Goal: Information Seeking & Learning: Learn about a topic

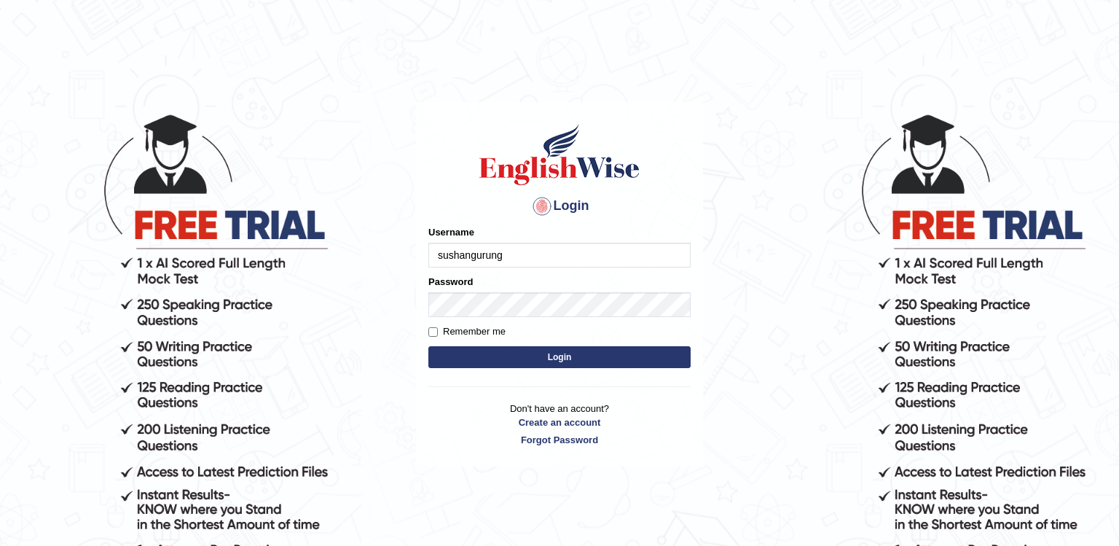
click at [510, 256] on input "sushangurung" at bounding box center [559, 255] width 262 height 25
type input "sushangurung007"
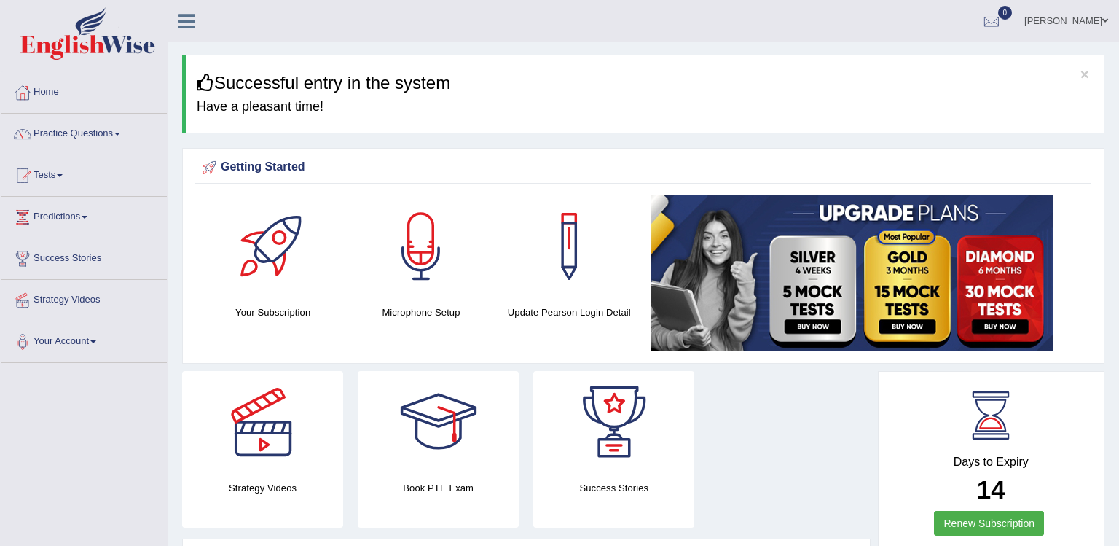
click at [119, 133] on span at bounding box center [117, 134] width 6 height 3
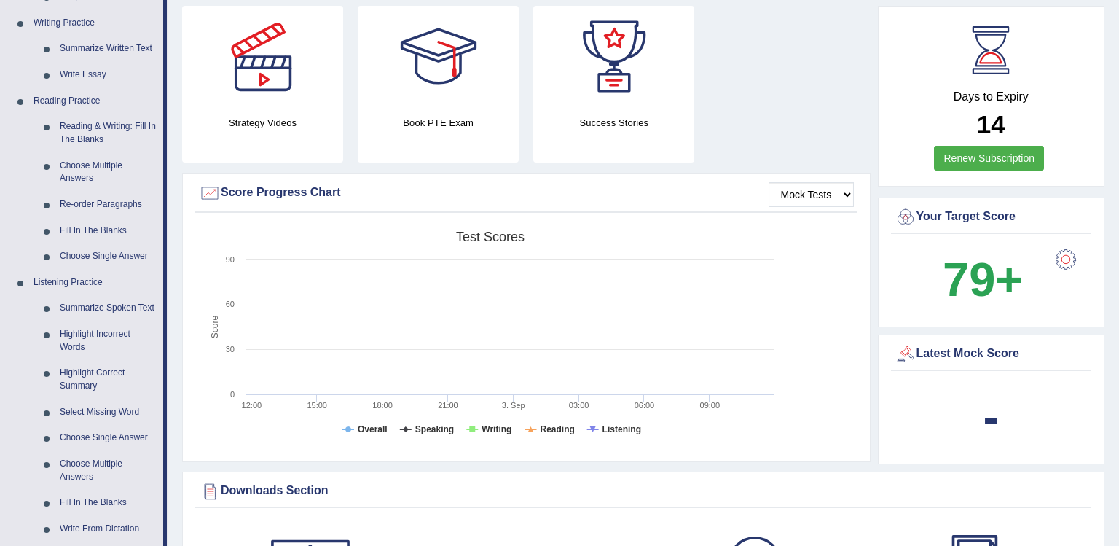
scroll to position [408, 0]
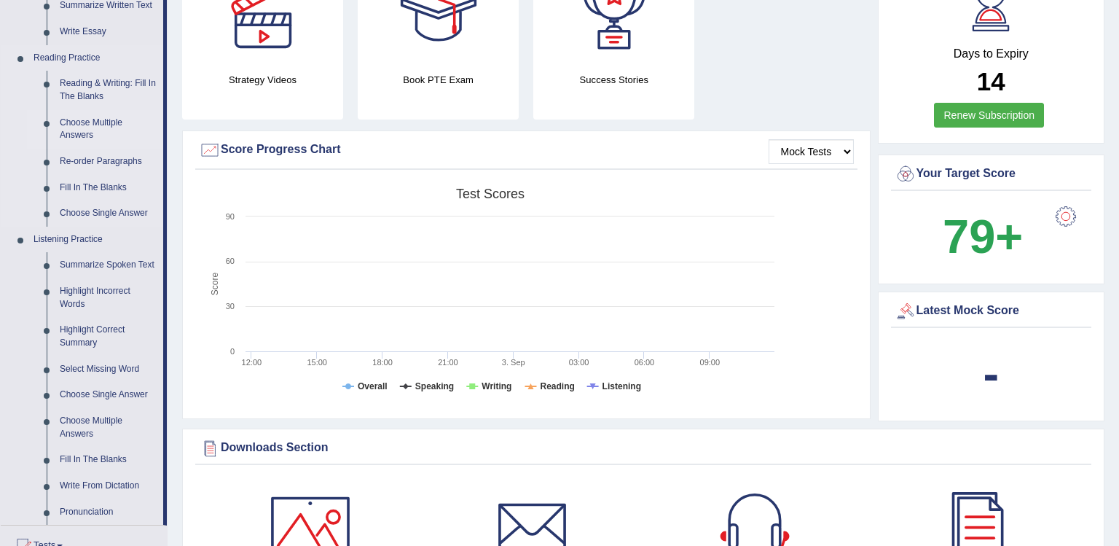
click at [96, 132] on link "Choose Multiple Answers" at bounding box center [108, 129] width 110 height 39
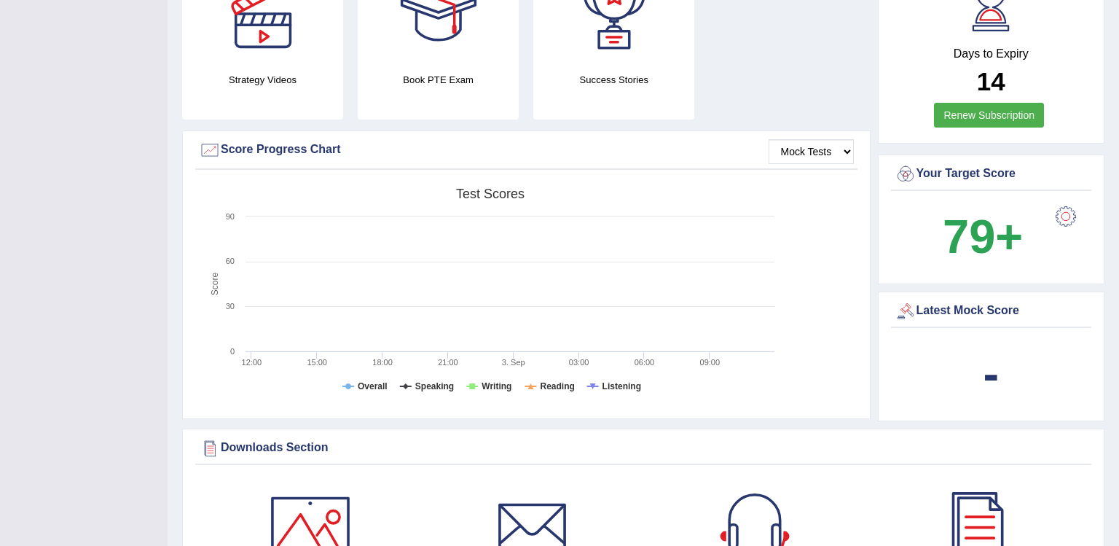
scroll to position [301, 0]
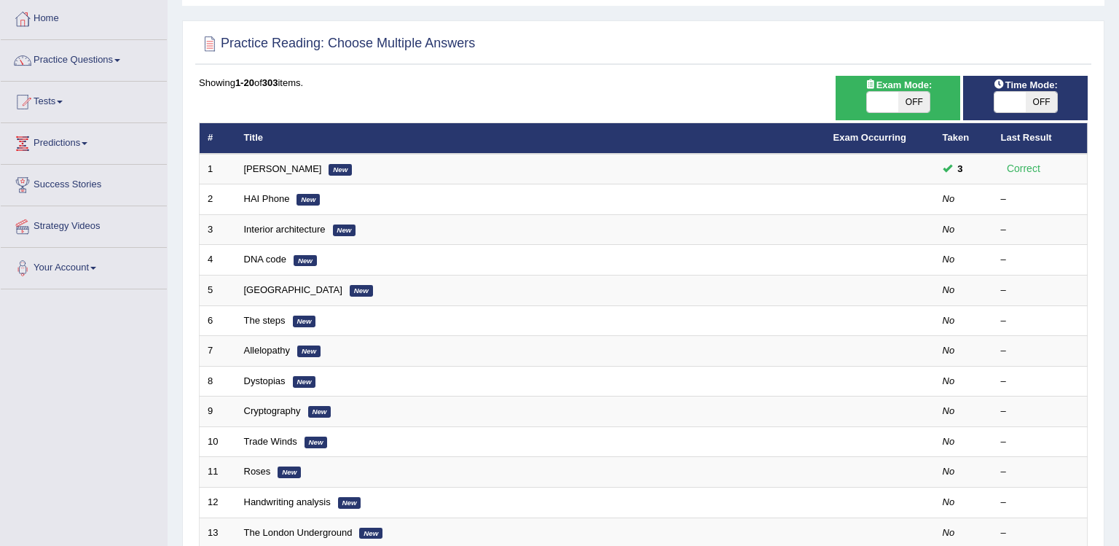
scroll to position [163, 0]
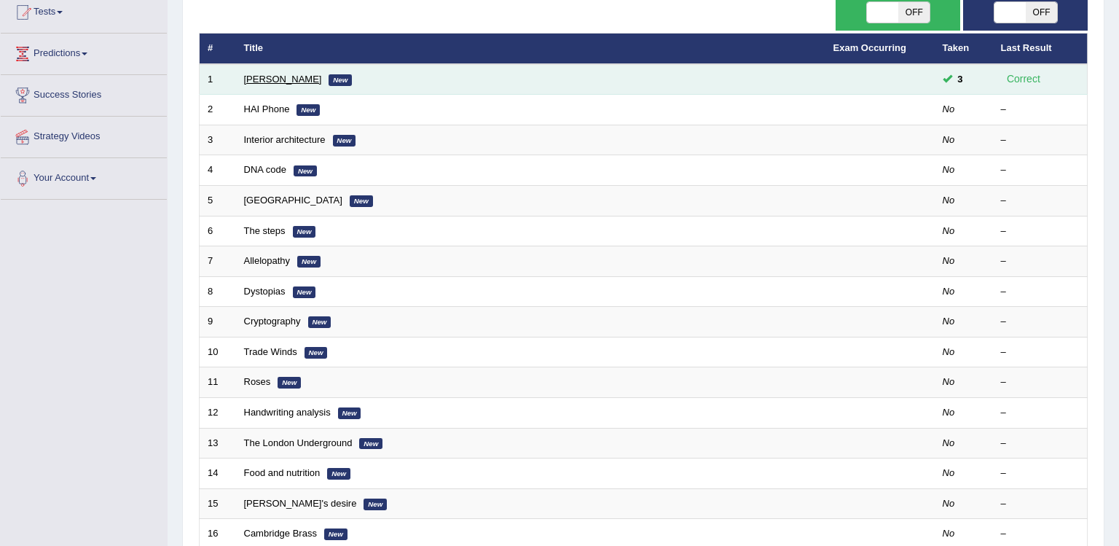
click at [288, 74] on link "[PERSON_NAME]" at bounding box center [283, 79] width 78 height 11
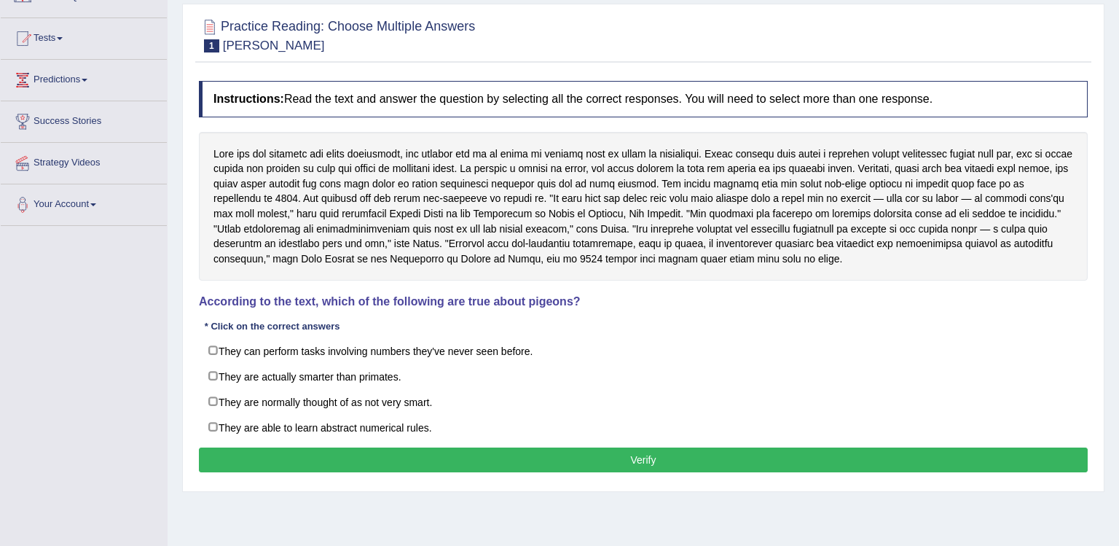
scroll to position [163, 0]
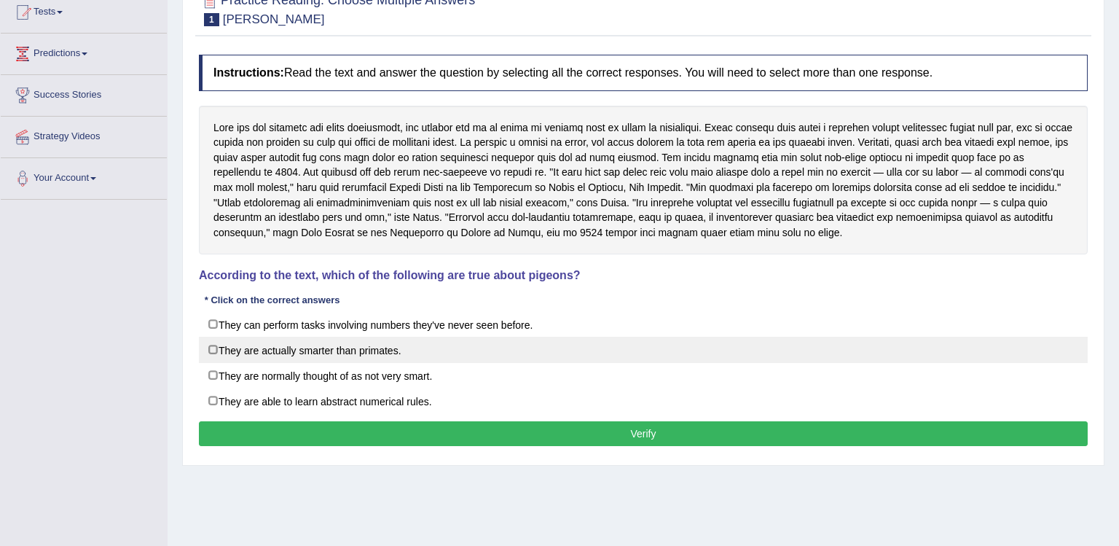
click at [213, 353] on label "They are actually smarter than primates." at bounding box center [643, 350] width 889 height 26
checkbox input "true"
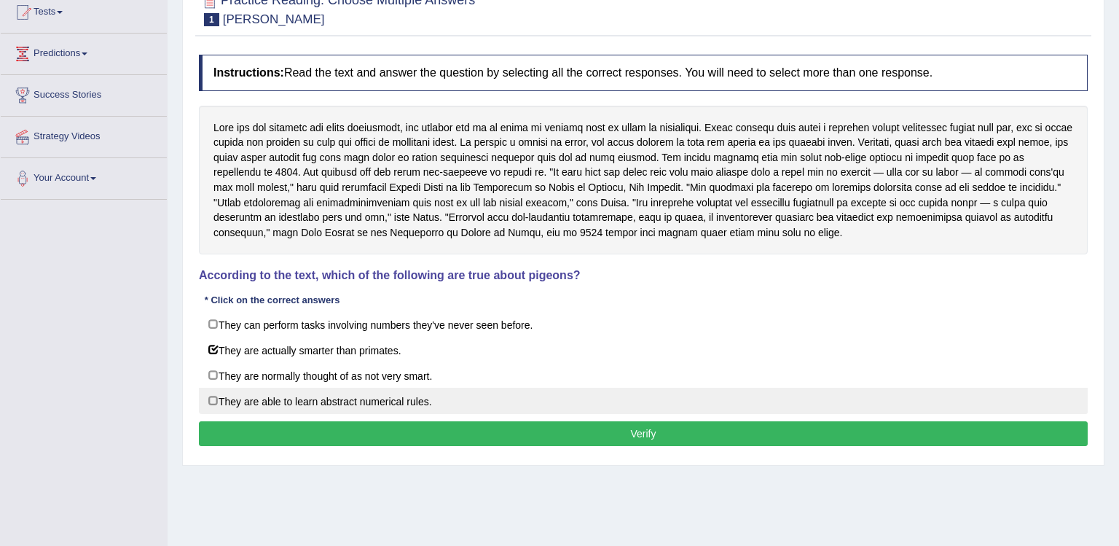
click at [213, 393] on label "They are able to learn abstract numerical rules." at bounding box center [643, 400] width 889 height 26
checkbox input "true"
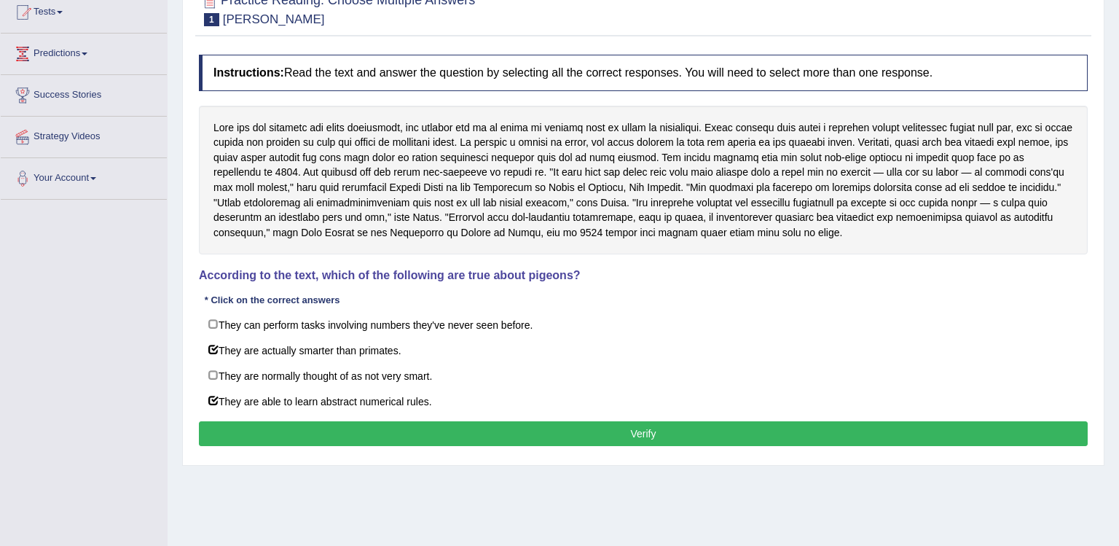
click at [225, 430] on button "Verify" at bounding box center [643, 433] width 889 height 25
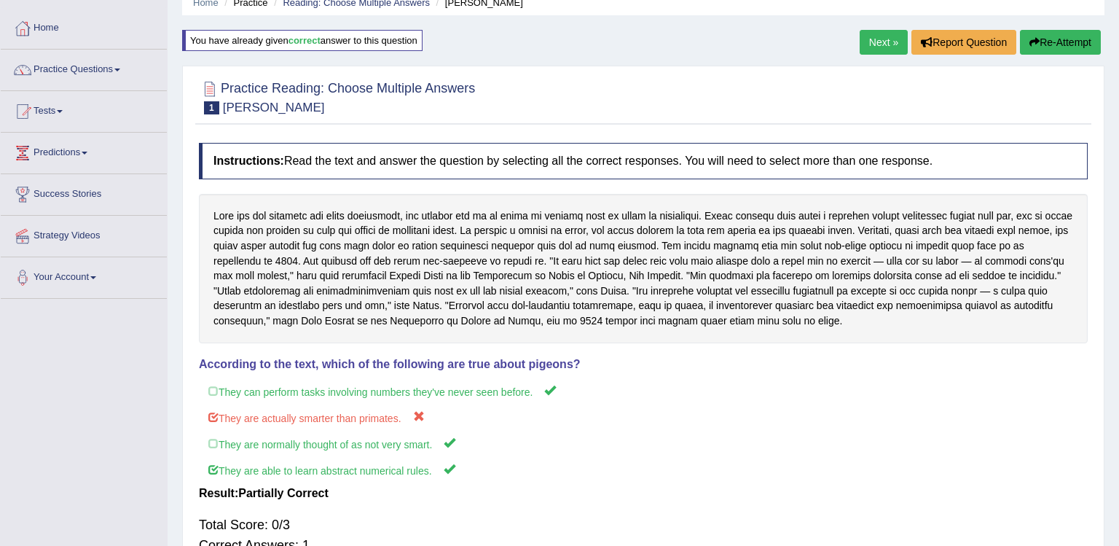
scroll to position [0, 0]
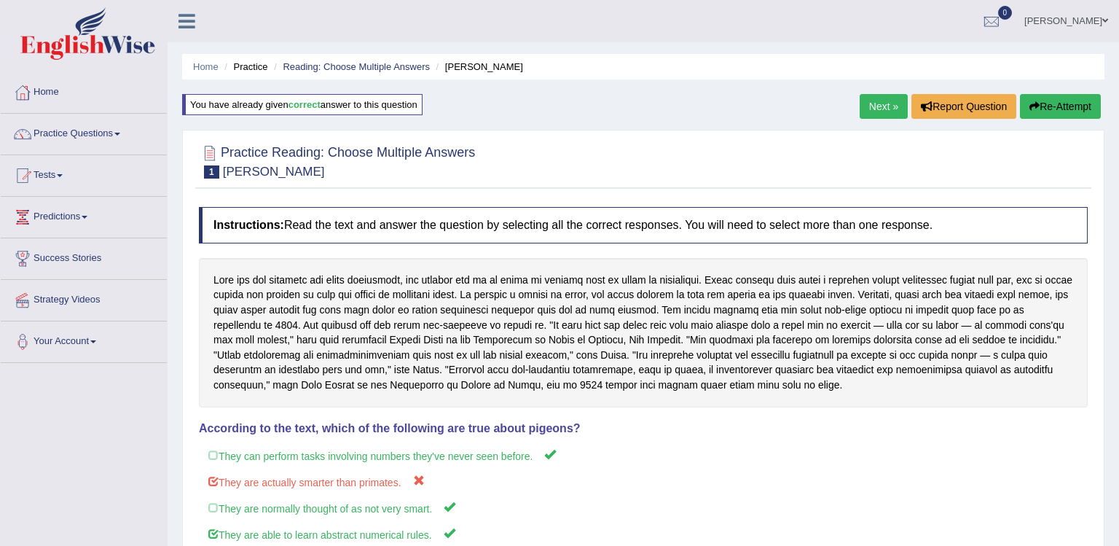
click at [874, 107] on link "Next »" at bounding box center [883, 106] width 48 height 25
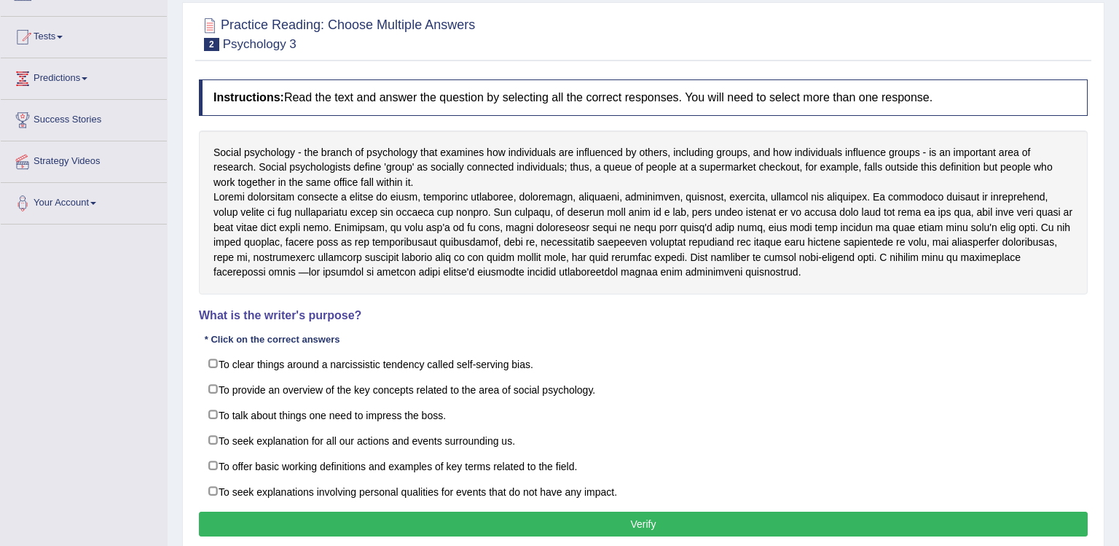
scroll to position [219, 0]
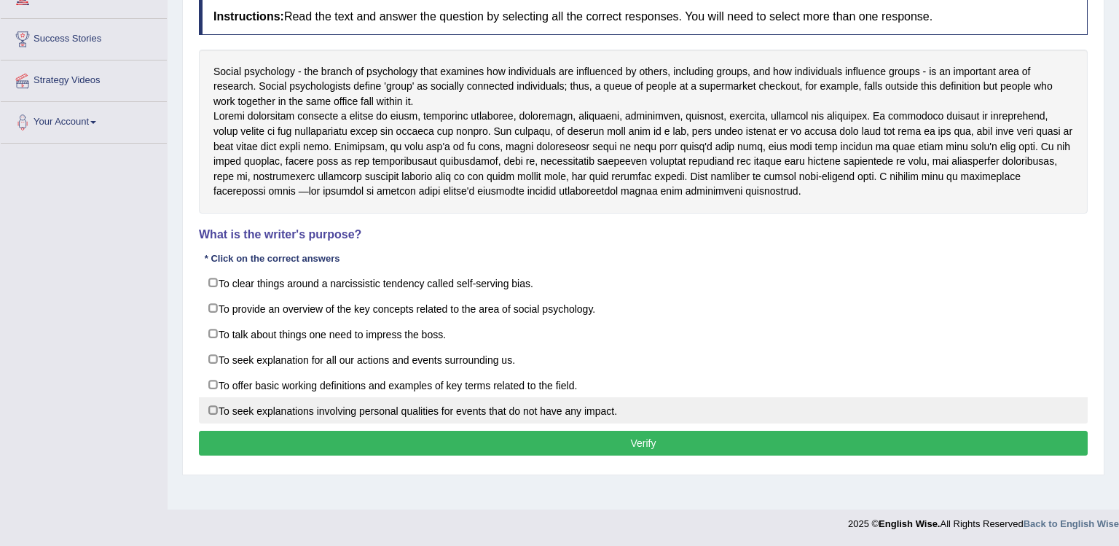
click at [253, 418] on label "To seek explanations involving personal qualities for events that do not have a…" at bounding box center [643, 410] width 889 height 26
checkbox input "true"
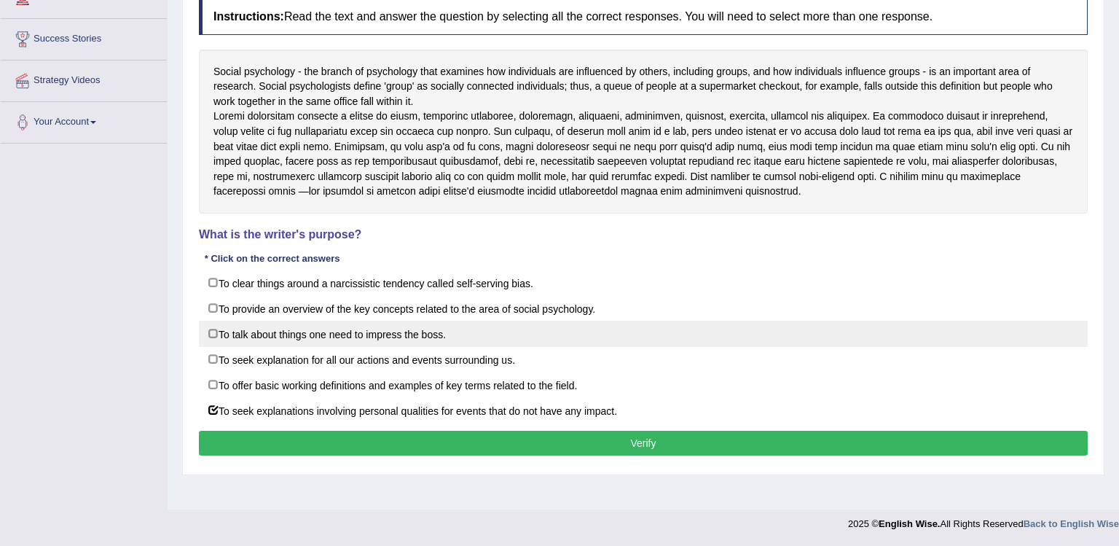
click at [253, 347] on label "To talk about things one need to impress the boss." at bounding box center [643, 333] width 889 height 26
checkbox input "true"
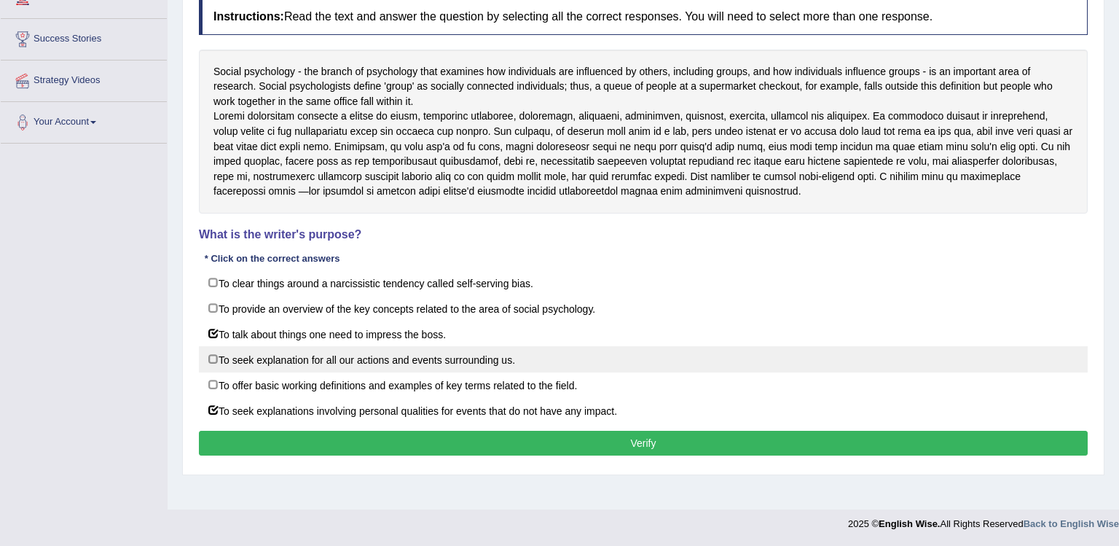
click at [253, 371] on label "To seek explanation for all our actions and events surrounding us." at bounding box center [643, 359] width 889 height 26
checkbox input "true"
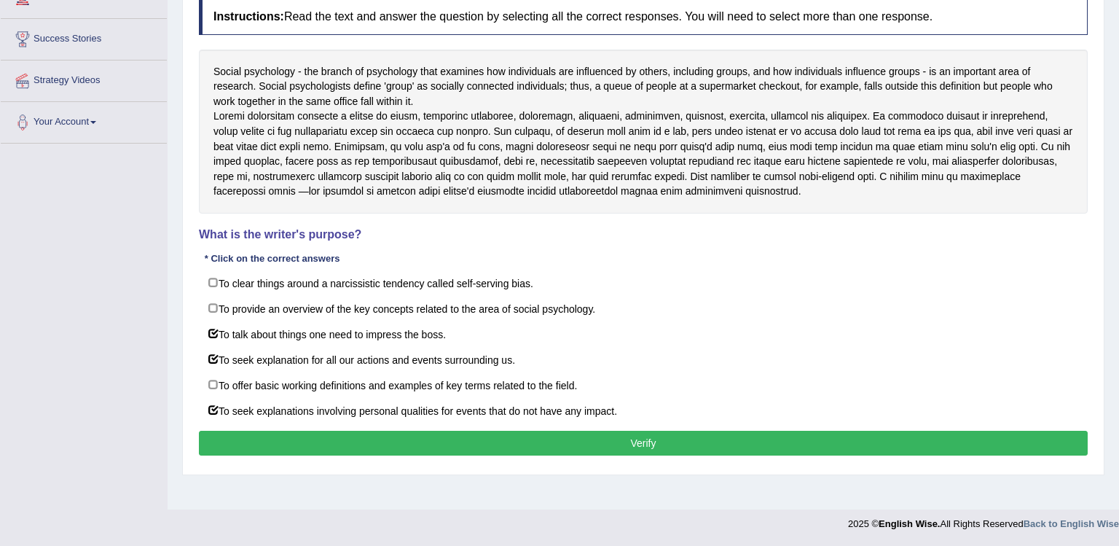
click at [253, 453] on button "Verify" at bounding box center [643, 442] width 889 height 25
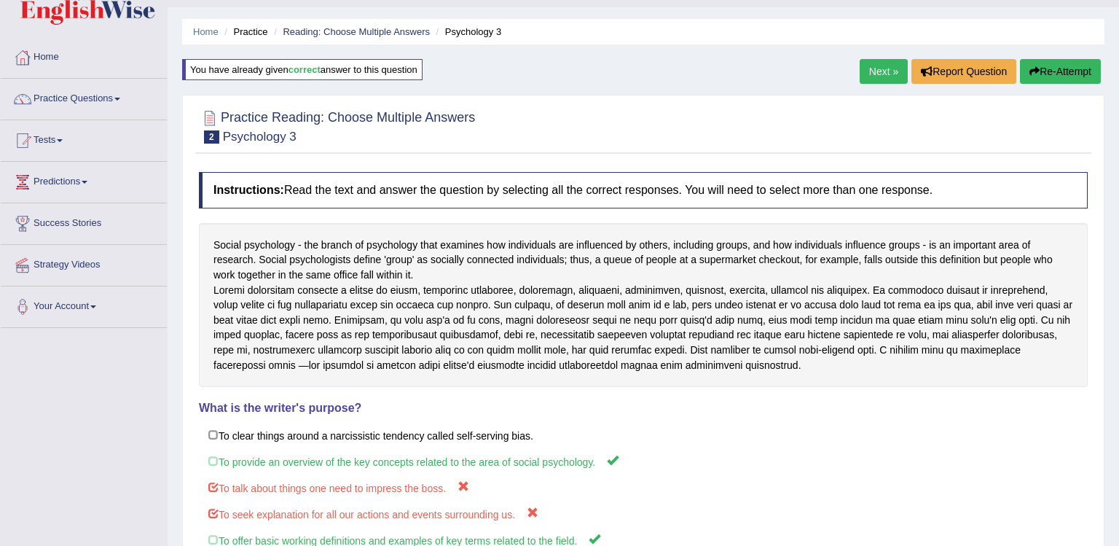
scroll to position [0, 0]
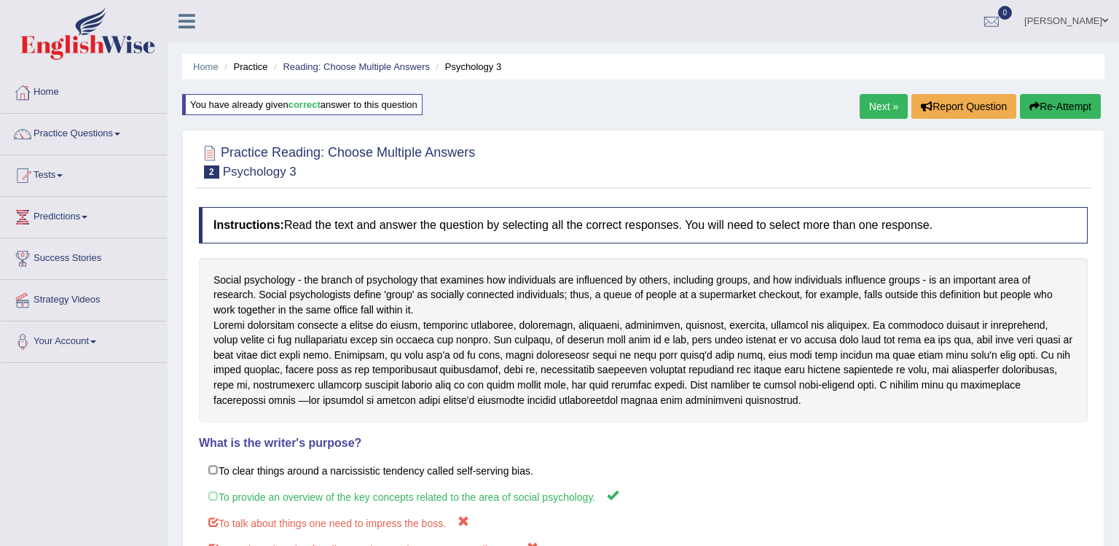
click at [866, 100] on link "Next »" at bounding box center [883, 106] width 48 height 25
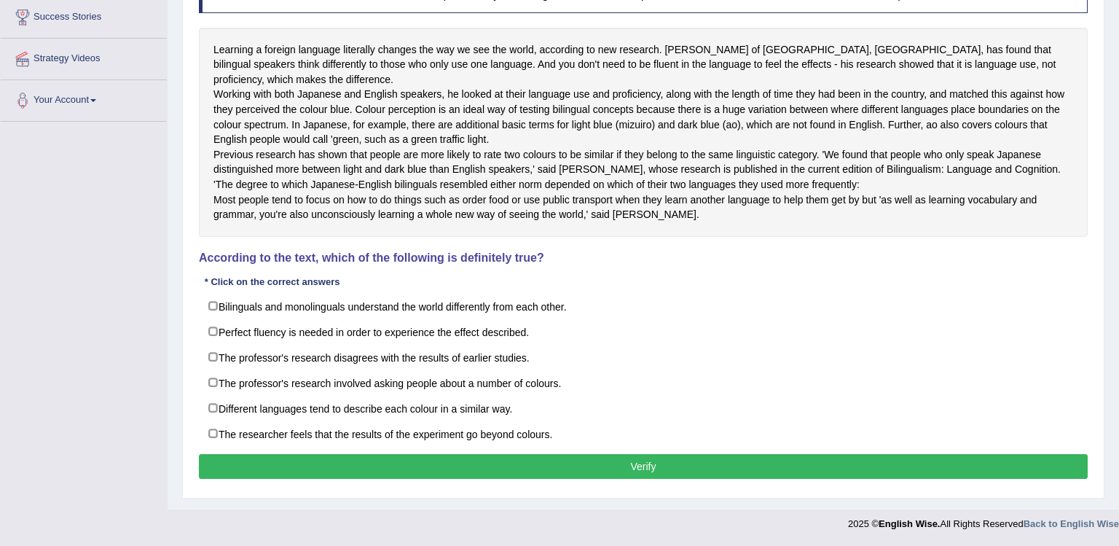
scroll to position [286, 0]
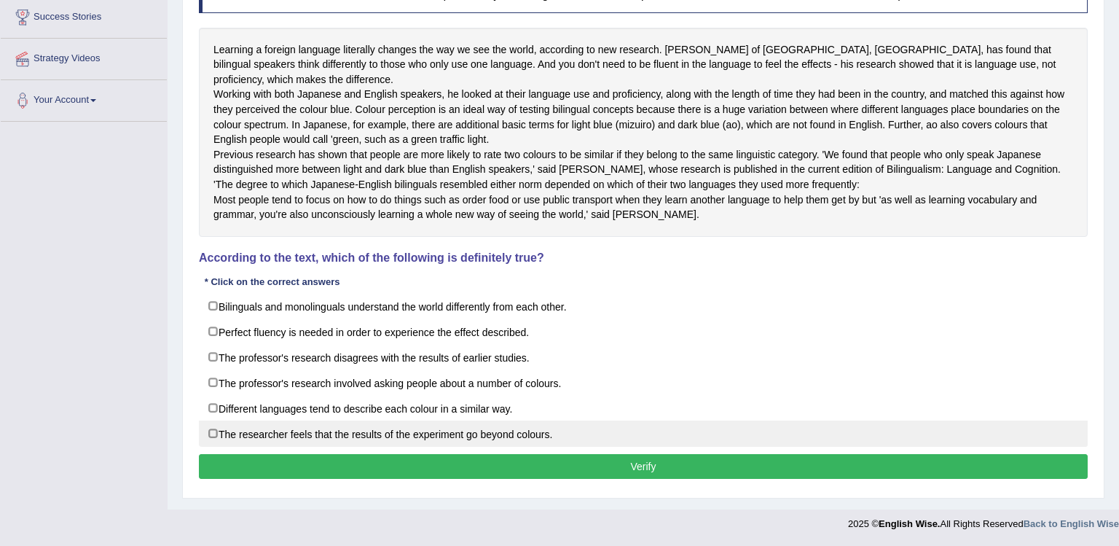
click at [262, 425] on label "The researcher feels that the results of the experiment go beyond colours." at bounding box center [643, 433] width 889 height 26
checkbox input "true"
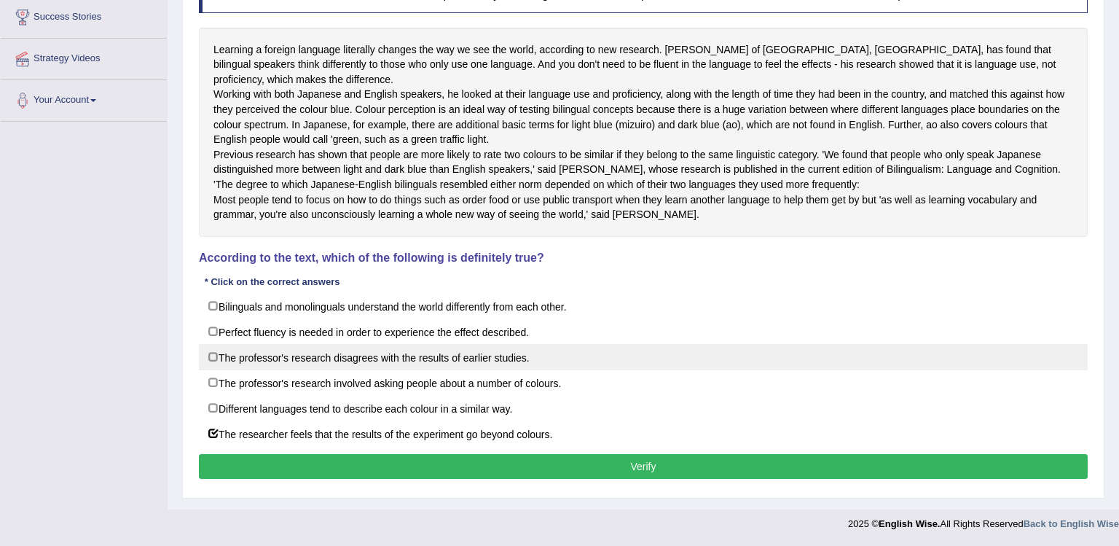
click at [262, 361] on label "The professor's research disagrees with the results of earlier studies." at bounding box center [643, 357] width 889 height 26
checkbox input "true"
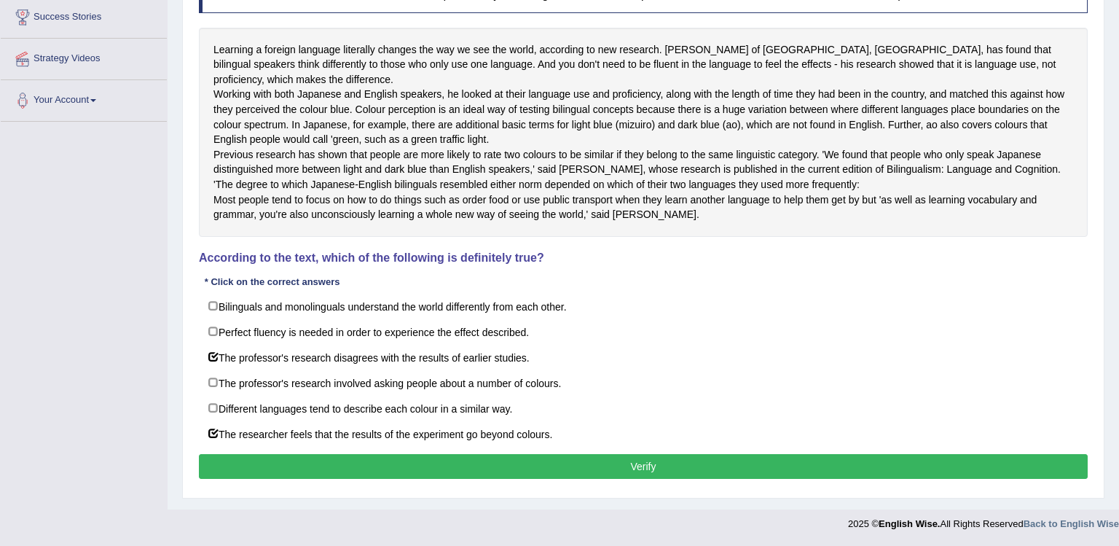
click at [262, 468] on button "Verify" at bounding box center [643, 466] width 889 height 25
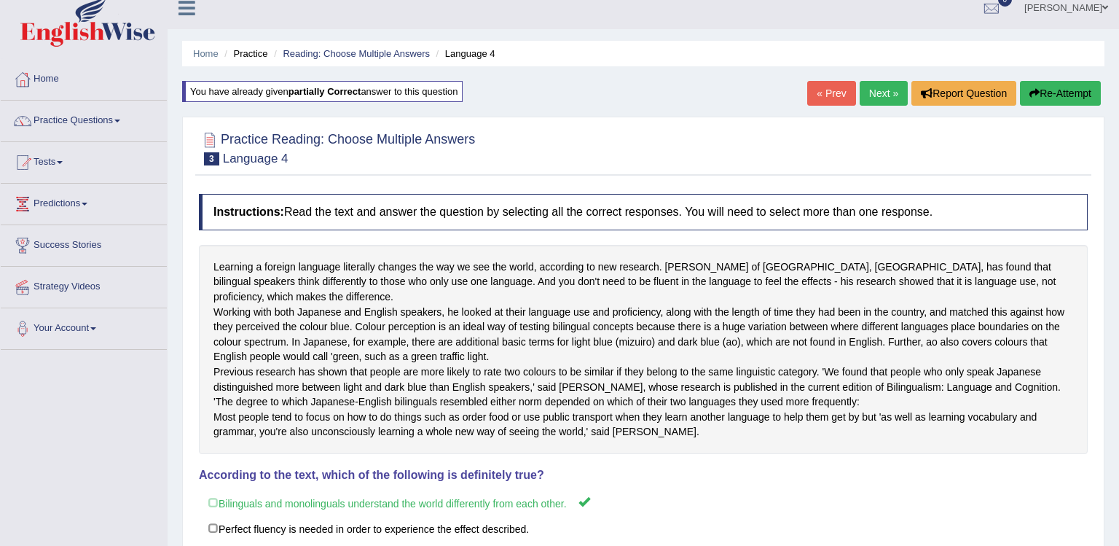
scroll to position [0, 0]
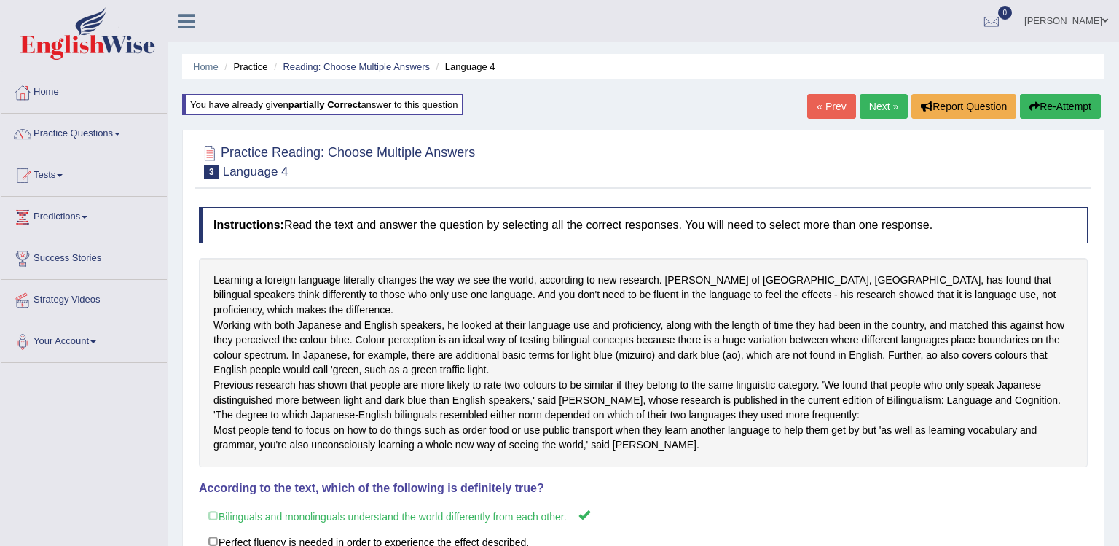
click at [879, 105] on link "Next »" at bounding box center [883, 106] width 48 height 25
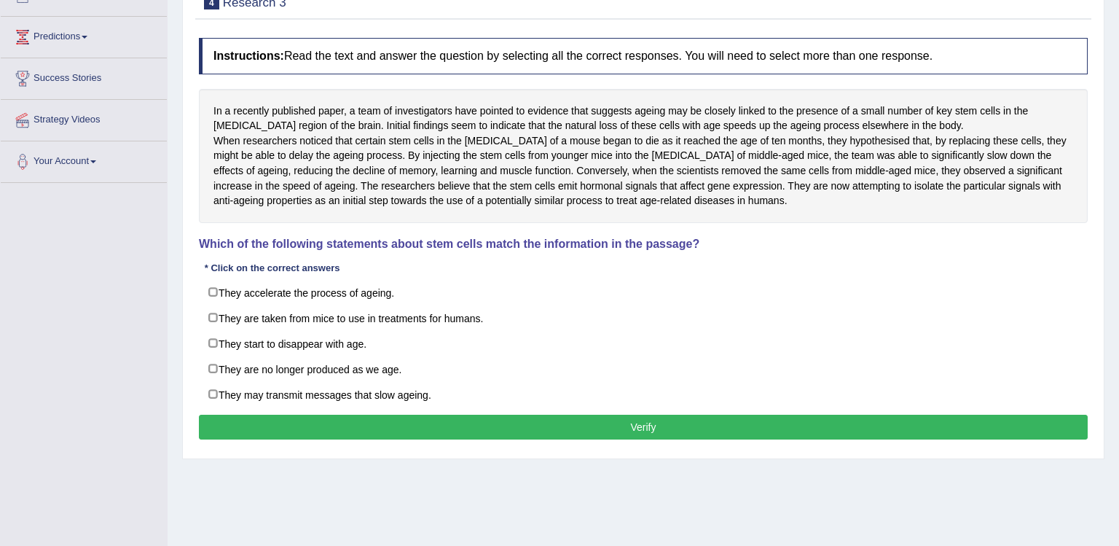
scroll to position [219, 0]
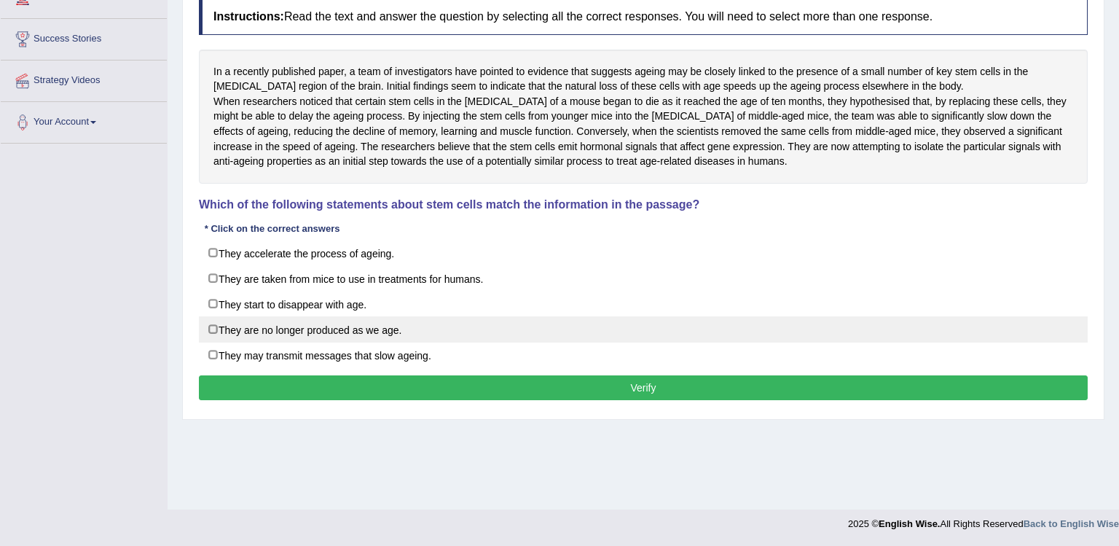
click at [217, 342] on label "They are no longer produced as we age." at bounding box center [643, 329] width 889 height 26
checkbox input "true"
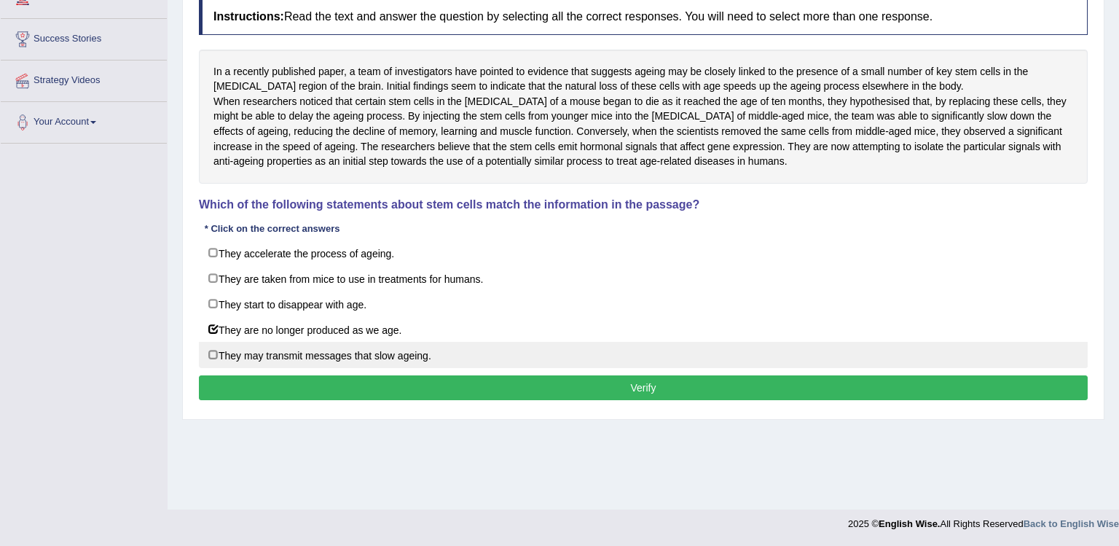
click at [217, 364] on label "They may transmit messages that slow ageing." at bounding box center [643, 355] width 889 height 26
checkbox input "true"
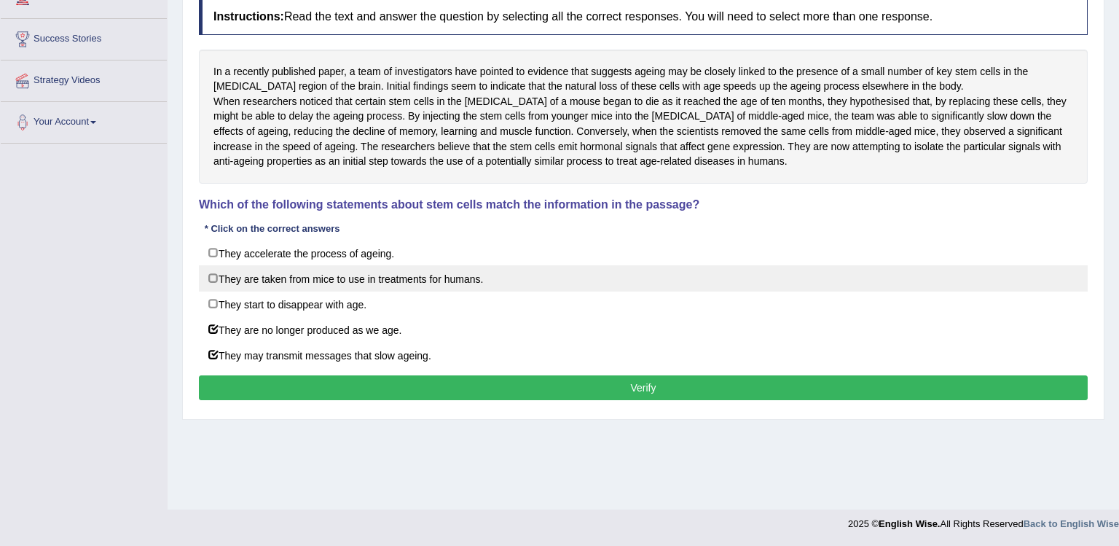
click at [217, 291] on label "They are taken from mice to use in treatments for humans." at bounding box center [643, 278] width 889 height 26
checkbox input "true"
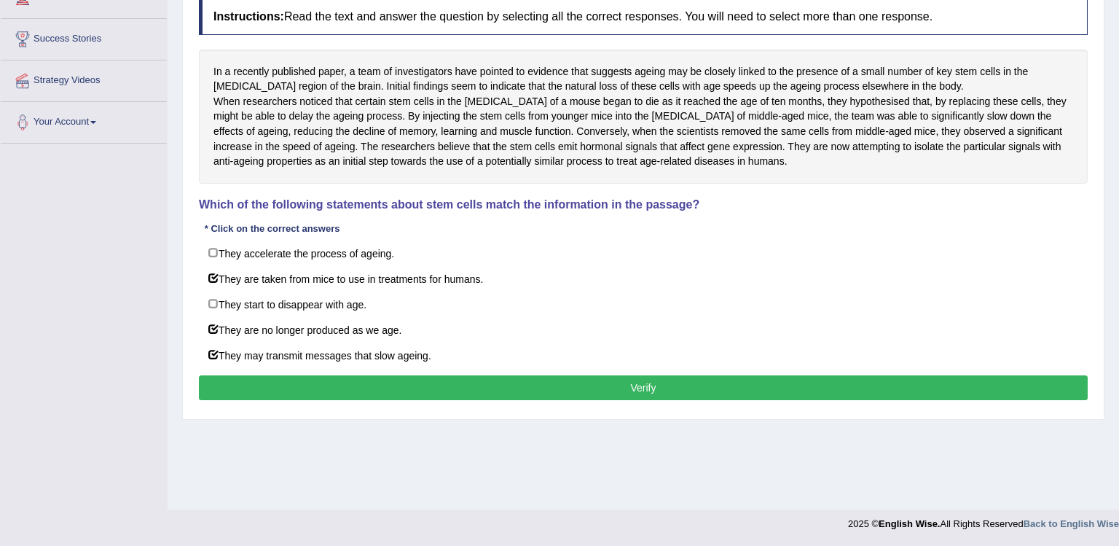
click at [229, 396] on button "Verify" at bounding box center [643, 387] width 889 height 25
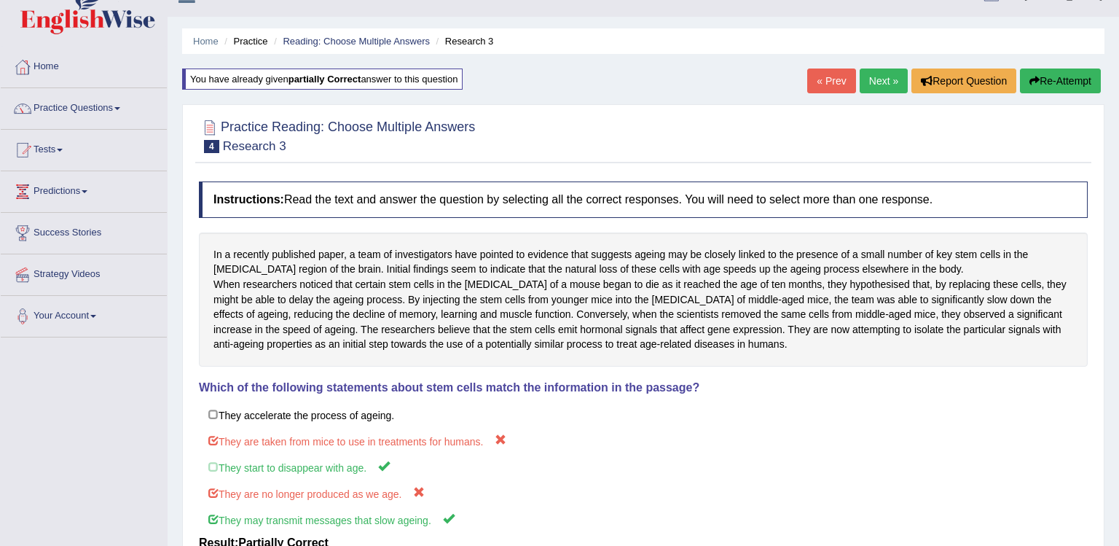
scroll to position [0, 0]
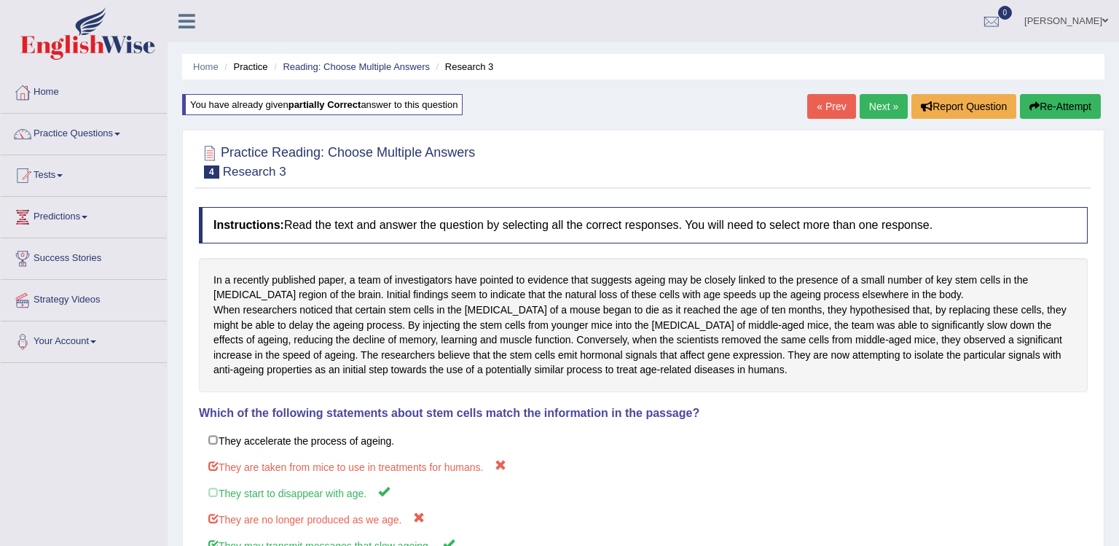
click at [868, 111] on link "Next »" at bounding box center [883, 106] width 48 height 25
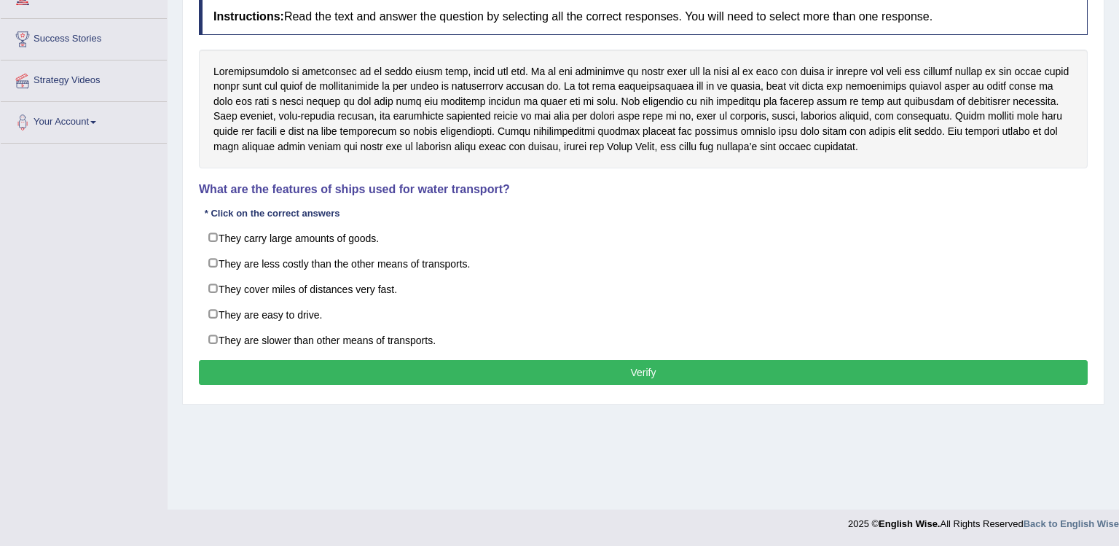
scroll to position [219, 0]
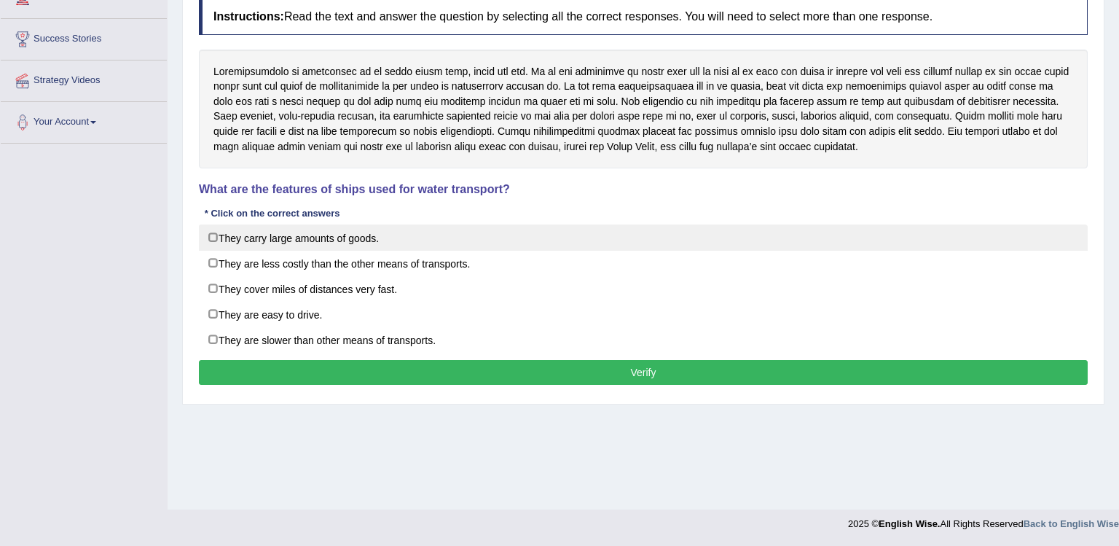
click at [294, 243] on label "They carry large amounts of goods." at bounding box center [643, 237] width 889 height 26
checkbox input "true"
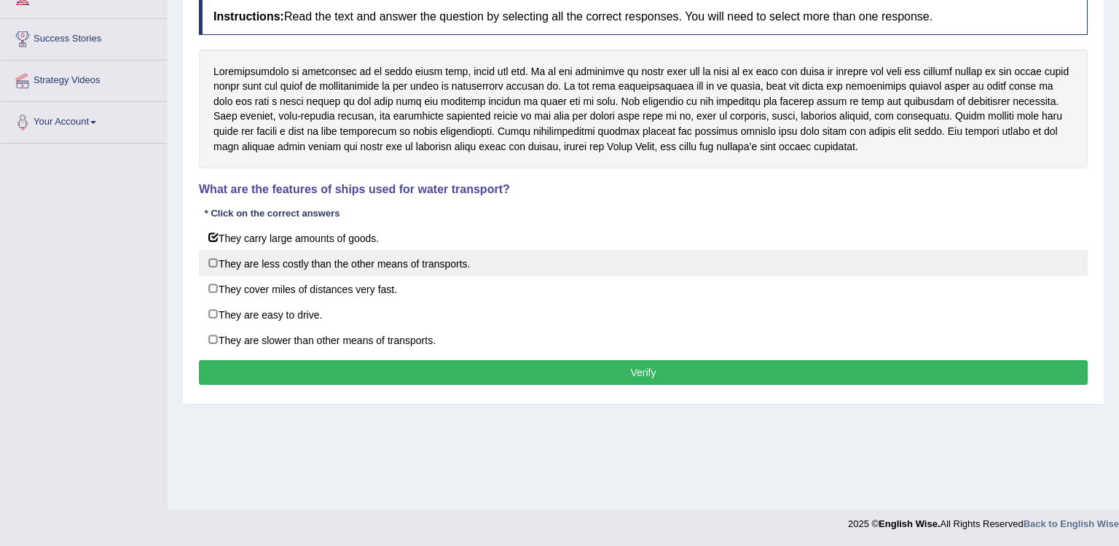
click at [294, 270] on label "They are less costly than the other means of transports." at bounding box center [643, 263] width 889 height 26
checkbox input "true"
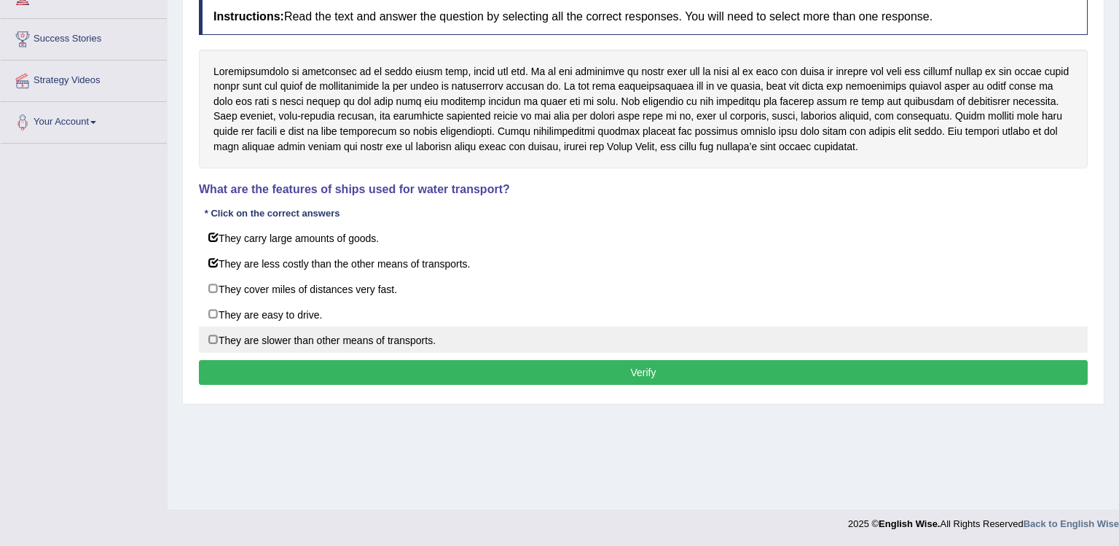
click at [460, 336] on label "They are slower than other means of transports." at bounding box center [643, 339] width 889 height 26
checkbox input "true"
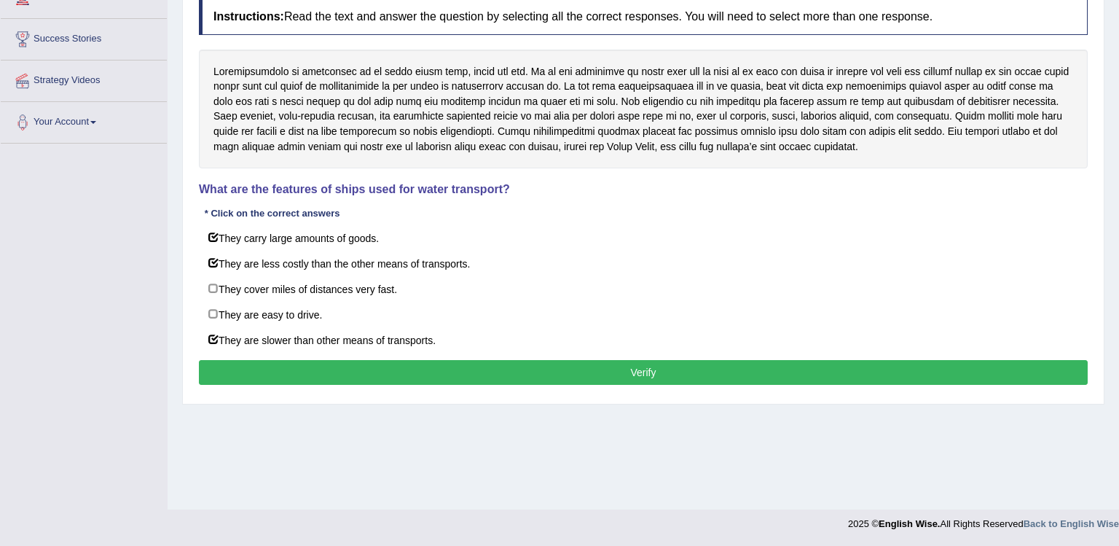
click at [460, 371] on button "Verify" at bounding box center [643, 372] width 889 height 25
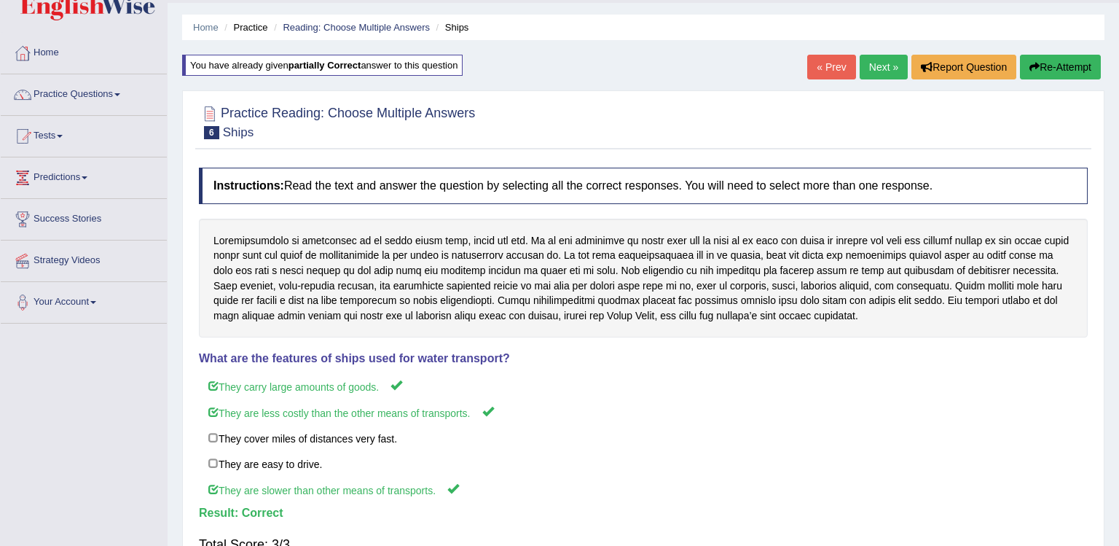
scroll to position [0, 0]
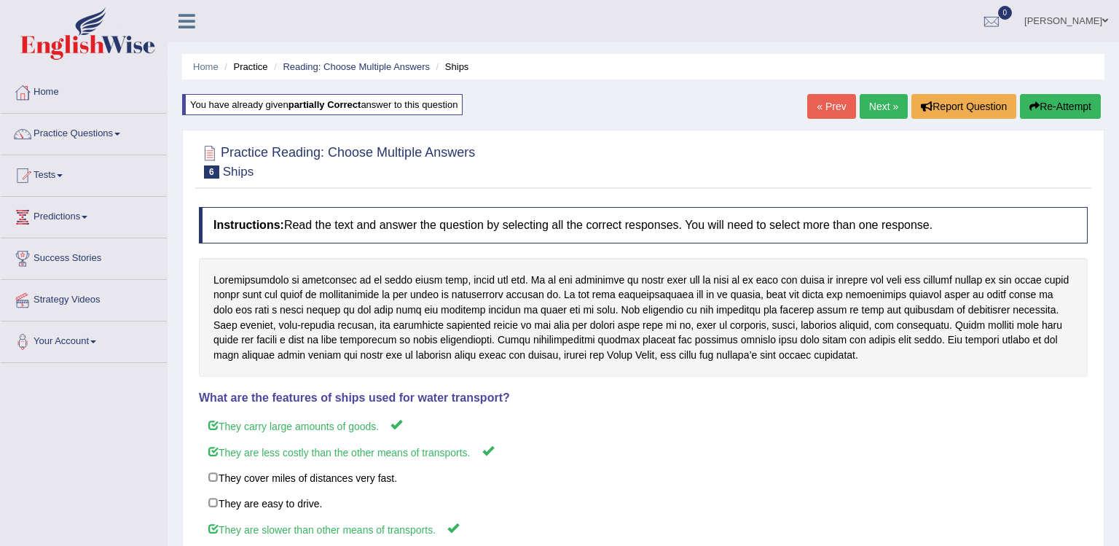
click at [868, 112] on link "Next »" at bounding box center [883, 106] width 48 height 25
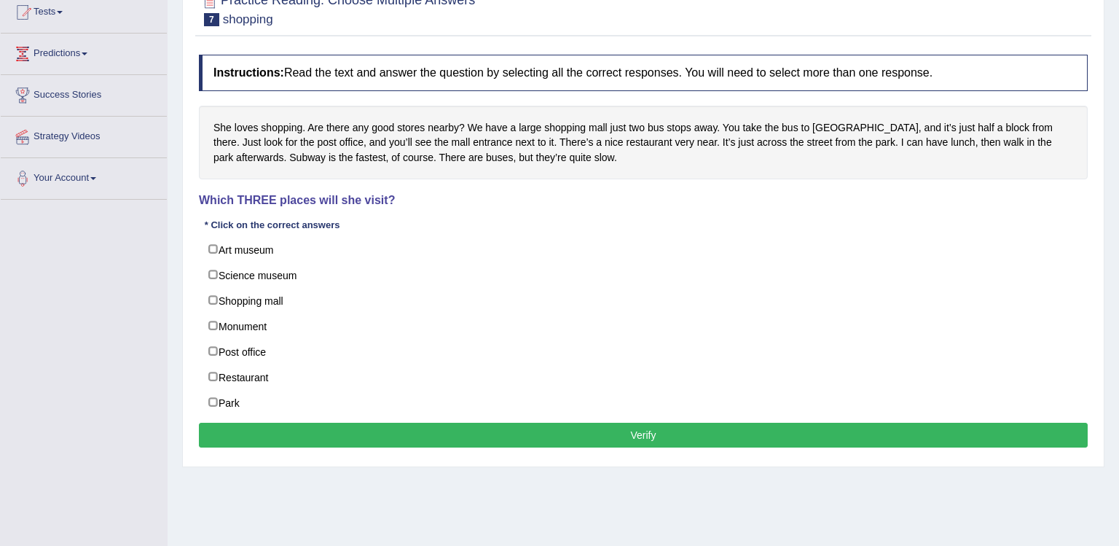
scroll to position [163, 0]
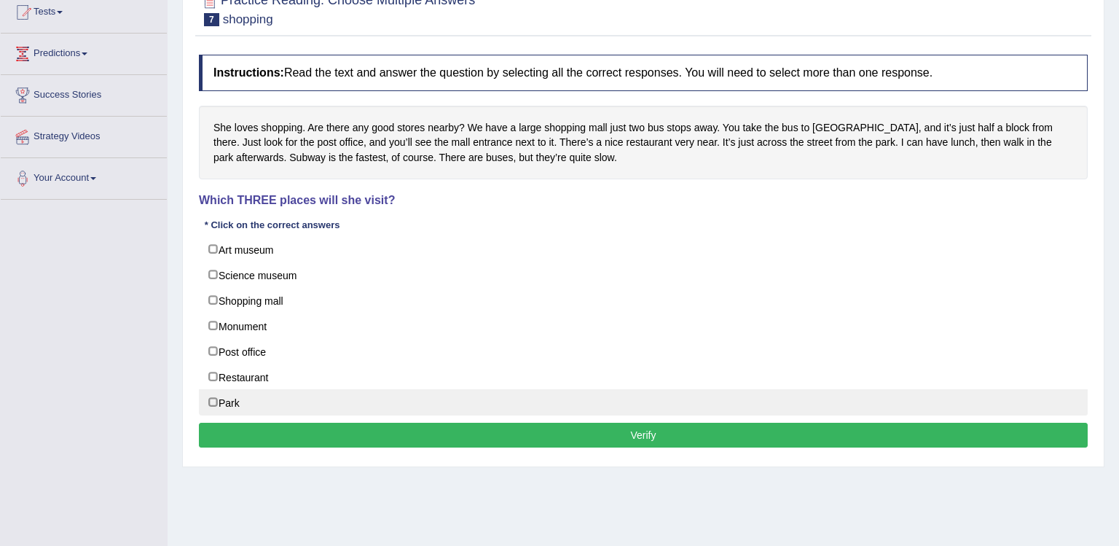
click at [249, 399] on label "Park" at bounding box center [643, 402] width 889 height 26
checkbox input "true"
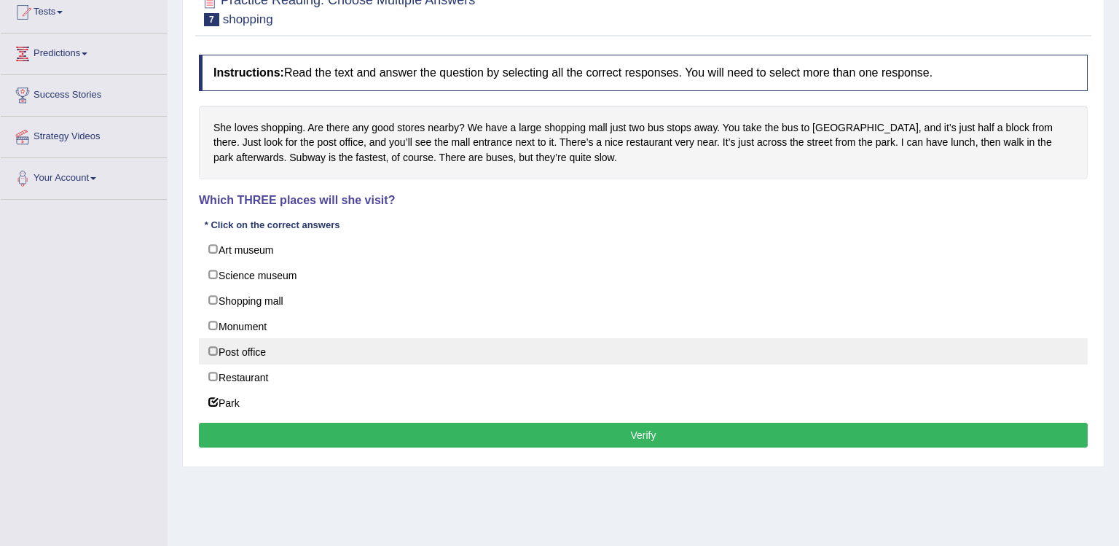
click at [249, 355] on label "Post office" at bounding box center [643, 351] width 889 height 26
checkbox input "true"
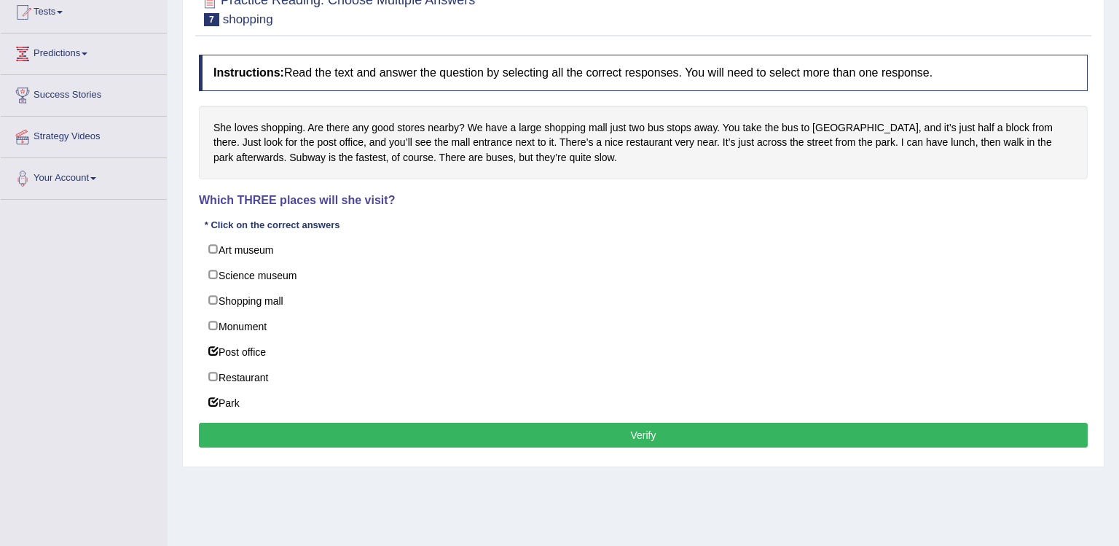
click at [249, 435] on button "Verify" at bounding box center [643, 434] width 889 height 25
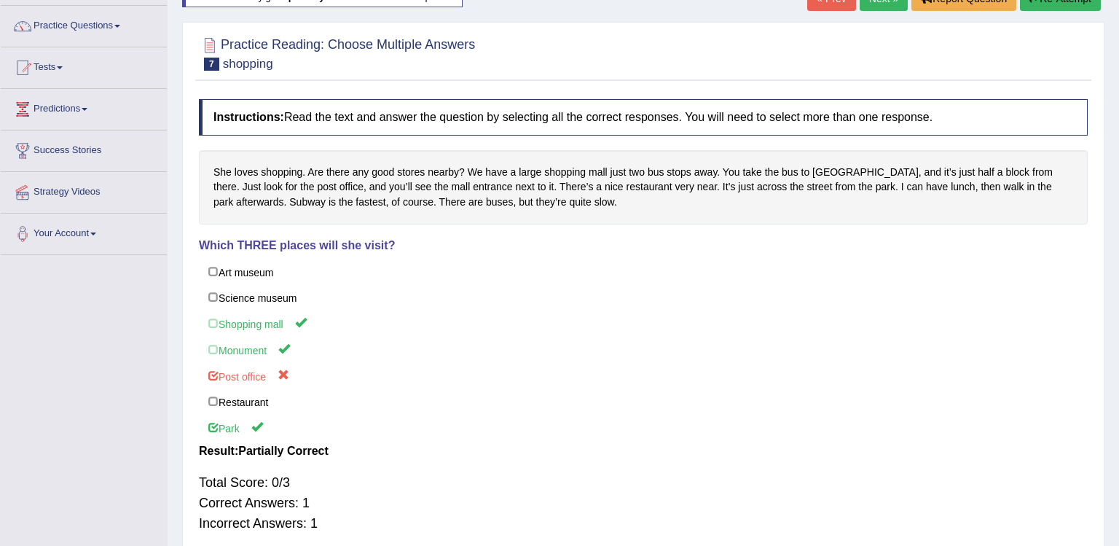
scroll to position [0, 0]
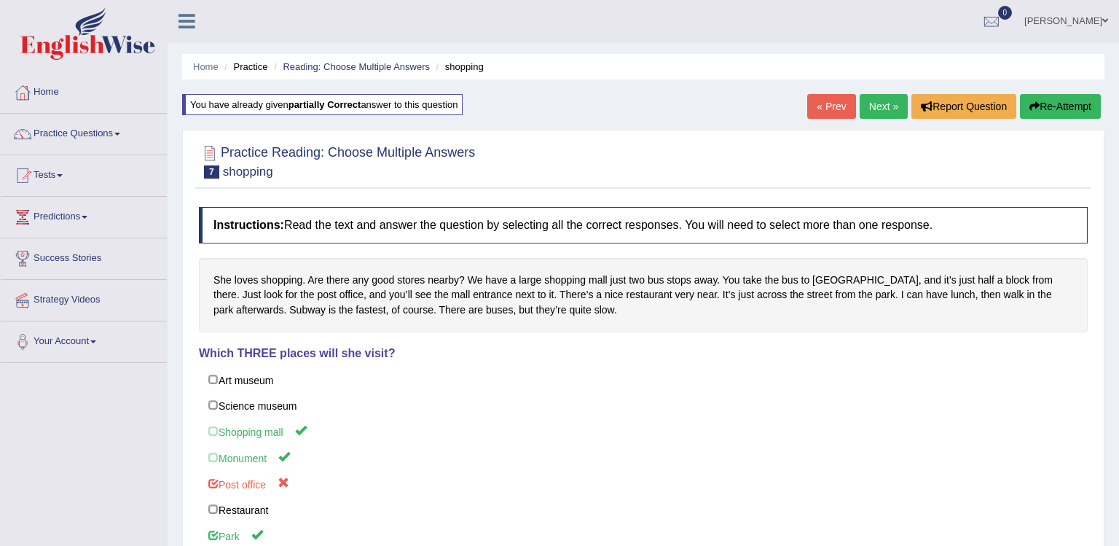
click at [865, 104] on link "Next »" at bounding box center [883, 106] width 48 height 25
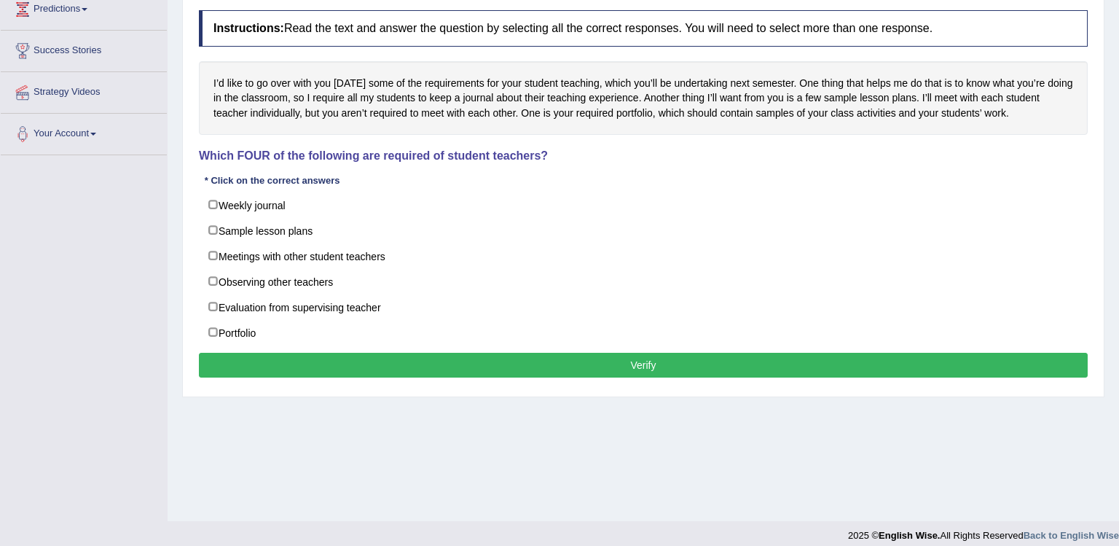
scroll to position [138, 0]
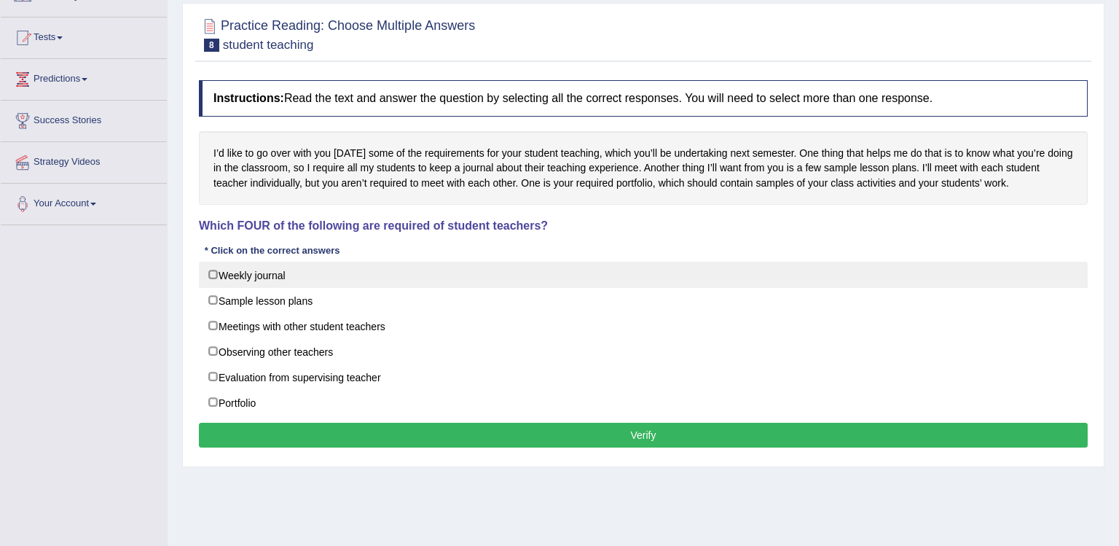
click at [217, 278] on label "Weekly journal" at bounding box center [643, 274] width 889 height 26
checkbox input "true"
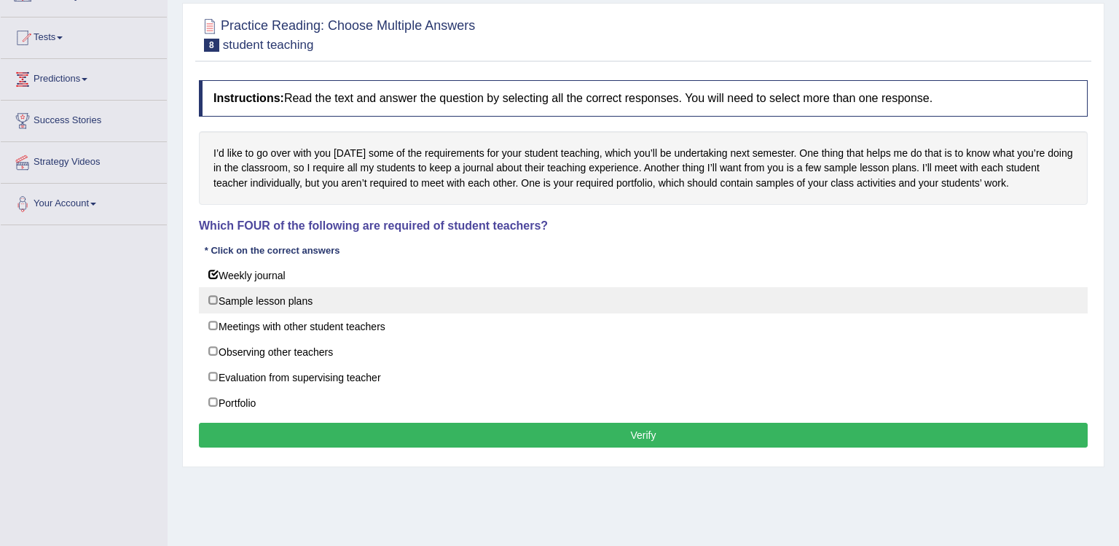
click at [217, 301] on label "Sample lesson plans" at bounding box center [643, 300] width 889 height 26
checkbox input "true"
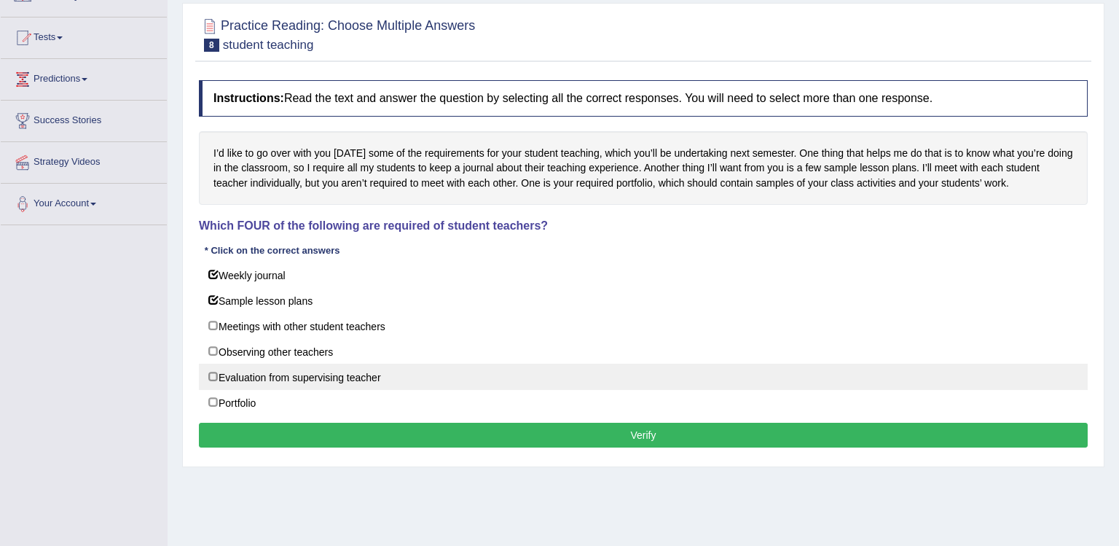
click at [217, 373] on label "Evaluation from supervising teacher" at bounding box center [643, 376] width 889 height 26
checkbox input "true"
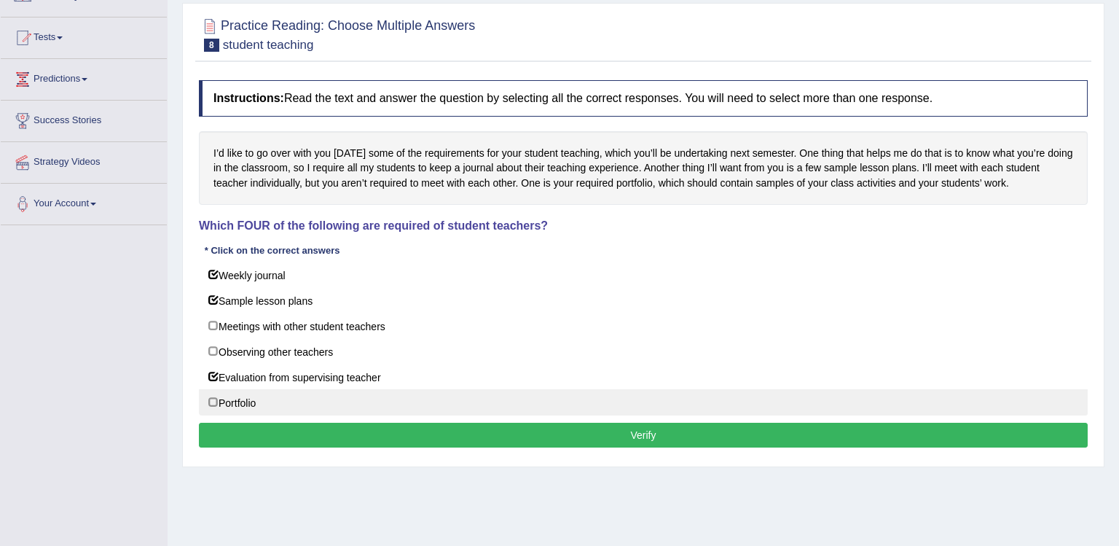
click at [217, 411] on label "Portfolio" at bounding box center [643, 402] width 889 height 26
checkbox input "true"
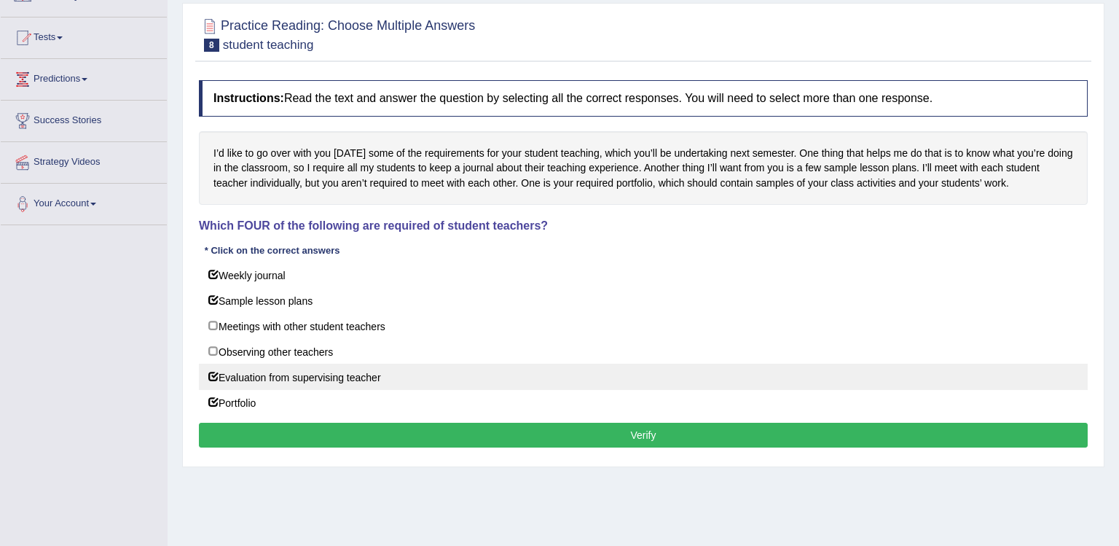
click at [217, 376] on label "Evaluation from supervising teacher" at bounding box center [643, 376] width 889 height 26
checkbox input "false"
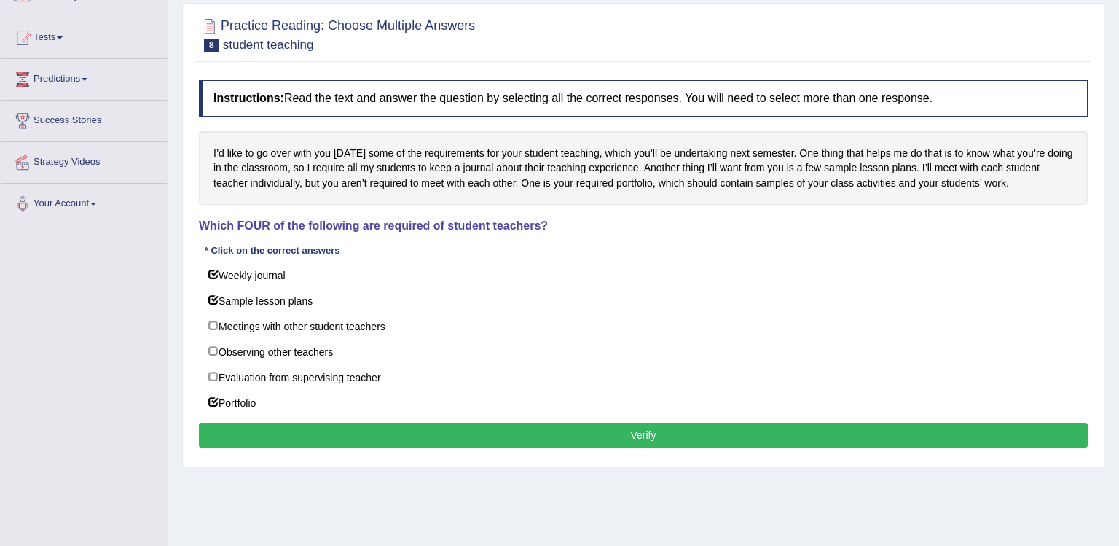
click at [217, 430] on button "Verify" at bounding box center [643, 434] width 889 height 25
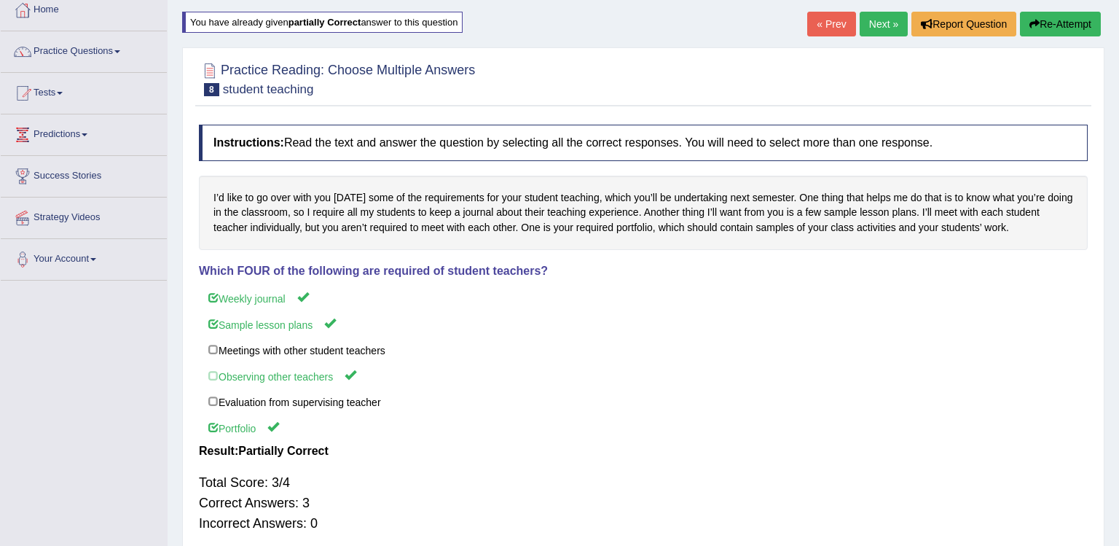
scroll to position [0, 0]
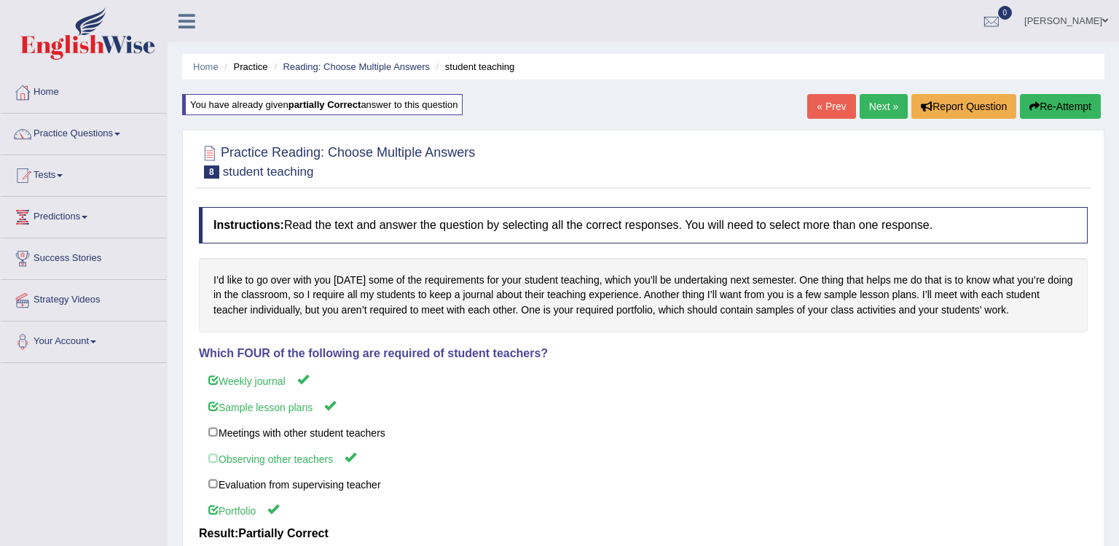
click at [873, 111] on link "Next »" at bounding box center [883, 106] width 48 height 25
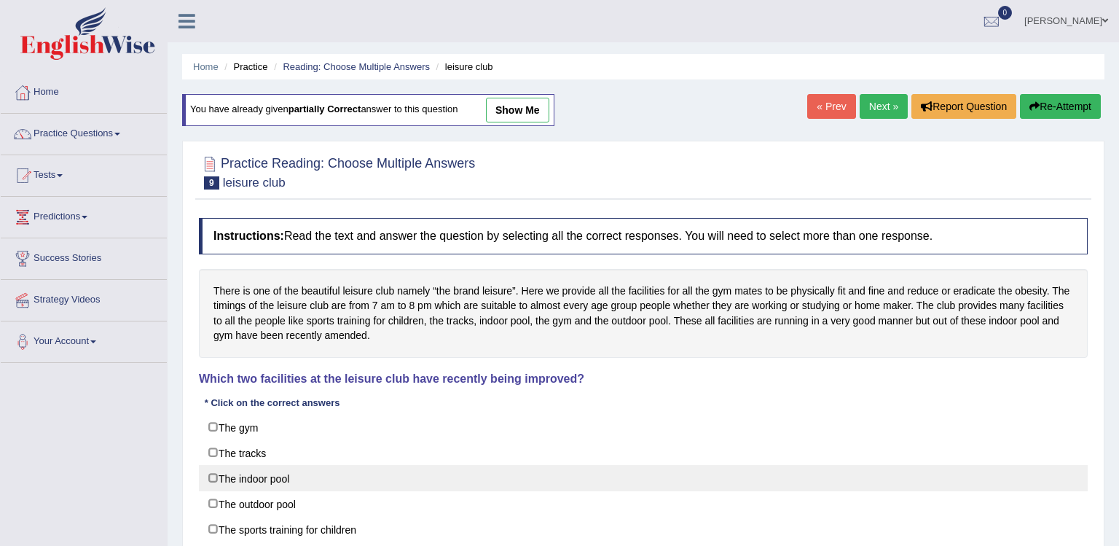
click at [288, 478] on label "The indoor pool" at bounding box center [643, 478] width 889 height 26
checkbox input "true"
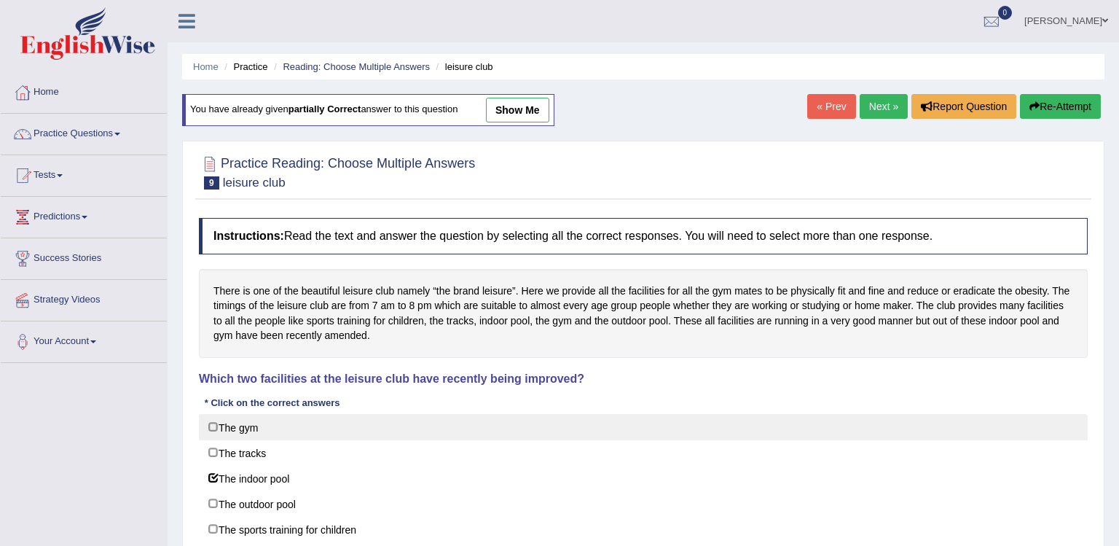
click at [288, 431] on label "The gym" at bounding box center [643, 427] width 889 height 26
checkbox input "true"
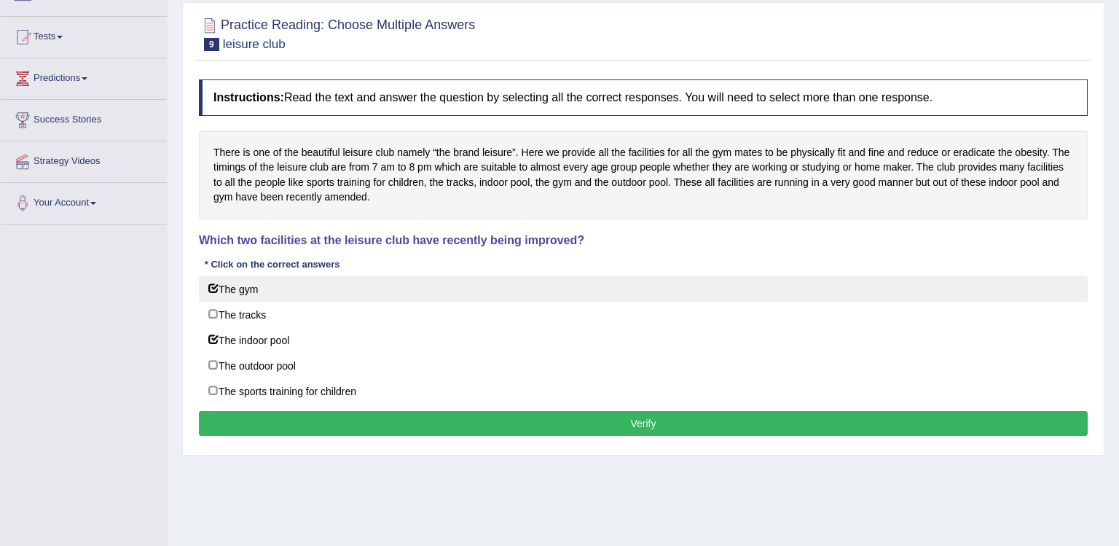
scroll to position [163, 0]
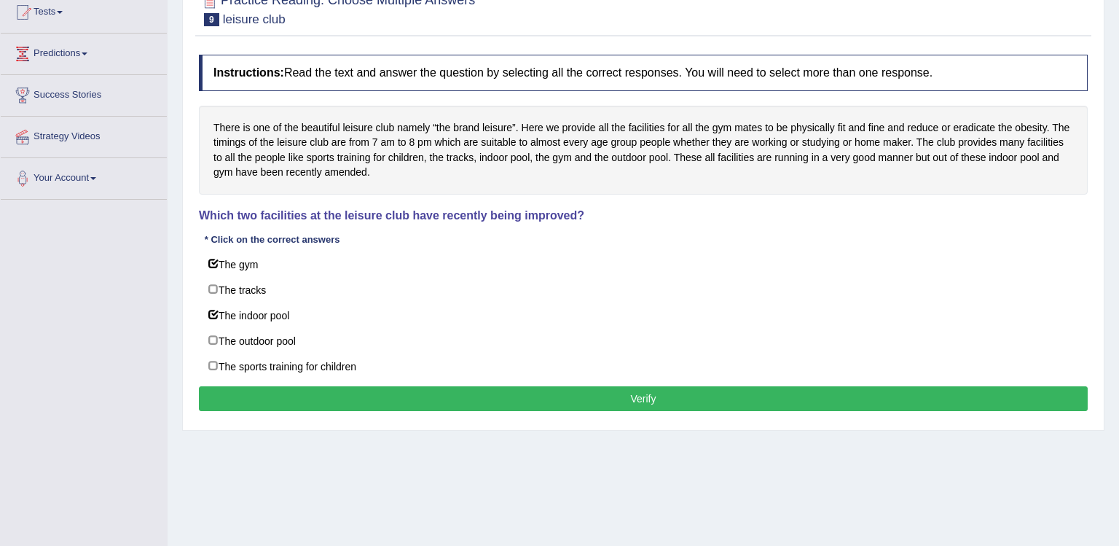
click at [348, 398] on button "Verify" at bounding box center [643, 398] width 889 height 25
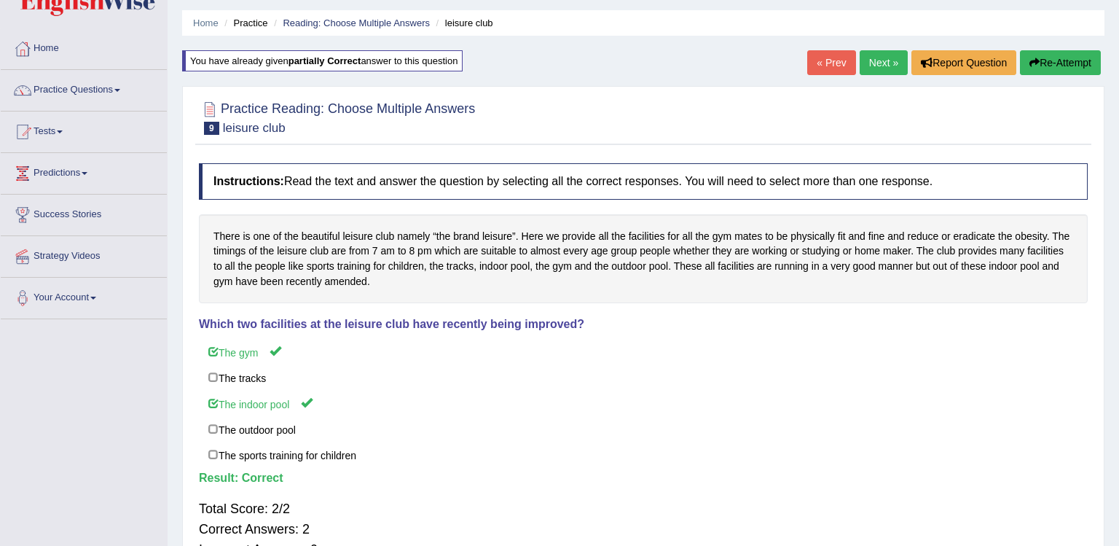
scroll to position [0, 0]
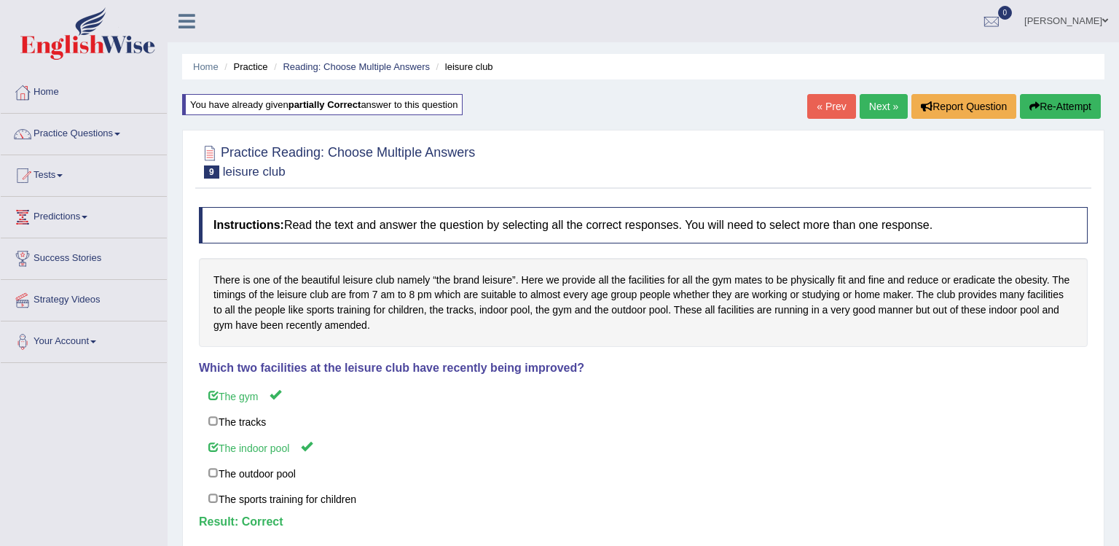
click at [884, 105] on link "Next »" at bounding box center [883, 106] width 48 height 25
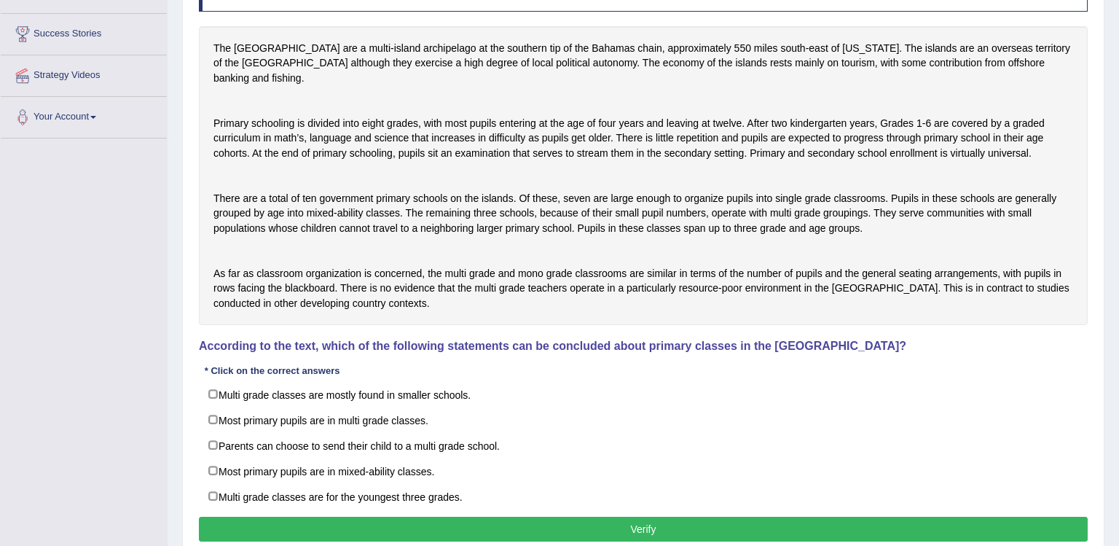
scroll to position [251, 0]
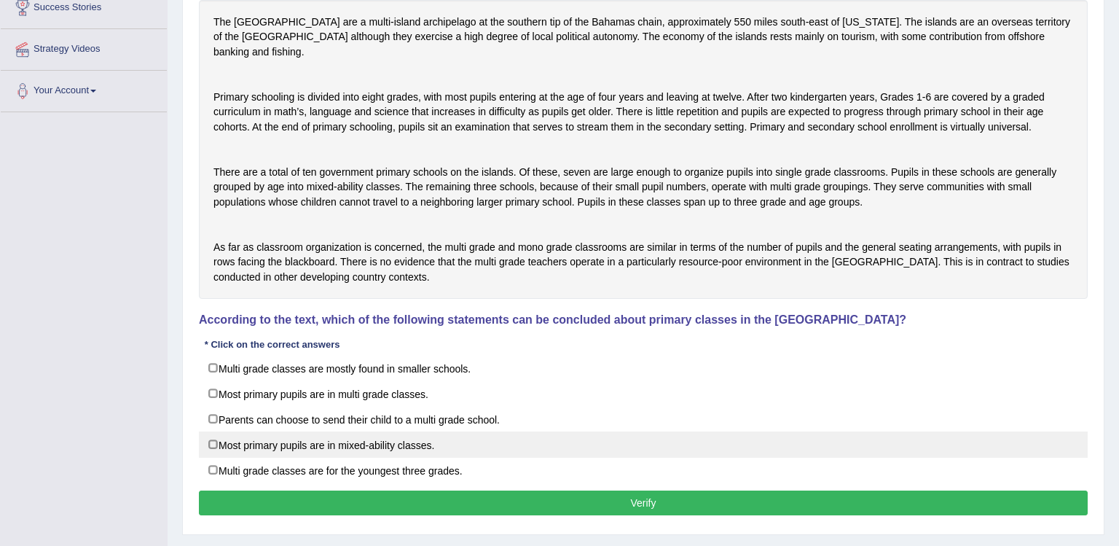
click at [656, 457] on label "Most primary pupils are in mixed-ability classes." at bounding box center [643, 444] width 889 height 26
checkbox input "true"
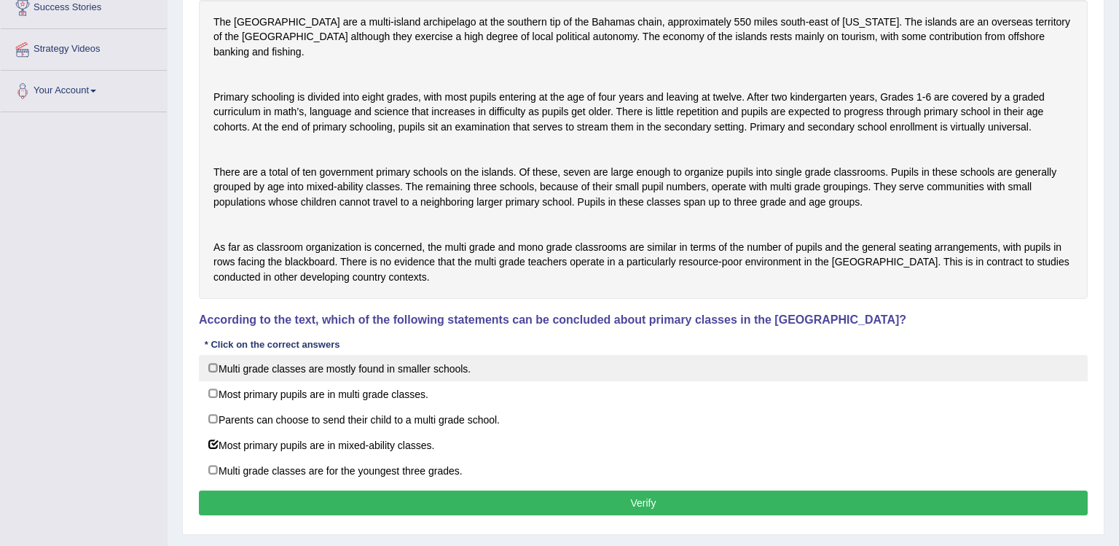
click at [589, 381] on label "Multi grade classes are mostly found in smaller schools." at bounding box center [643, 368] width 889 height 26
checkbox input "true"
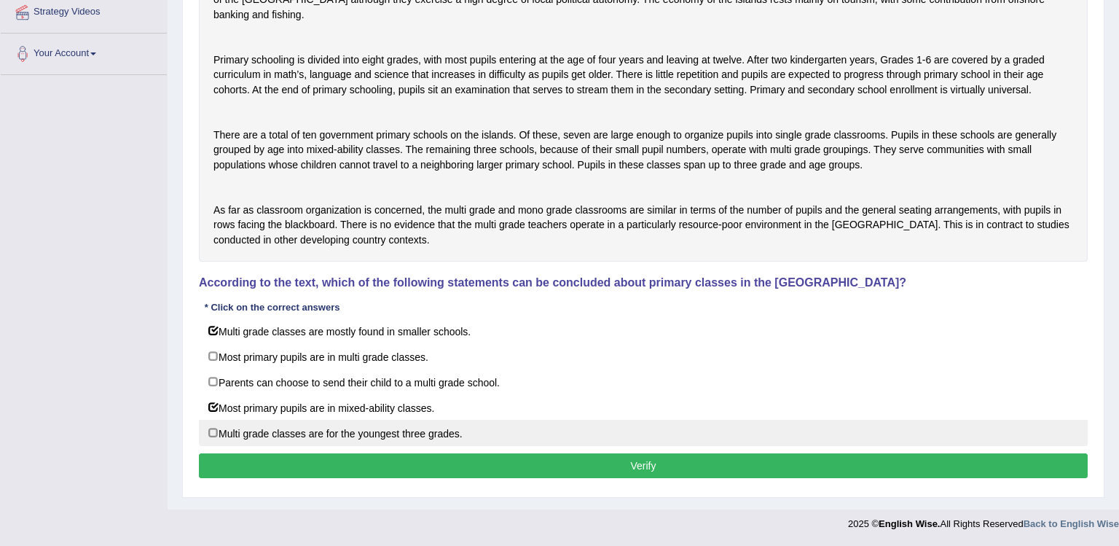
scroll to position [332, 0]
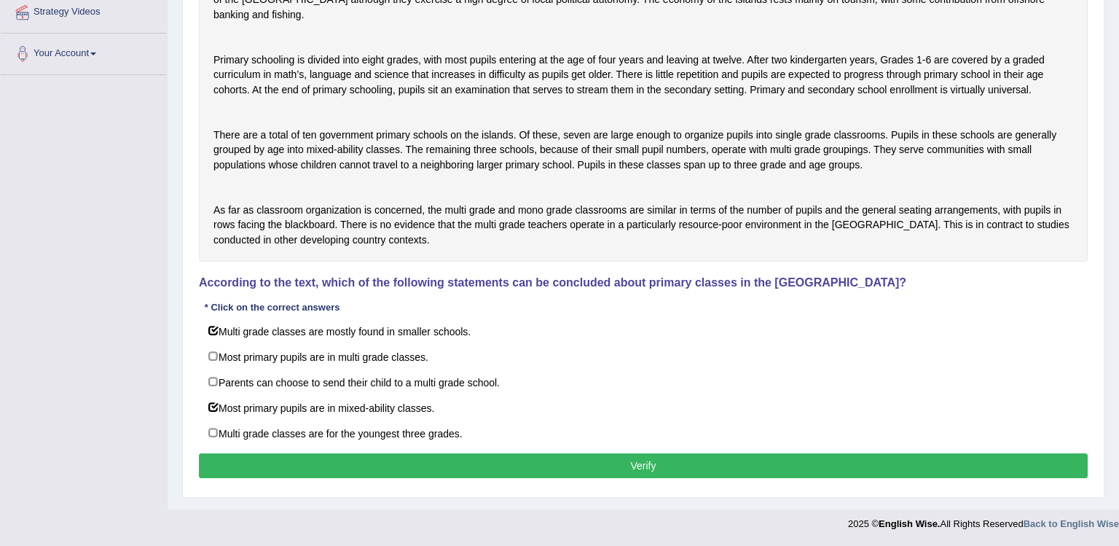
click at [497, 460] on button "Verify" at bounding box center [643, 465] width 889 height 25
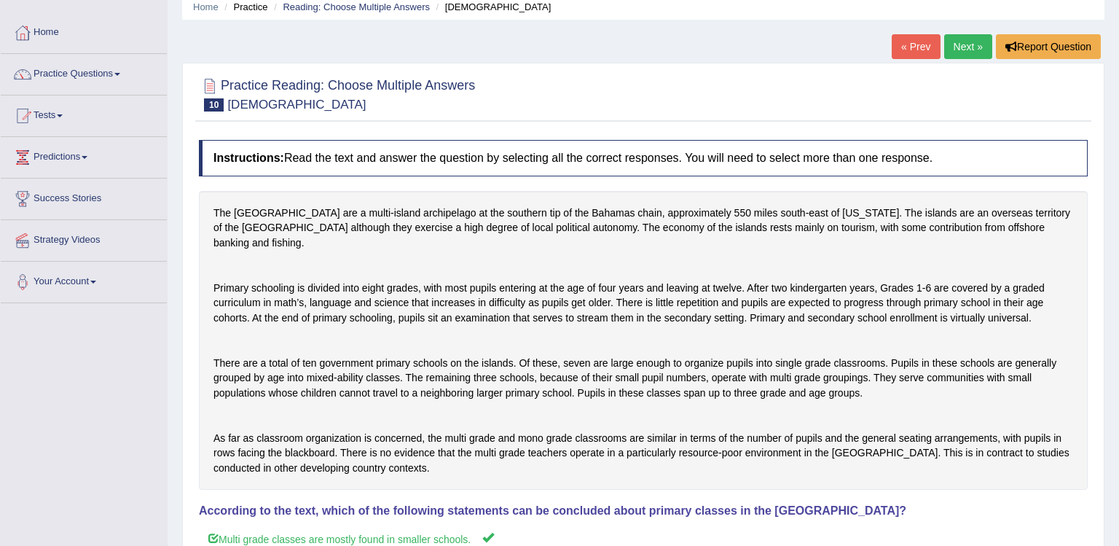
scroll to position [0, 0]
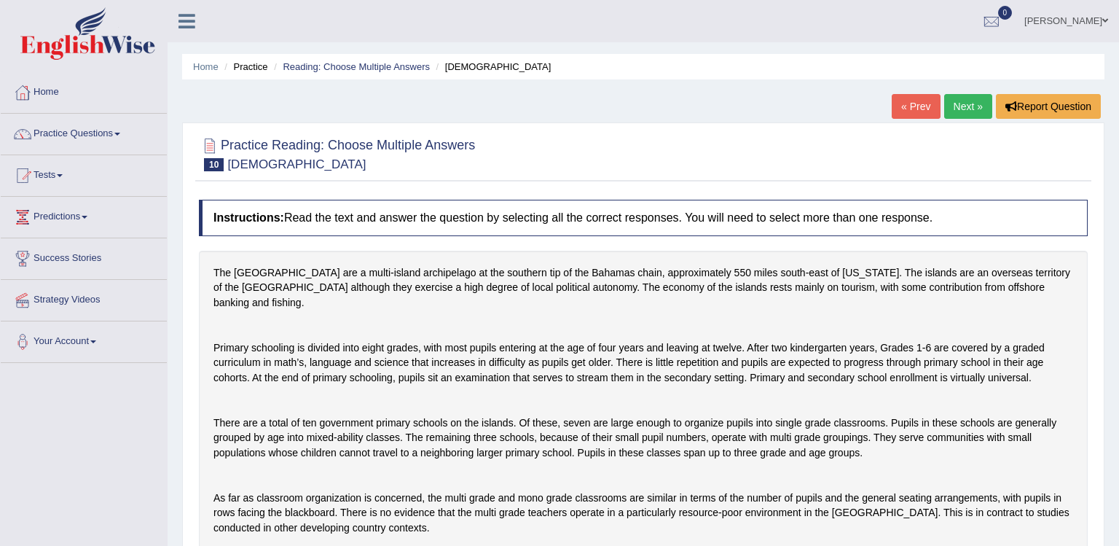
click at [966, 109] on link "Next »" at bounding box center [968, 106] width 48 height 25
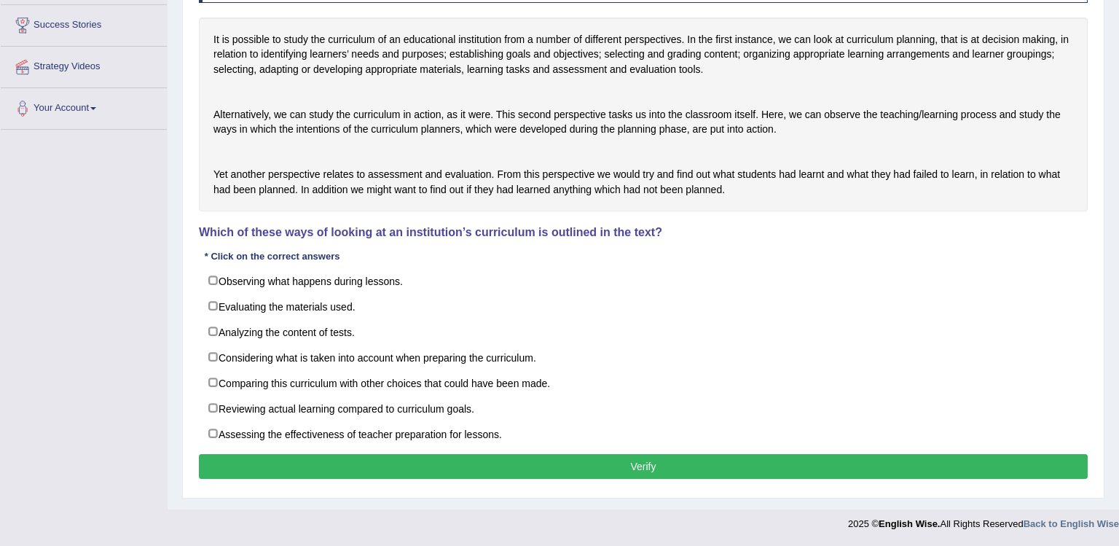
scroll to position [163, 0]
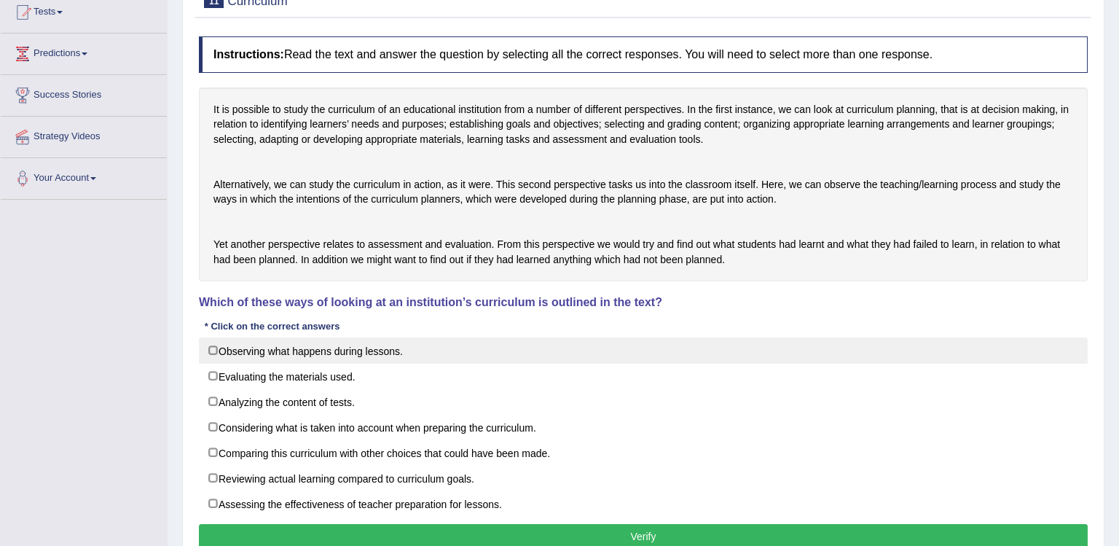
click at [487, 363] on label "Observing what happens during lessons." at bounding box center [643, 350] width 889 height 26
checkbox input "true"
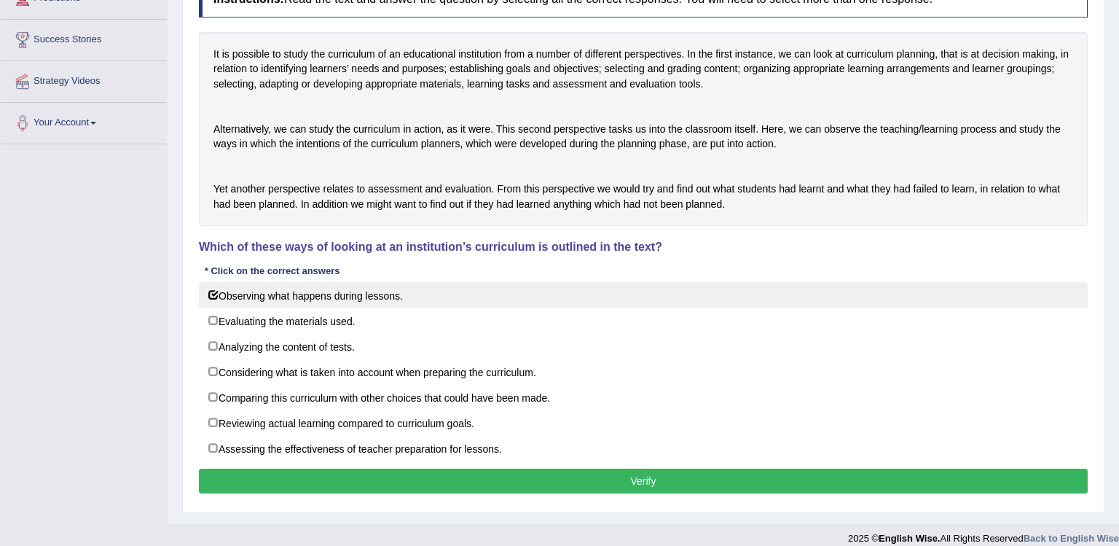
scroll to position [245, 0]
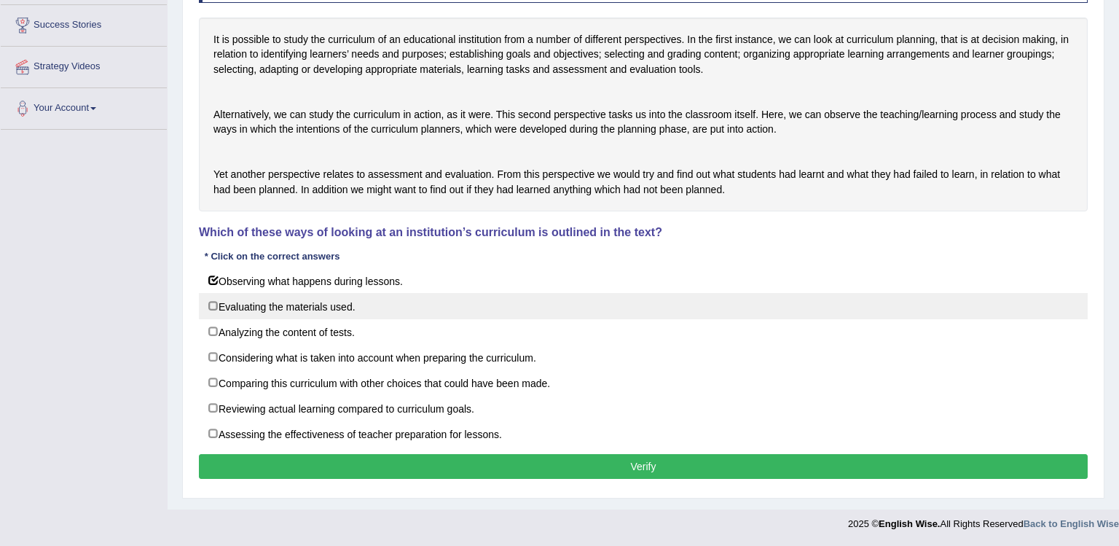
click at [487, 319] on label "Evaluating the materials used." at bounding box center [643, 306] width 889 height 26
checkbox input "true"
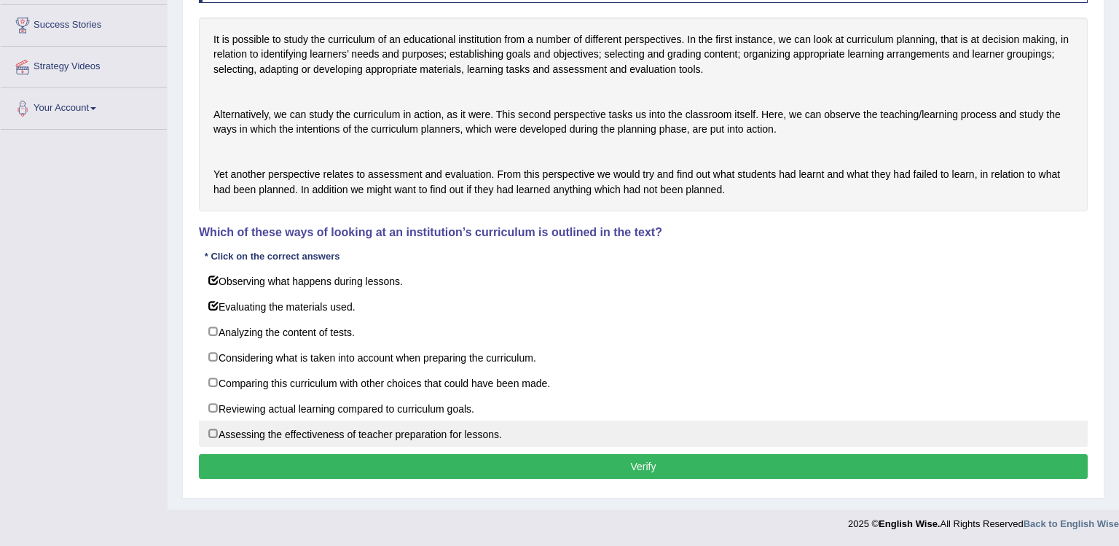
click at [557, 446] on label "Assessing the effectiveness of teacher preparation for lessons." at bounding box center [643, 433] width 889 height 26
checkbox input "true"
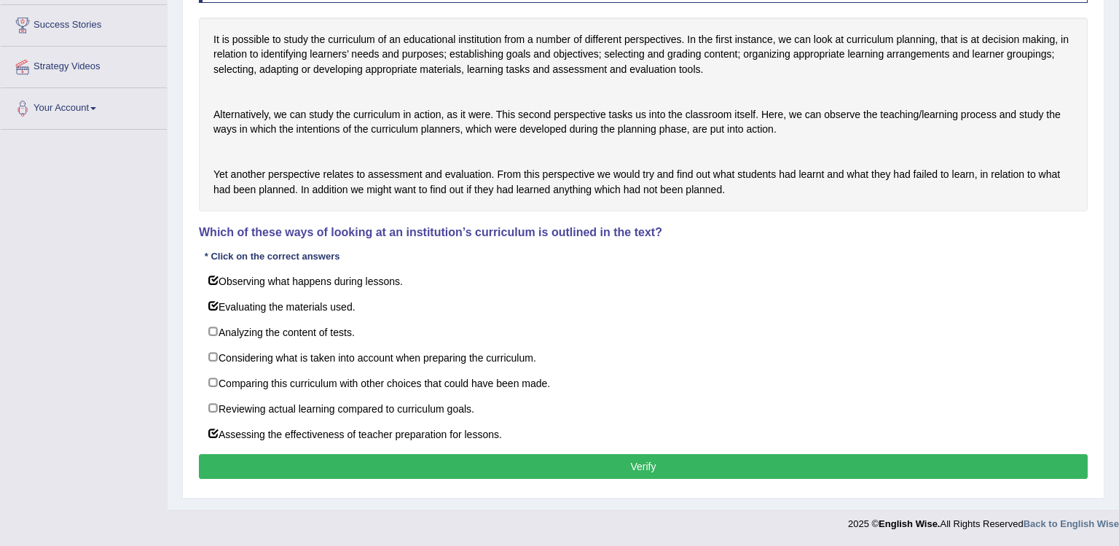
click at [557, 479] on button "Verify" at bounding box center [643, 466] width 889 height 25
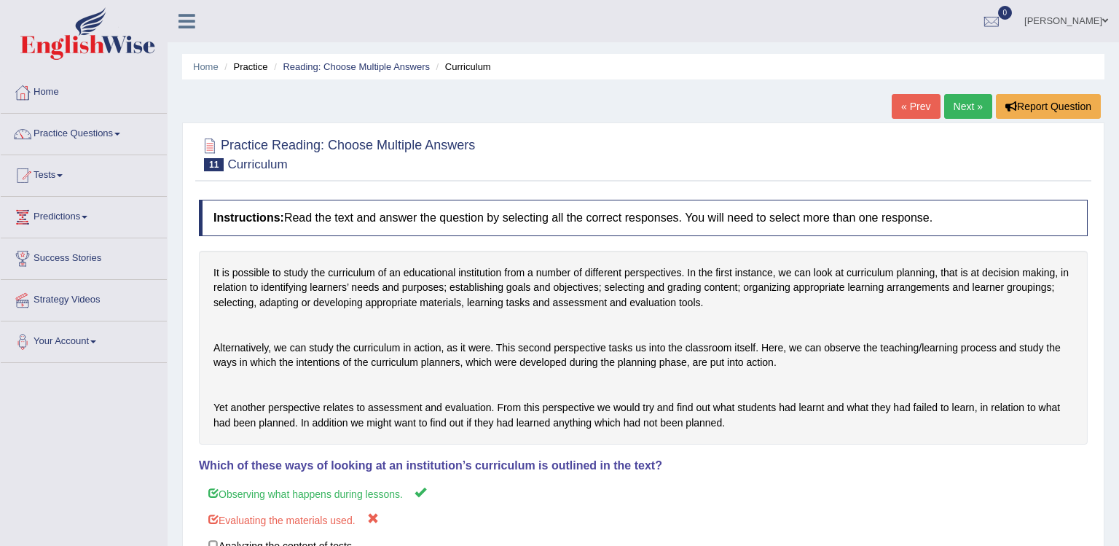
scroll to position [0, 0]
click at [971, 111] on link "Next »" at bounding box center [968, 106] width 48 height 25
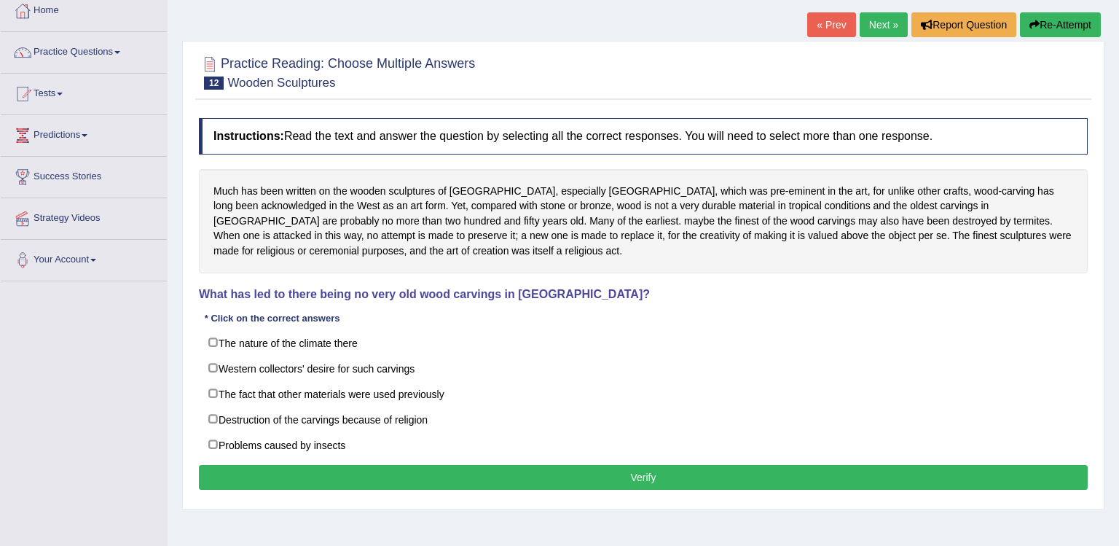
scroll to position [82, 0]
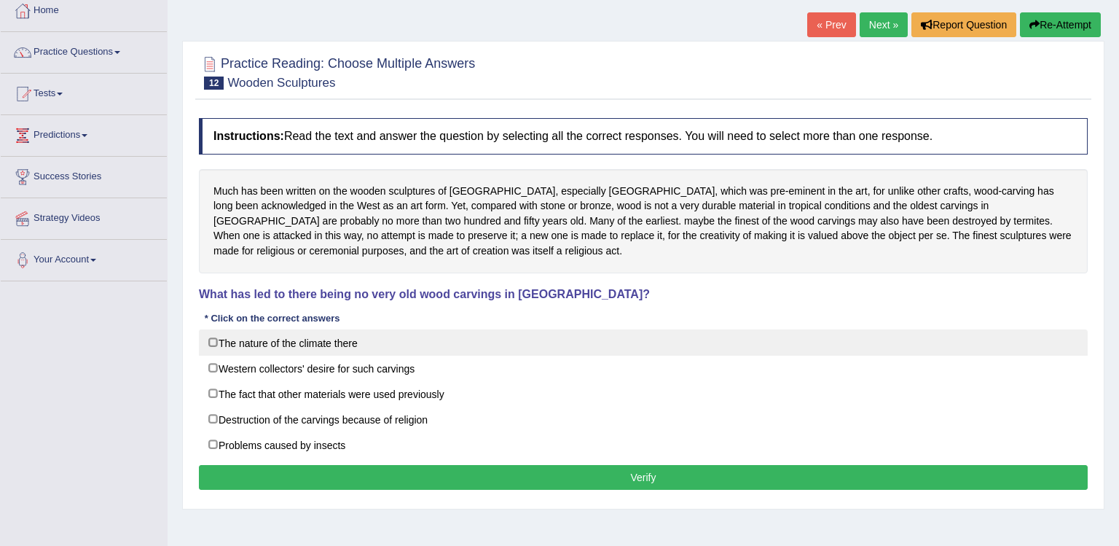
click at [354, 353] on label "The nature of the climate there" at bounding box center [643, 342] width 889 height 26
checkbox input "true"
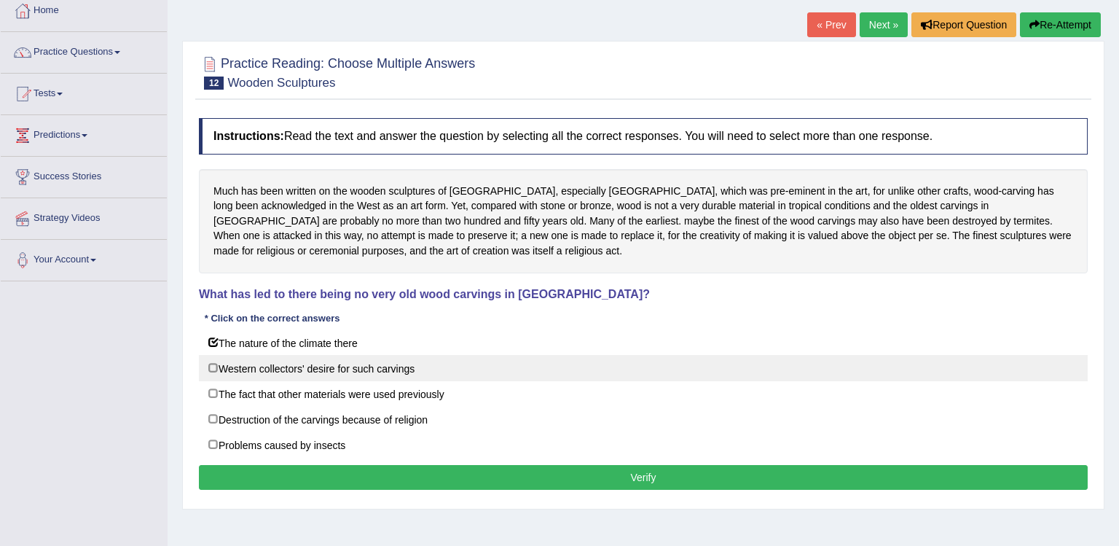
click at [514, 378] on label "Western collectors' desire for such carvings" at bounding box center [643, 368] width 889 height 26
checkbox input "true"
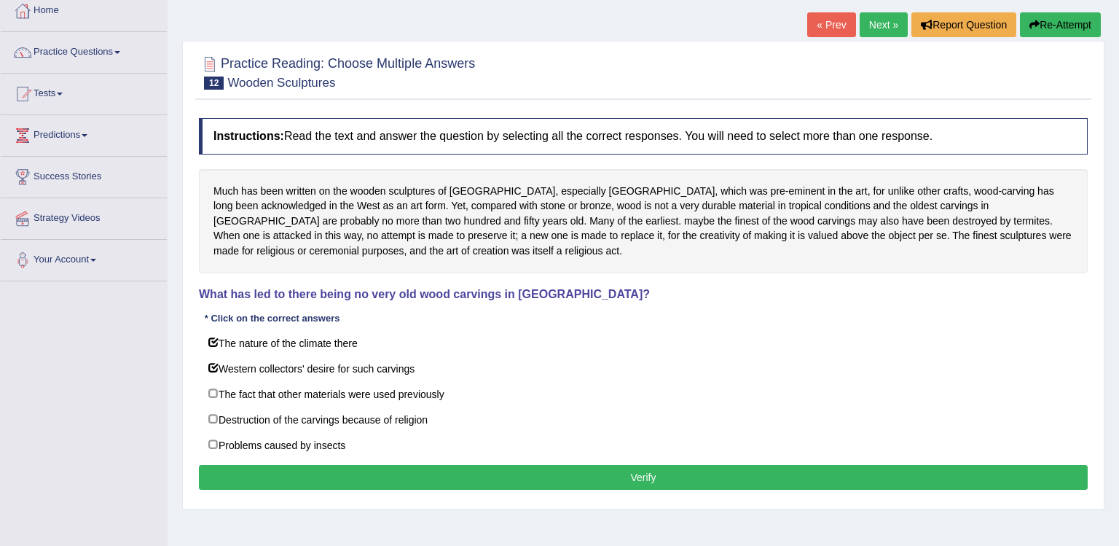
click at [514, 478] on button "Verify" at bounding box center [643, 477] width 889 height 25
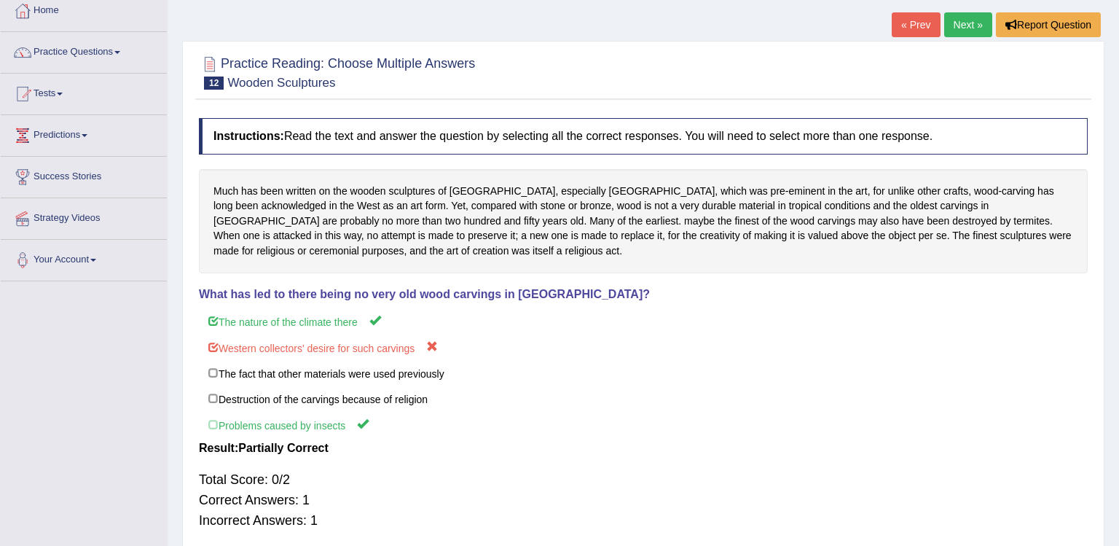
click at [969, 27] on link "Next »" at bounding box center [968, 24] width 48 height 25
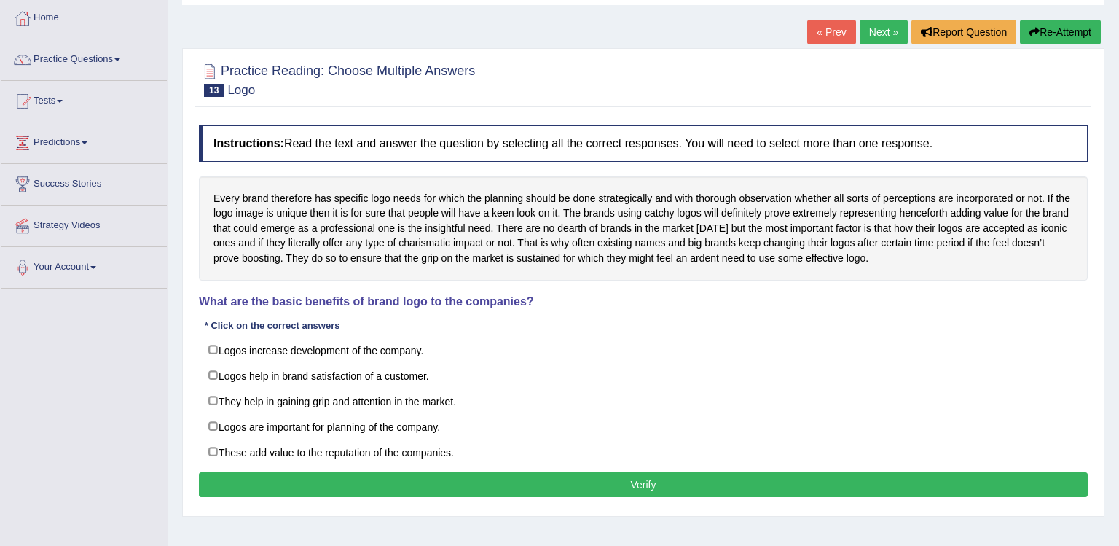
scroll to position [56, 0]
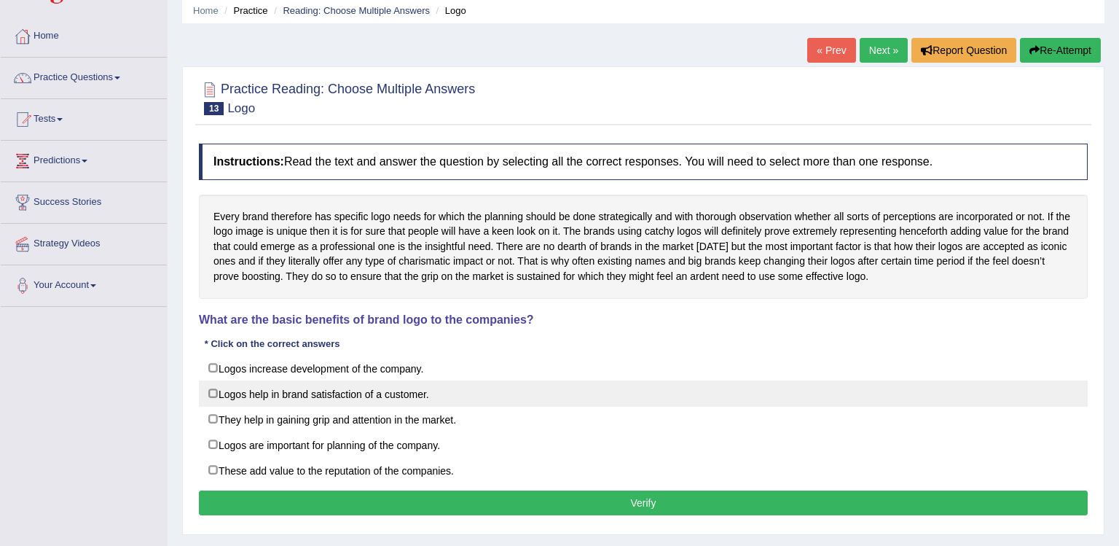
click at [522, 398] on label "Logos help in brand satisfaction of a customer." at bounding box center [643, 393] width 889 height 26
checkbox input "true"
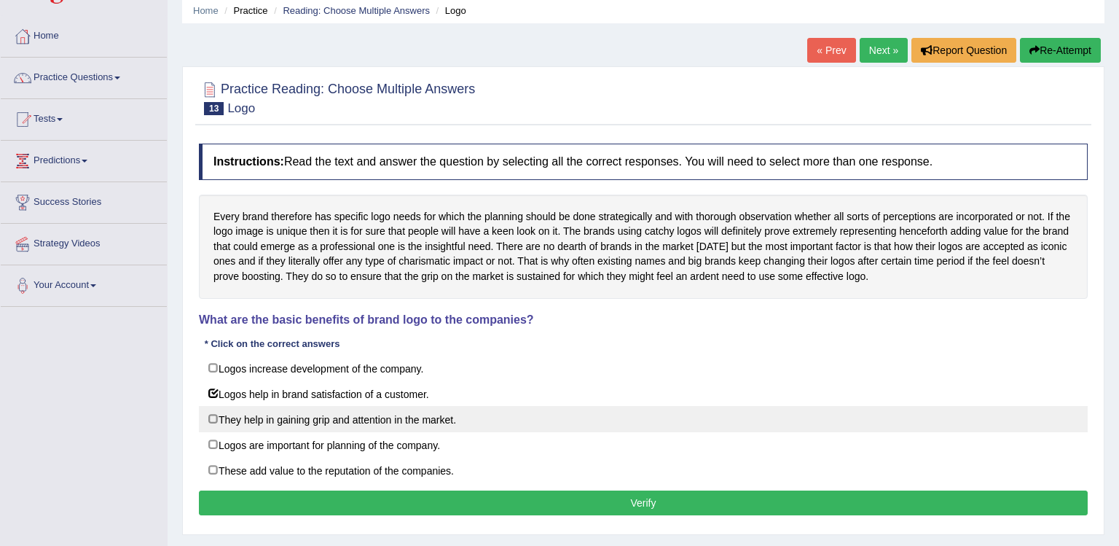
click at [522, 430] on label "They help in gaining grip and attention in the market." at bounding box center [643, 419] width 889 height 26
checkbox input "true"
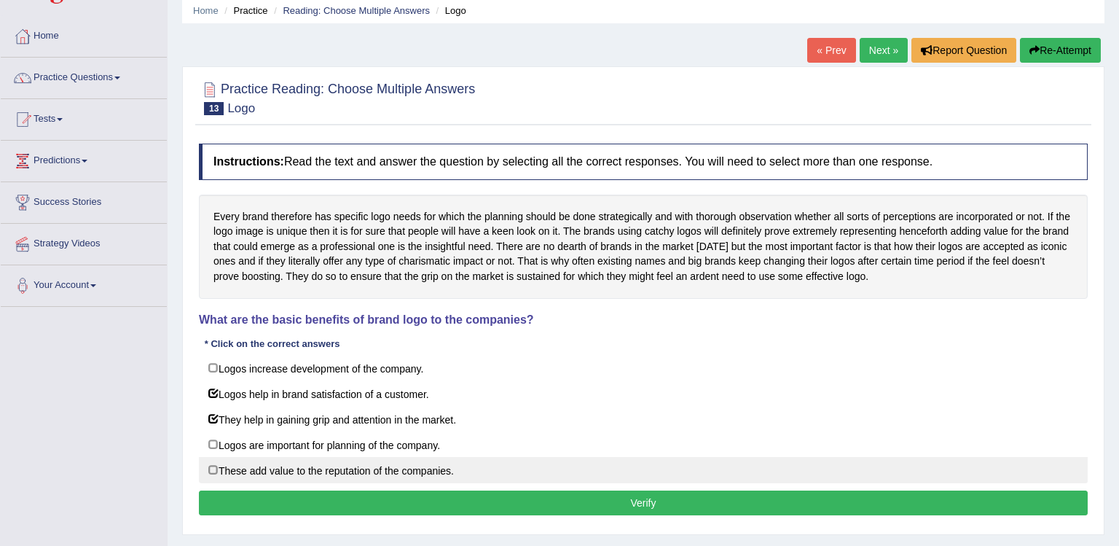
click at [522, 473] on label "These add value to the reputation of the companies." at bounding box center [643, 470] width 889 height 26
checkbox input "true"
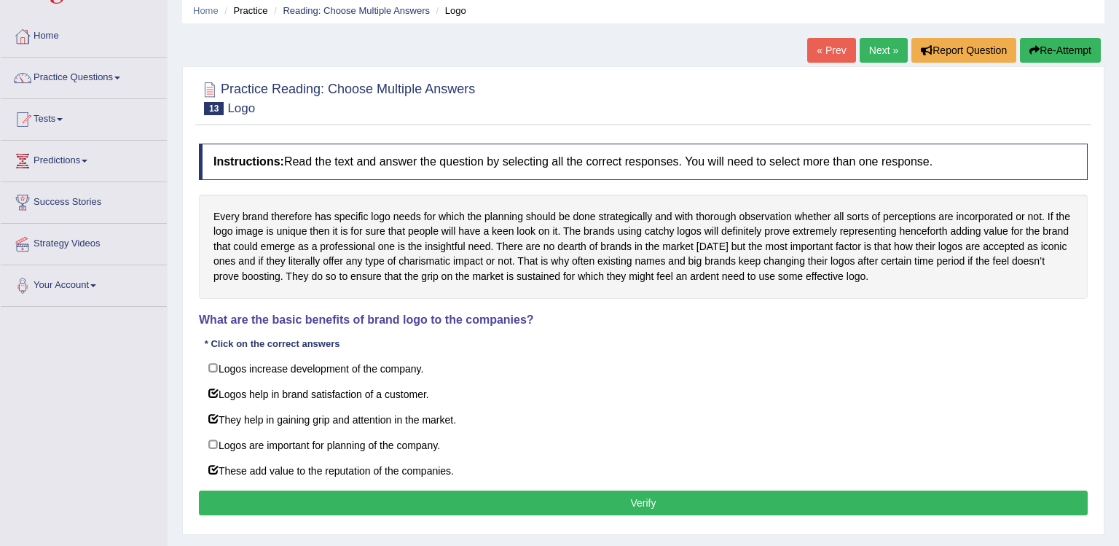
click at [522, 508] on button "Verify" at bounding box center [643, 502] width 889 height 25
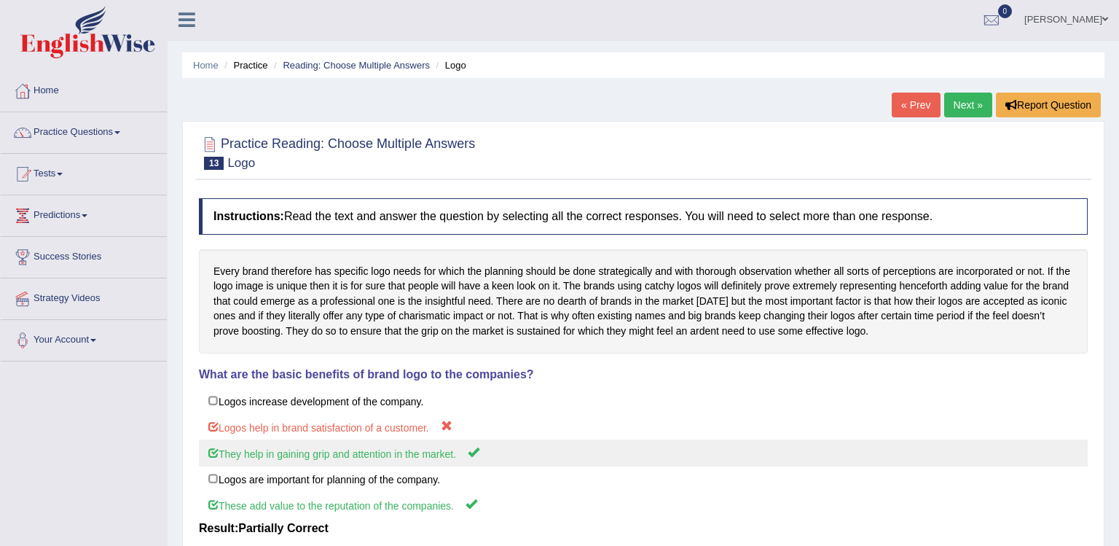
scroll to position [0, 0]
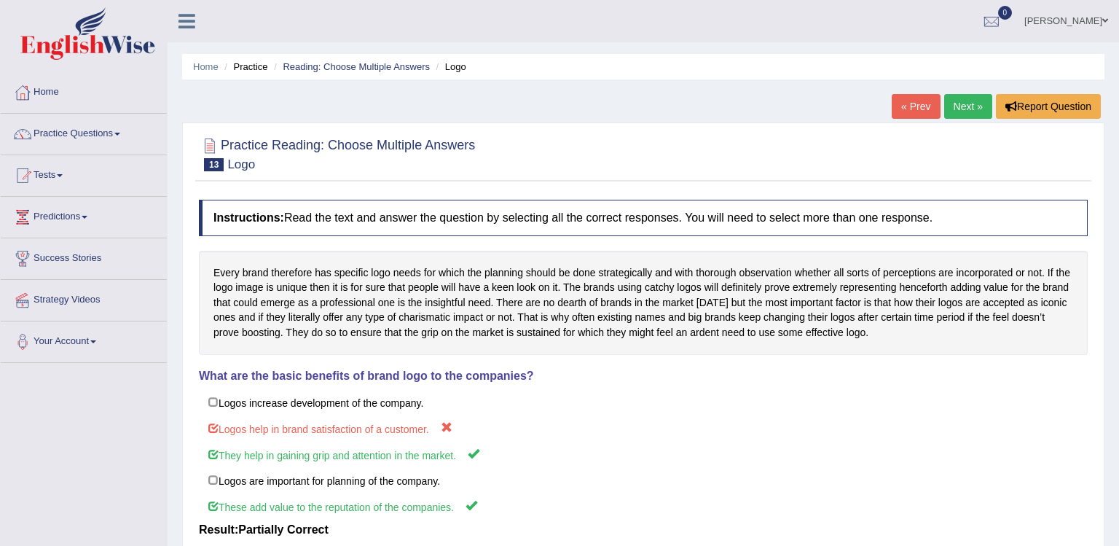
click at [953, 108] on link "Next »" at bounding box center [968, 106] width 48 height 25
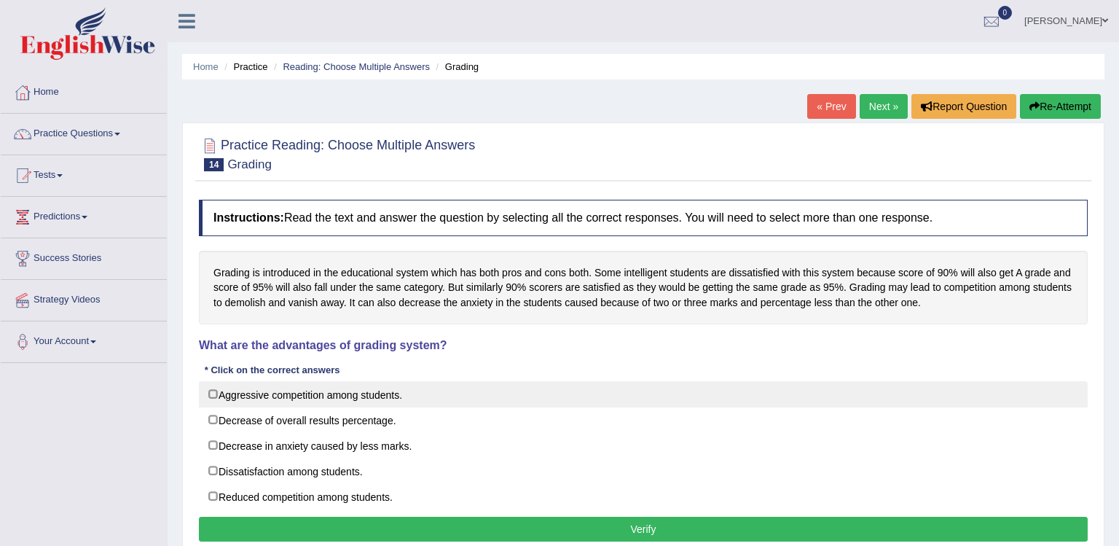
click at [652, 404] on label "Aggressive competition among students." at bounding box center [643, 394] width 889 height 26
checkbox input "true"
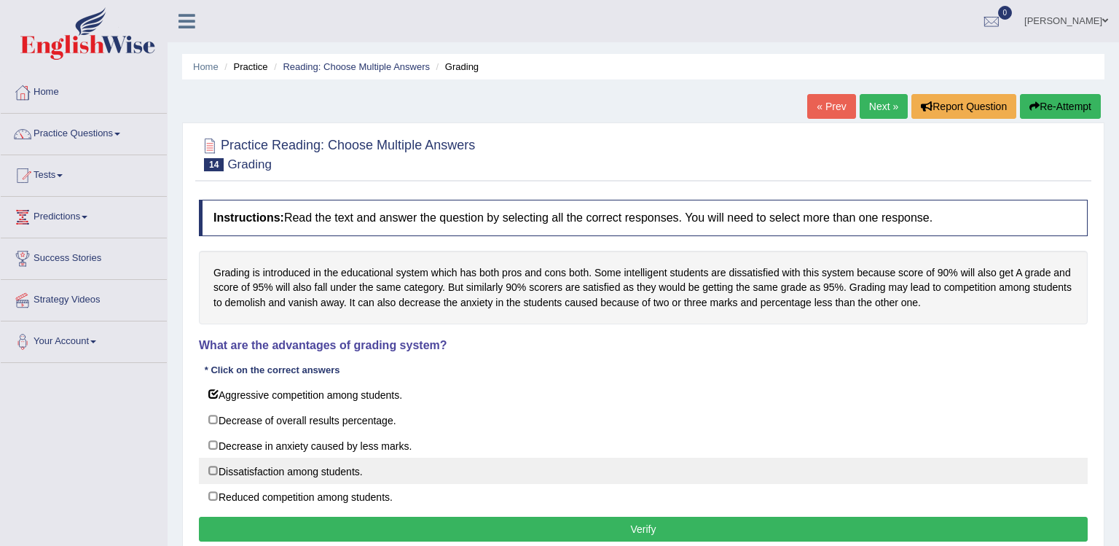
click at [652, 468] on label "Dissatisfaction among students." at bounding box center [643, 470] width 889 height 26
checkbox input "true"
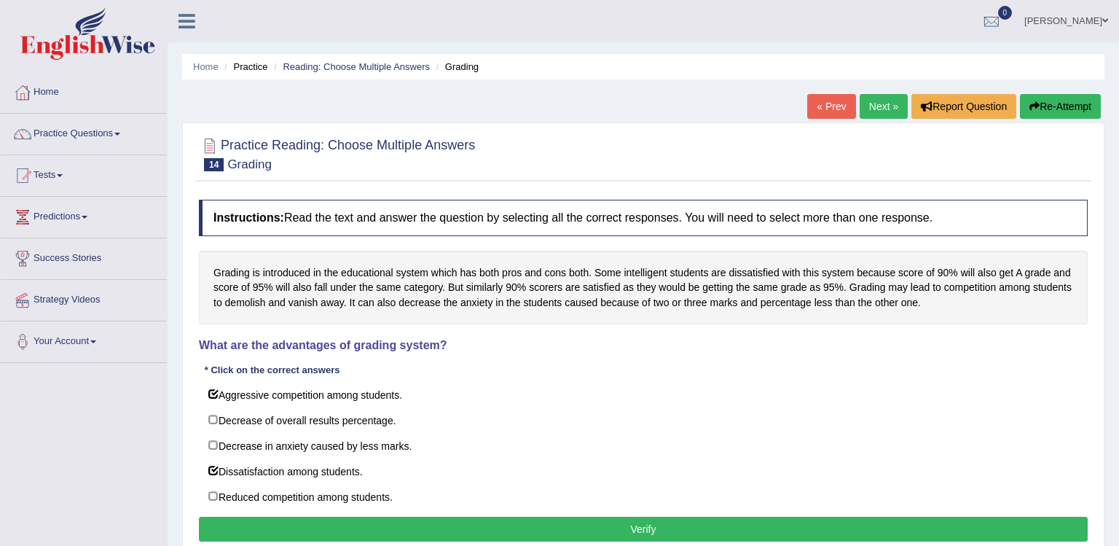
click at [652, 540] on button "Verify" at bounding box center [643, 528] width 889 height 25
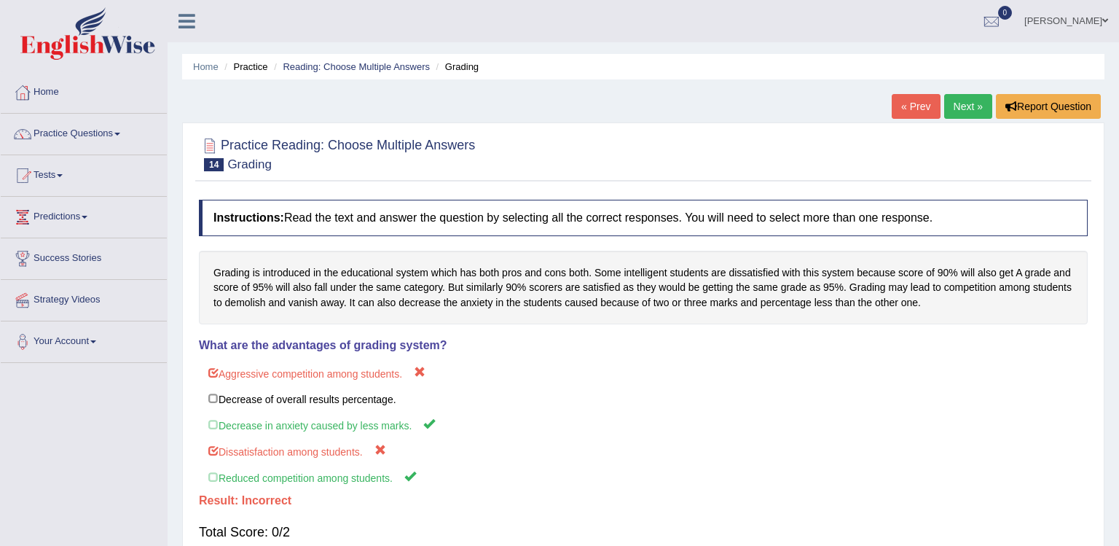
click at [963, 102] on link "Next »" at bounding box center [968, 106] width 48 height 25
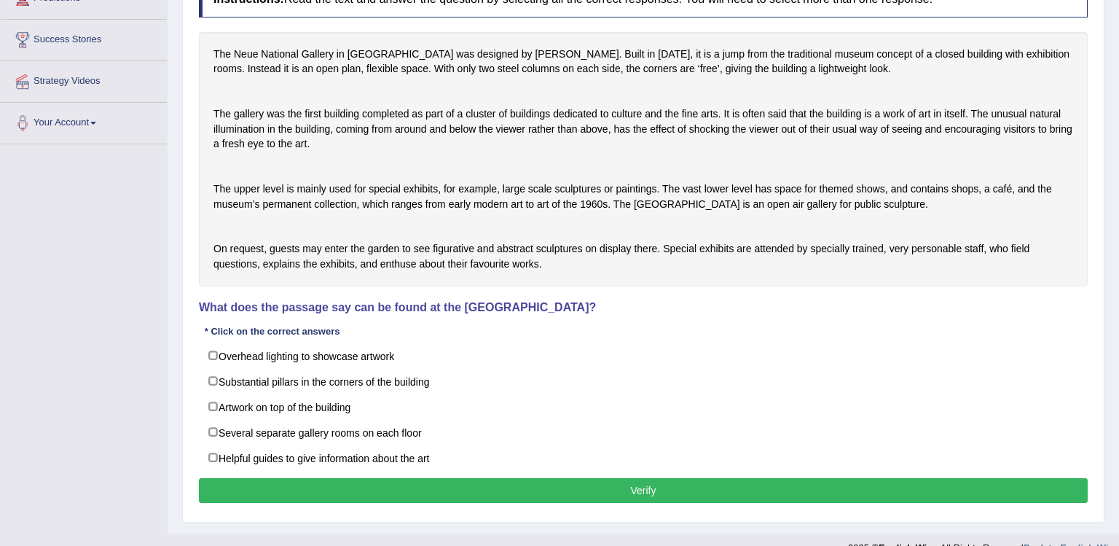
scroll to position [245, 0]
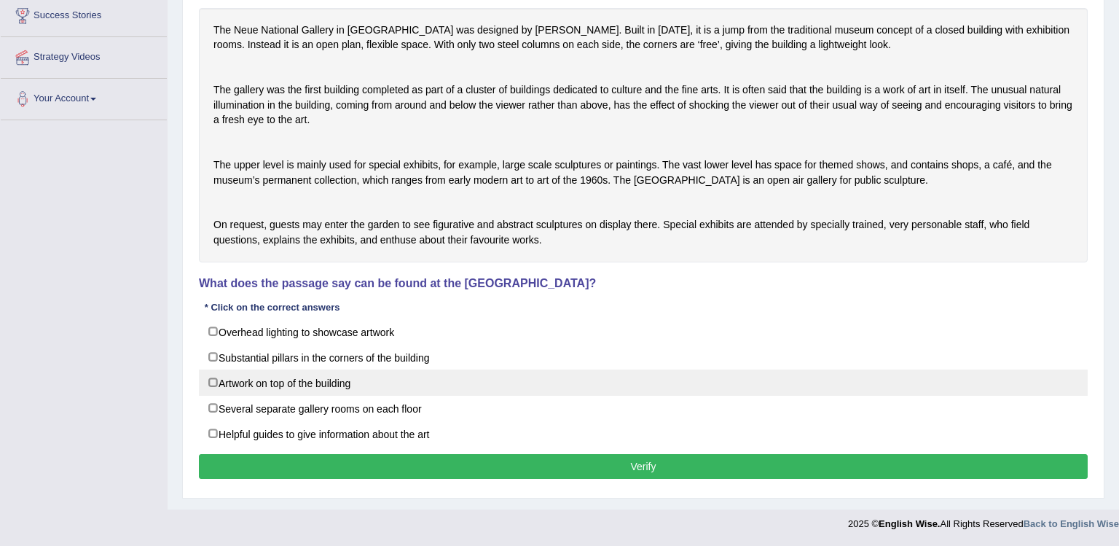
click at [682, 396] on label "Artwork on top of the building" at bounding box center [643, 382] width 889 height 26
checkbox input "true"
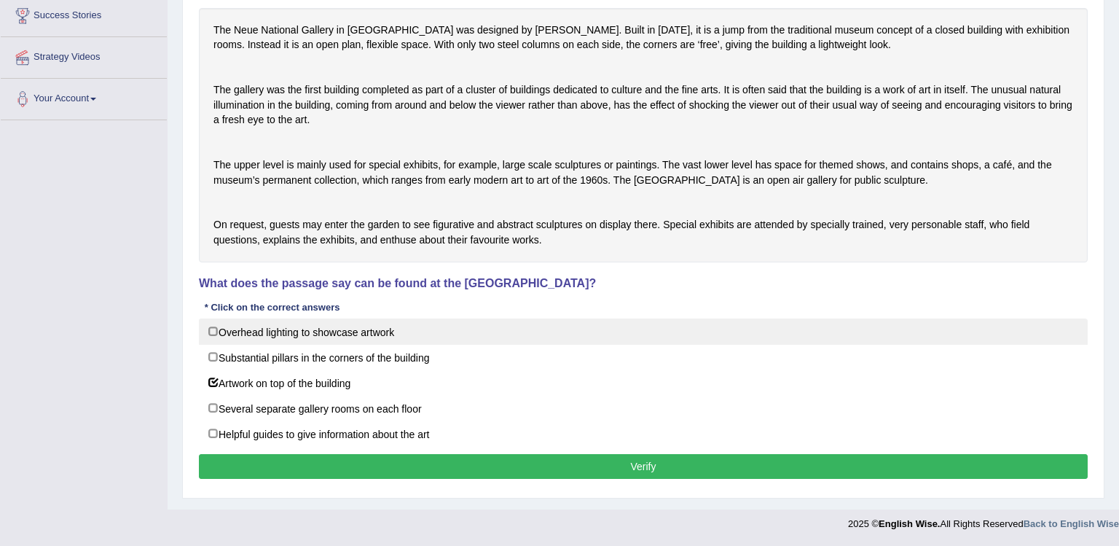
click at [682, 345] on label "Overhead lighting to showcase artwork" at bounding box center [643, 331] width 889 height 26
checkbox input "true"
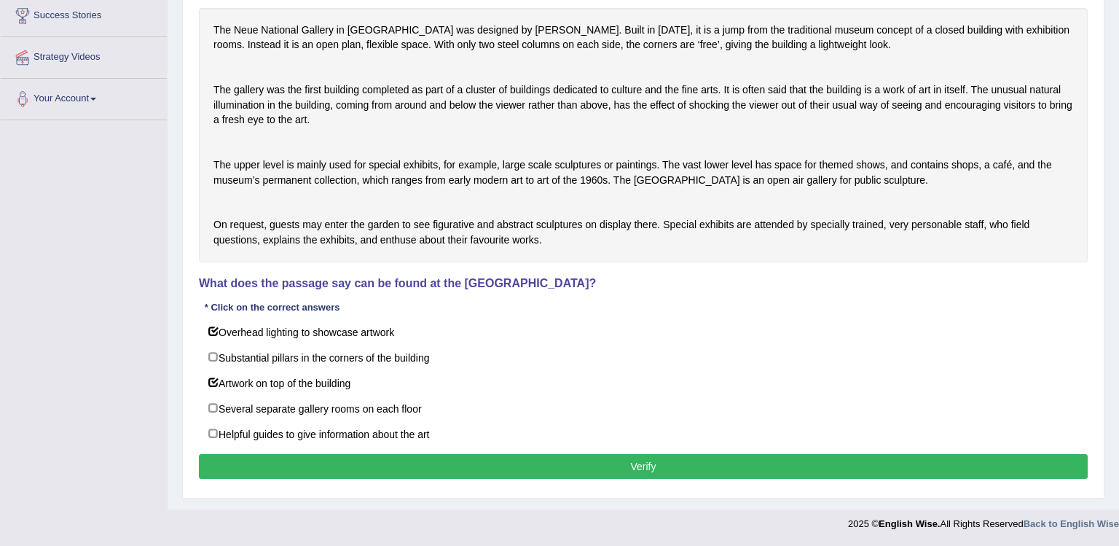
click at [682, 479] on button "Verify" at bounding box center [643, 466] width 889 height 25
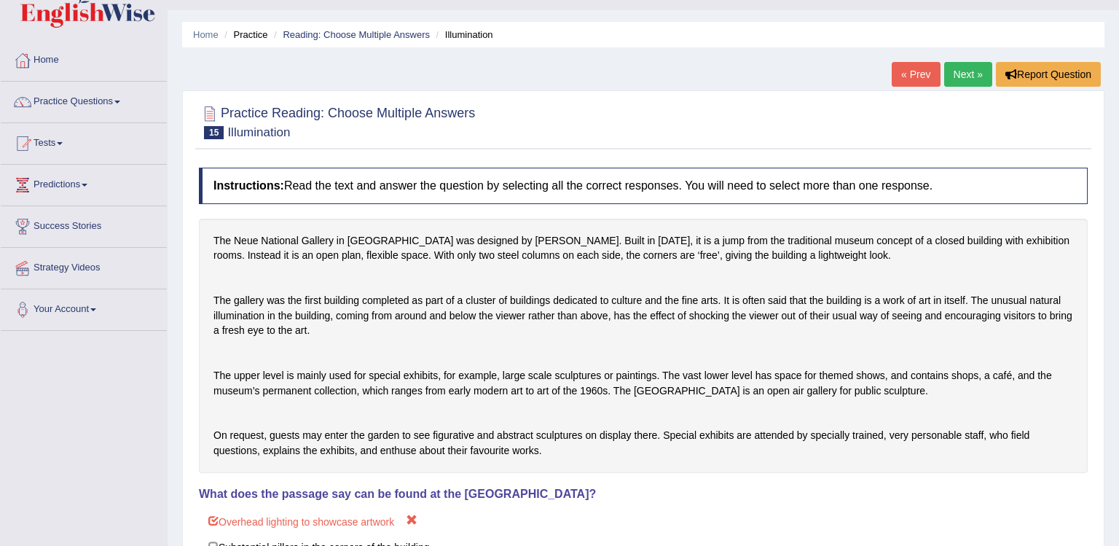
scroll to position [0, 0]
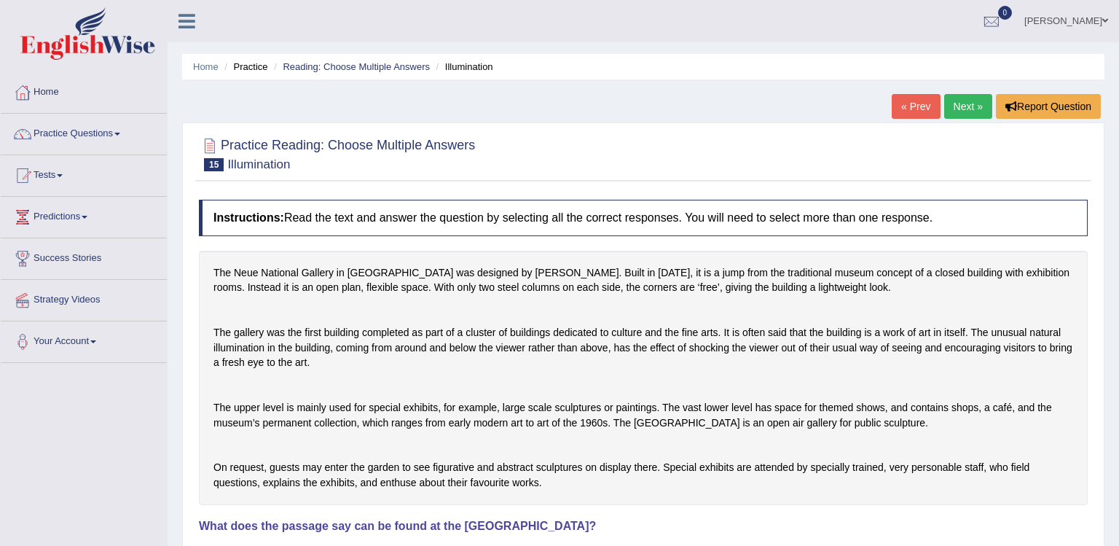
click at [965, 101] on link "Next »" at bounding box center [968, 106] width 48 height 25
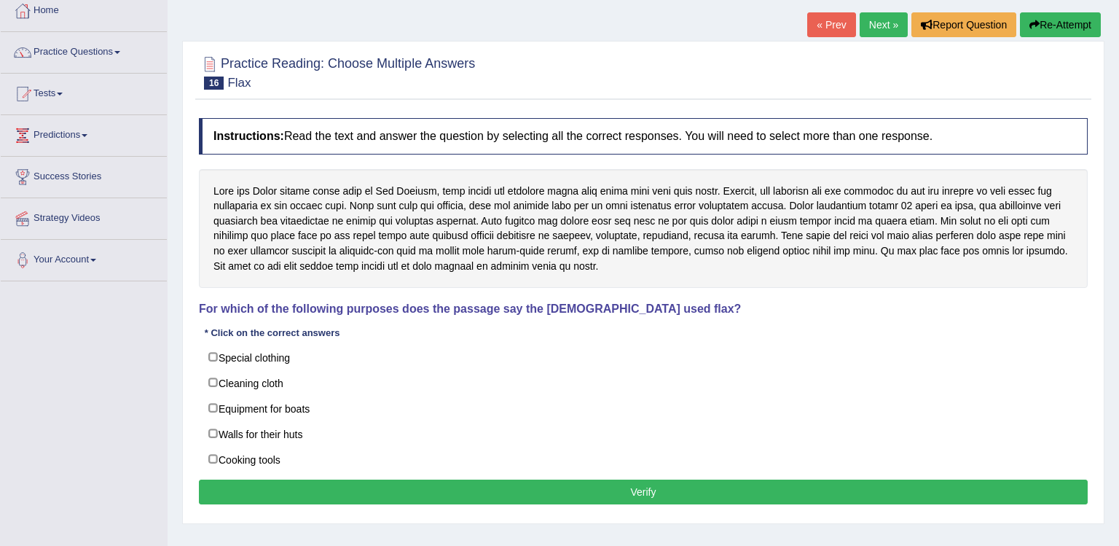
scroll to position [82, 0]
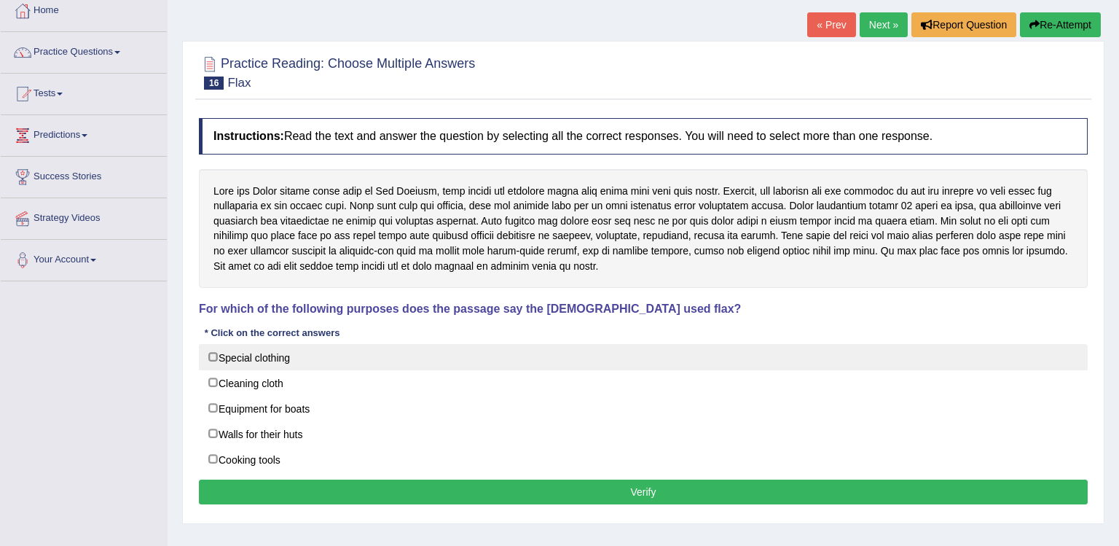
click at [212, 358] on label "Special clothing" at bounding box center [643, 357] width 889 height 26
checkbox input "true"
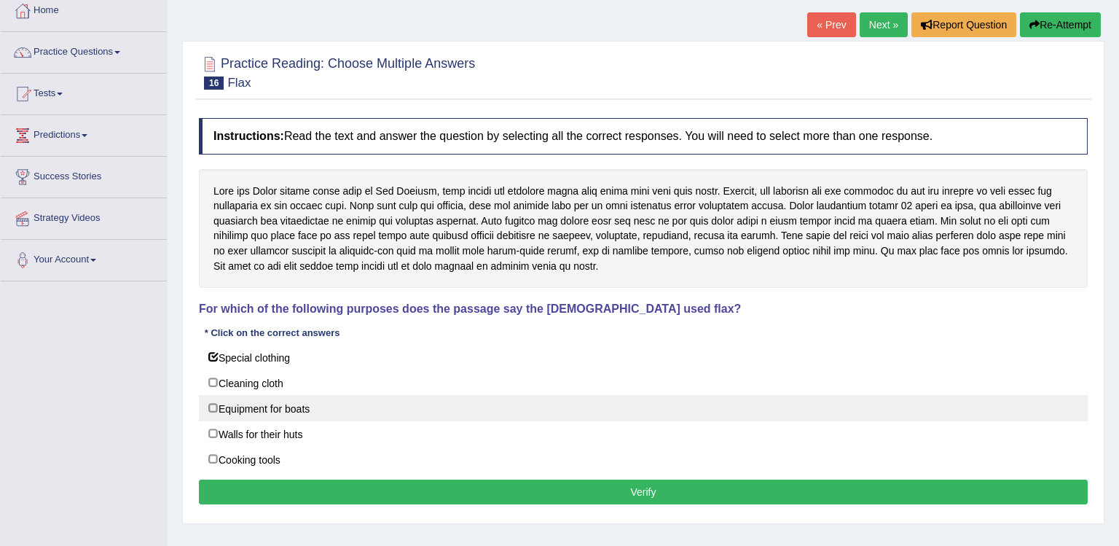
click at [212, 413] on label "Equipment for boats" at bounding box center [643, 408] width 889 height 26
checkbox input "true"
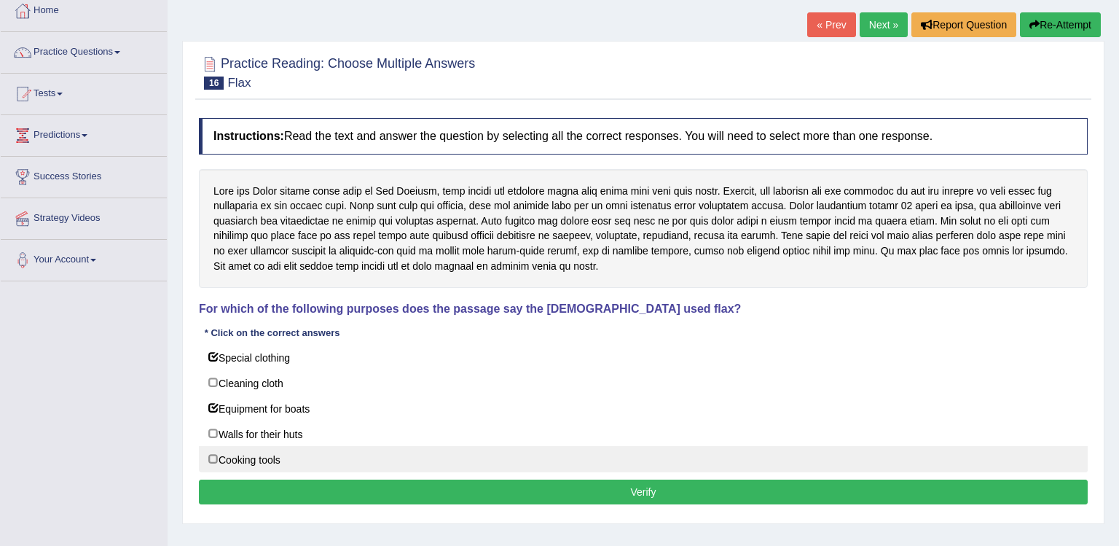
click at [212, 448] on label "Cooking tools" at bounding box center [643, 459] width 889 height 26
checkbox input "true"
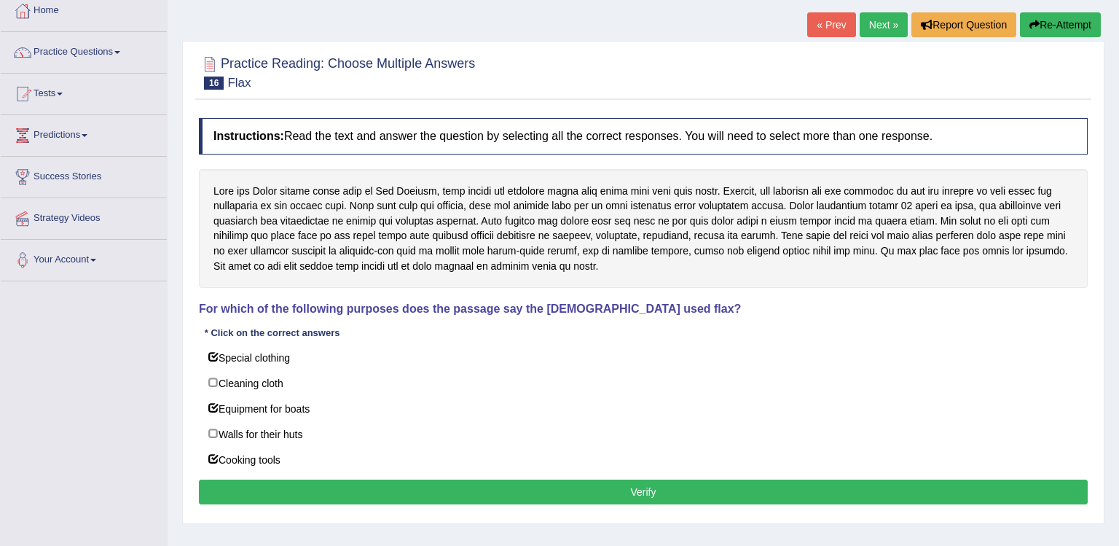
click at [224, 492] on button "Verify" at bounding box center [643, 491] width 889 height 25
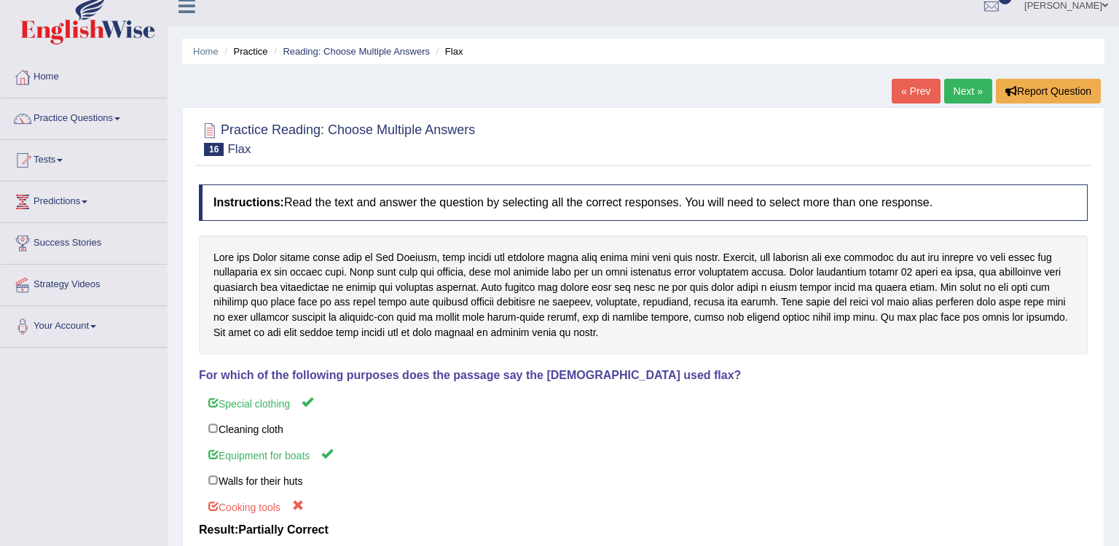
scroll to position [0, 0]
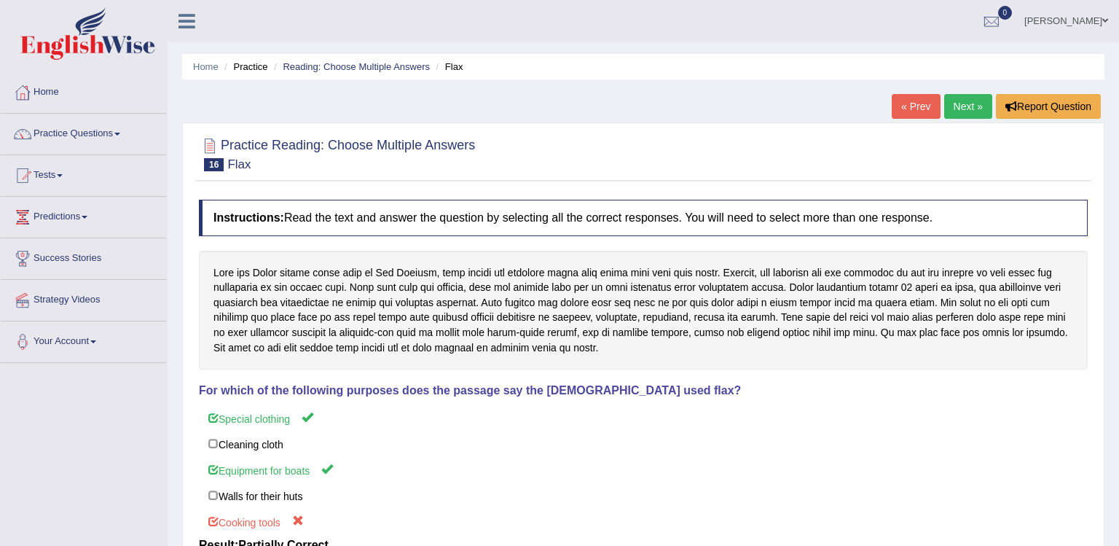
click at [964, 111] on link "Next »" at bounding box center [968, 106] width 48 height 25
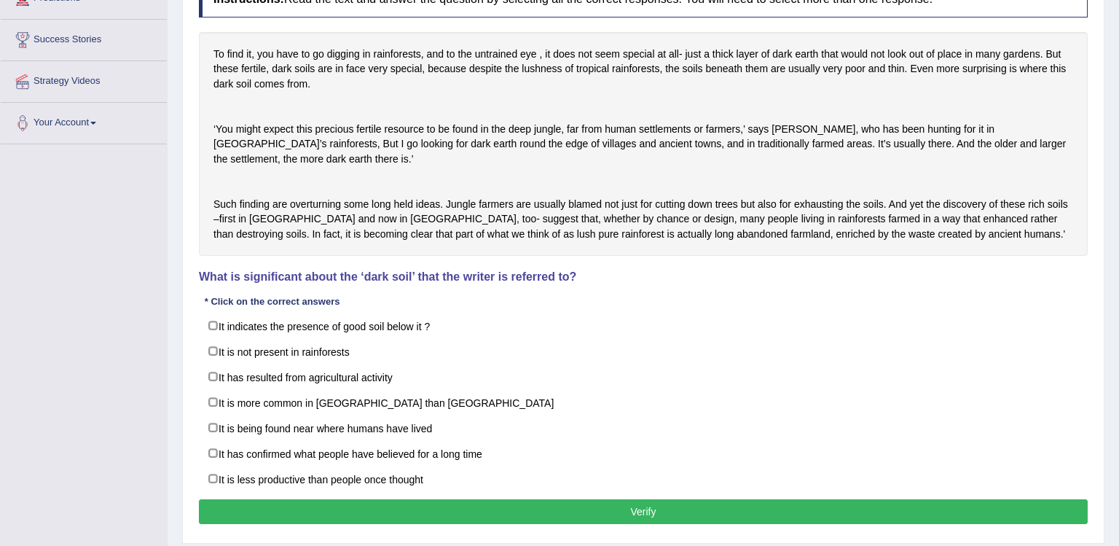
scroll to position [245, 0]
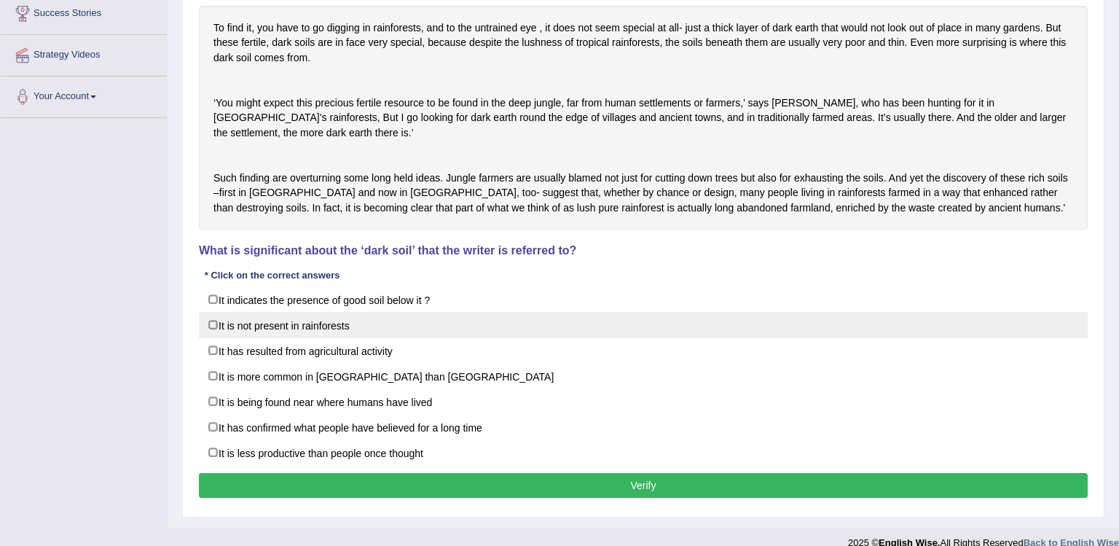
click at [332, 338] on label "It is not present in rainforests" at bounding box center [643, 325] width 889 height 26
checkbox input "true"
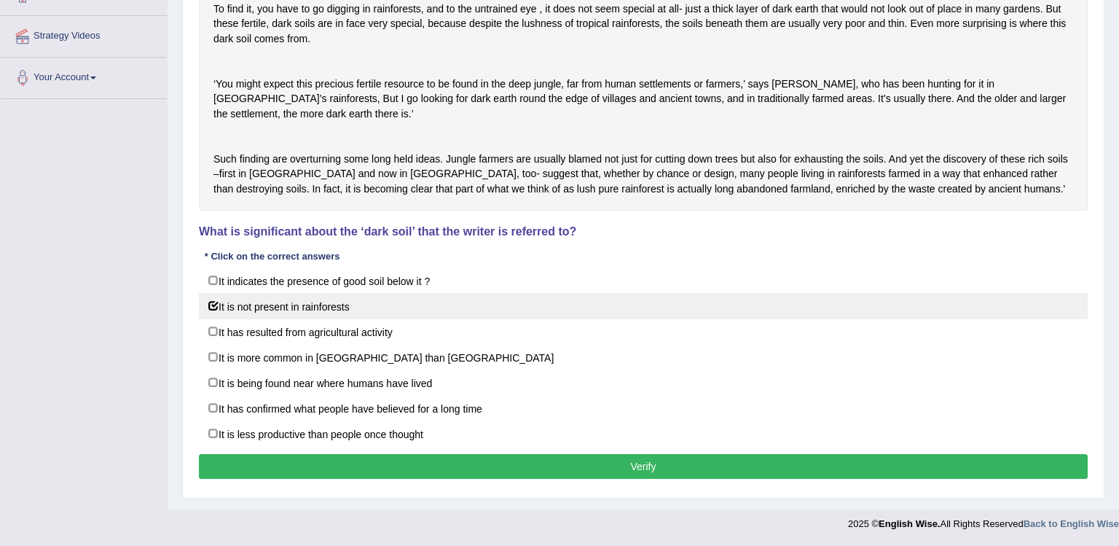
scroll to position [292, 0]
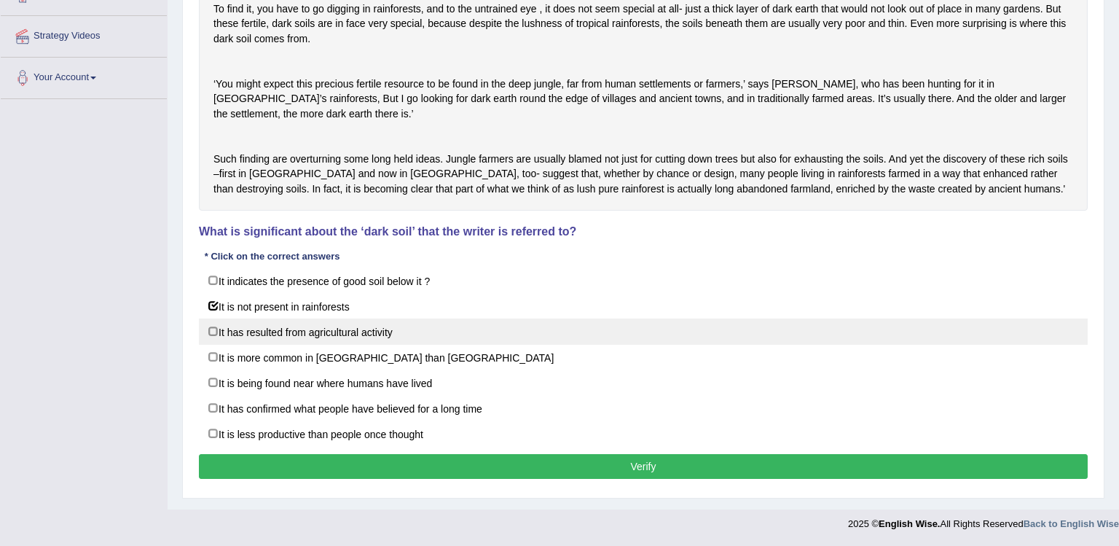
click at [554, 338] on label "It has resulted from agricultural activity" at bounding box center [643, 331] width 889 height 26
checkbox input "true"
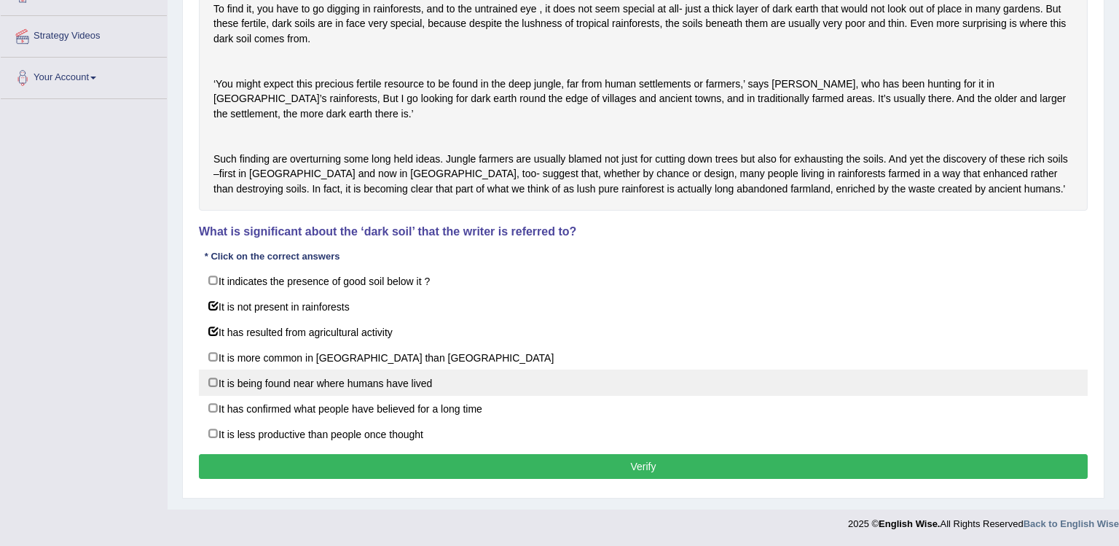
click at [554, 390] on label "It is being found near where humans have lived" at bounding box center [643, 382] width 889 height 26
checkbox input "true"
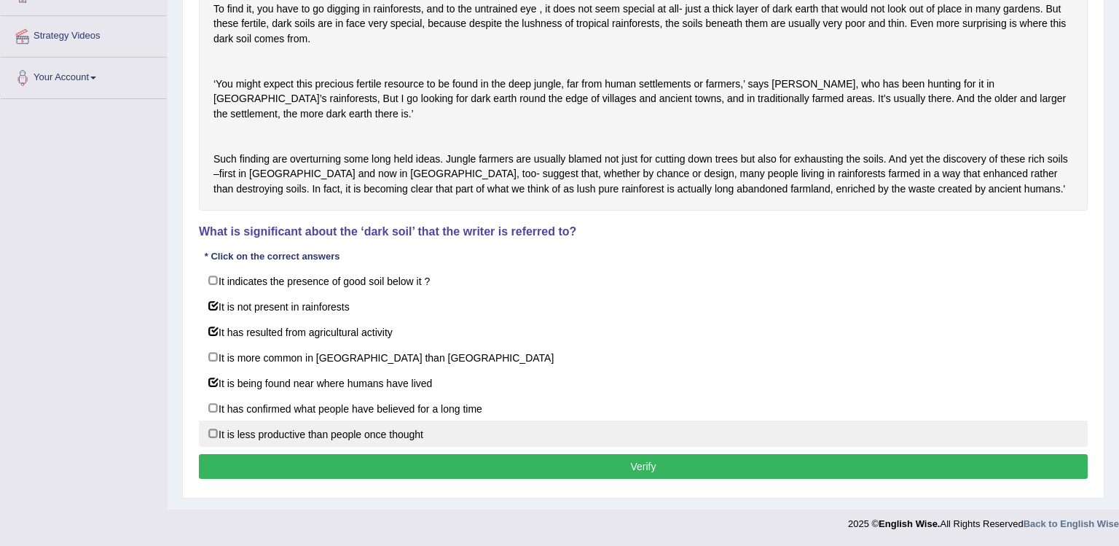
click at [554, 437] on label "It is less productive than people once thought" at bounding box center [643, 433] width 889 height 26
checkbox input "true"
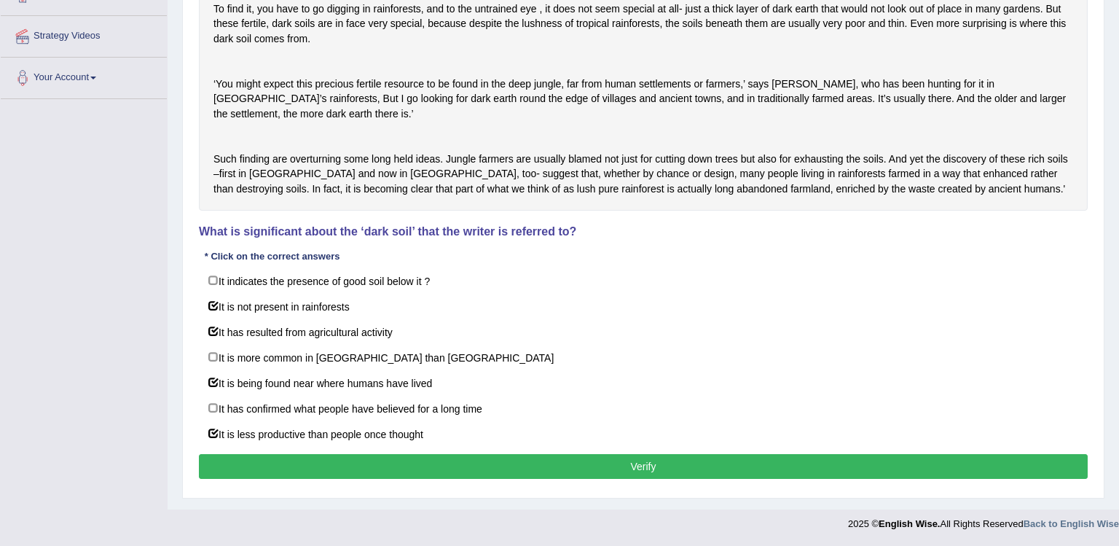
click at [487, 457] on button "Verify" at bounding box center [643, 466] width 889 height 25
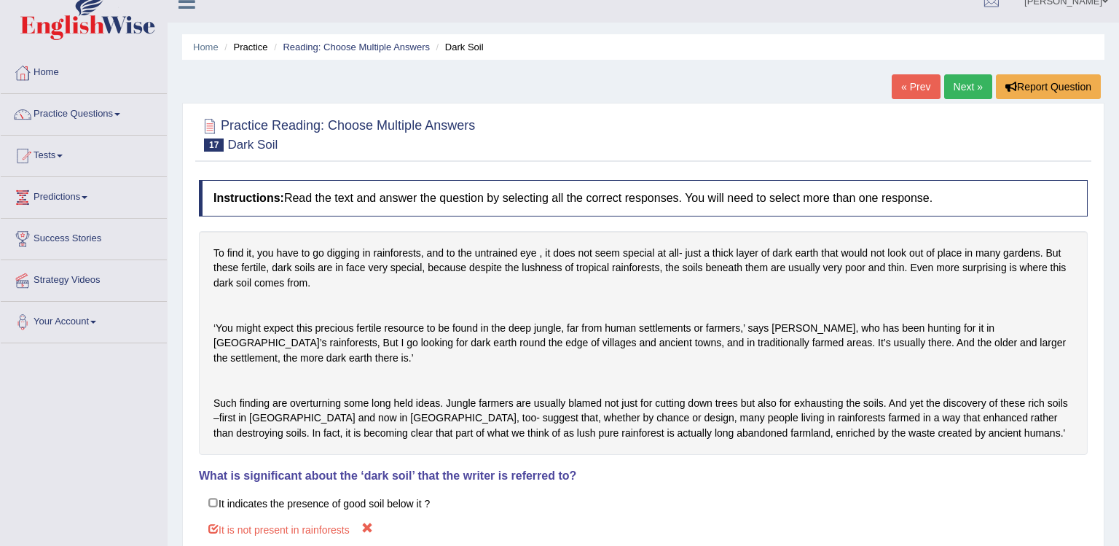
scroll to position [0, 0]
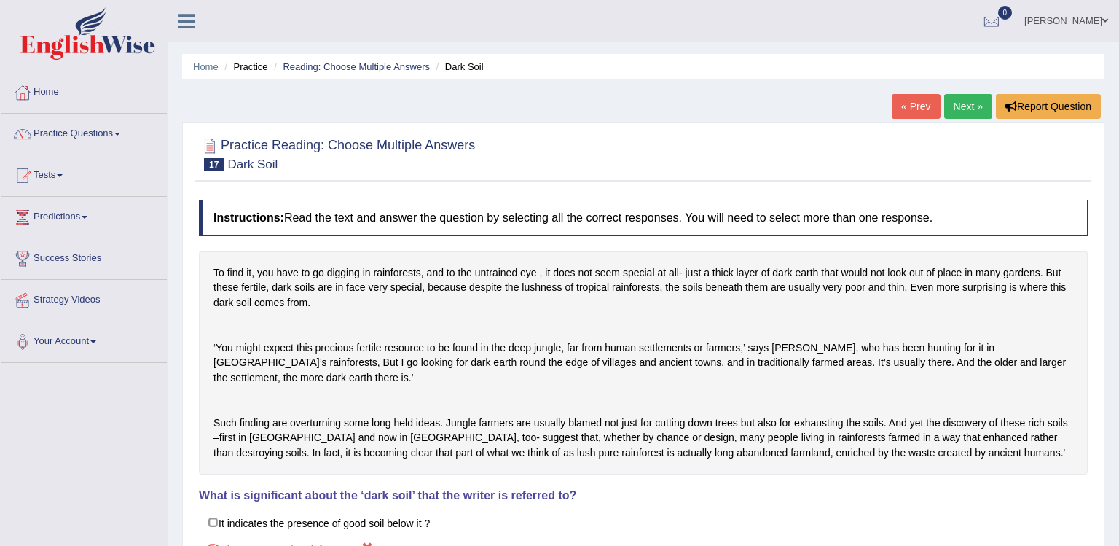
click at [964, 98] on link "Next »" at bounding box center [968, 106] width 48 height 25
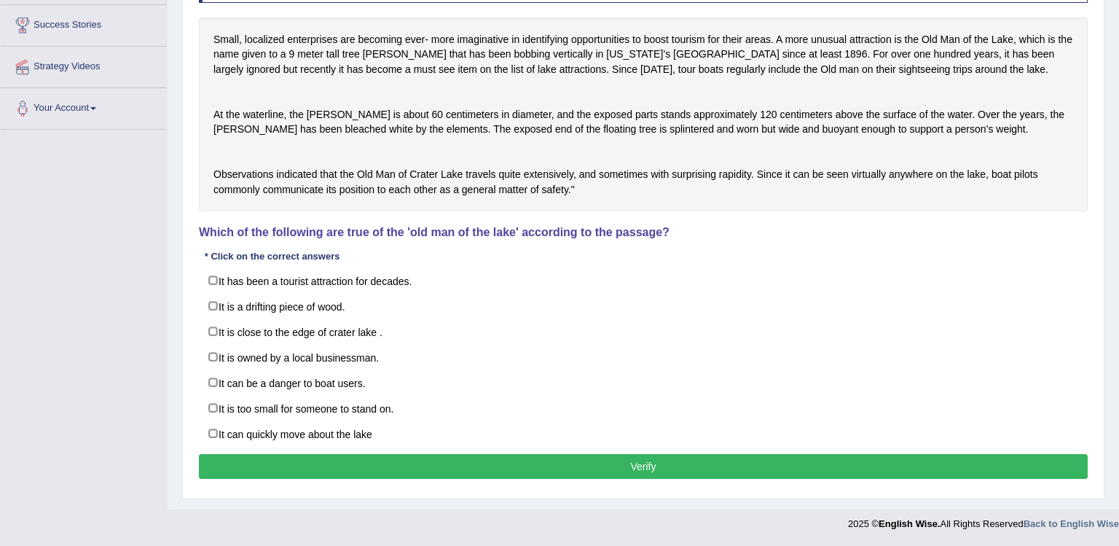
scroll to position [262, 0]
click at [559, 471] on button "Verify" at bounding box center [643, 466] width 889 height 25
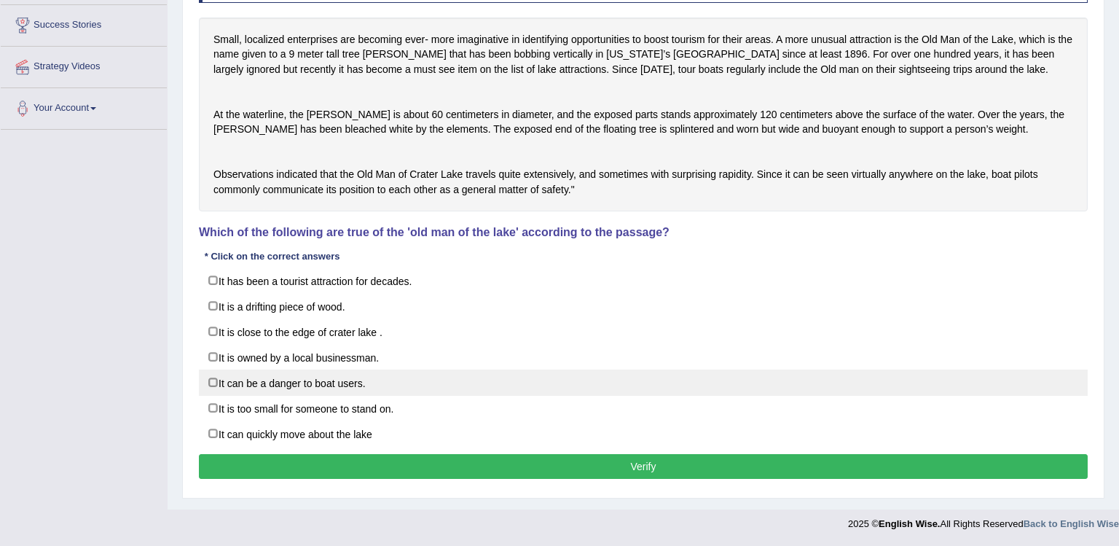
click at [278, 372] on label "It can be a danger to boat users." at bounding box center [643, 382] width 889 height 26
checkbox input "true"
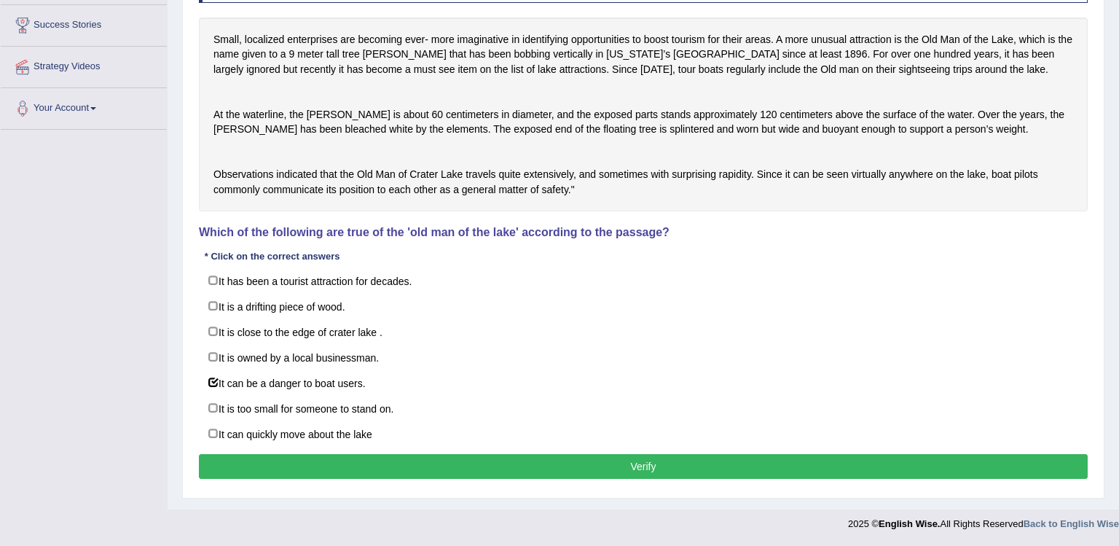
click at [278, 468] on button "Verify" at bounding box center [643, 466] width 889 height 25
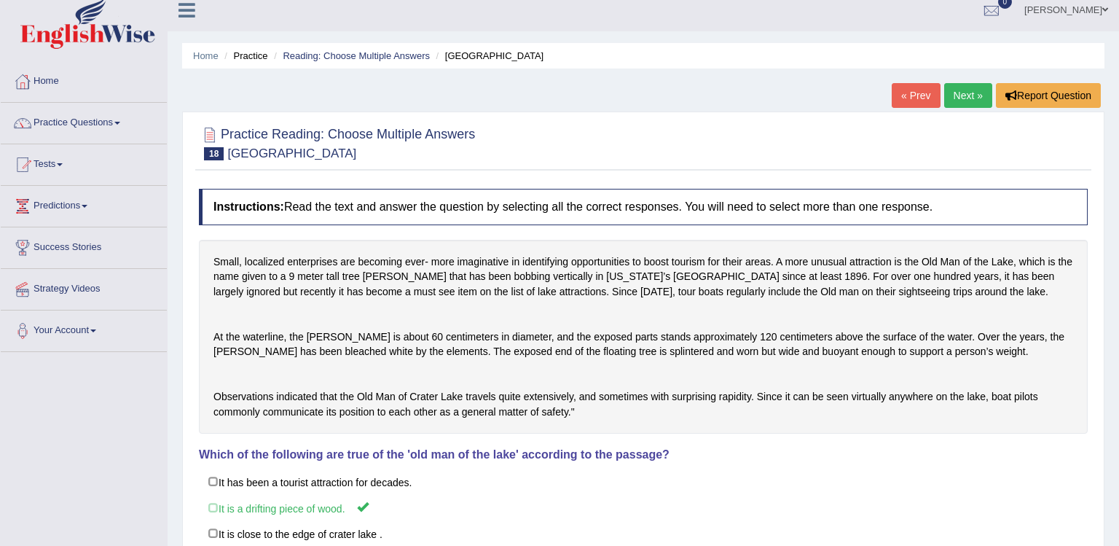
scroll to position [0, 0]
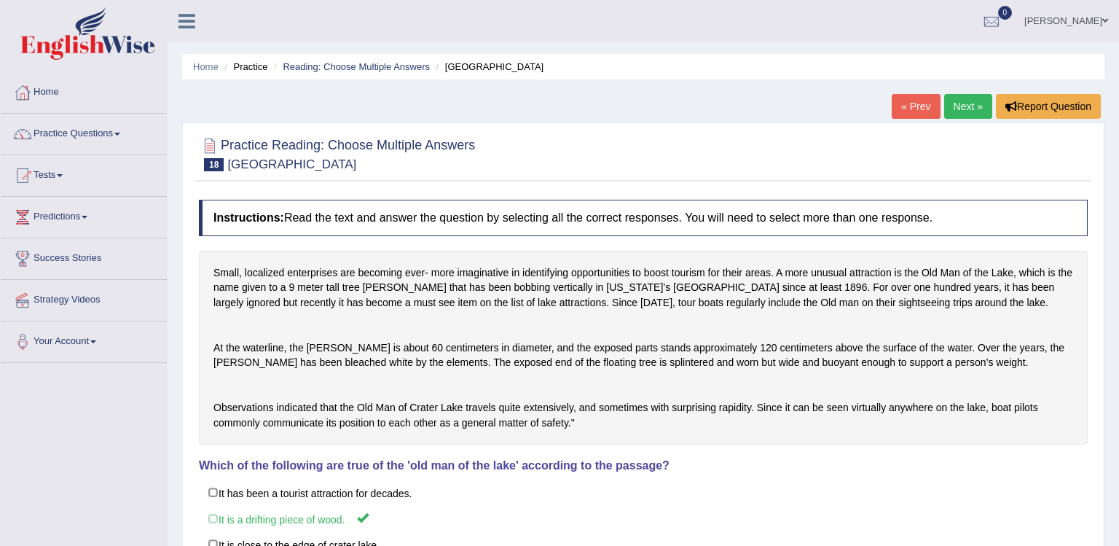
click at [125, 143] on link "Practice Questions" at bounding box center [84, 132] width 166 height 36
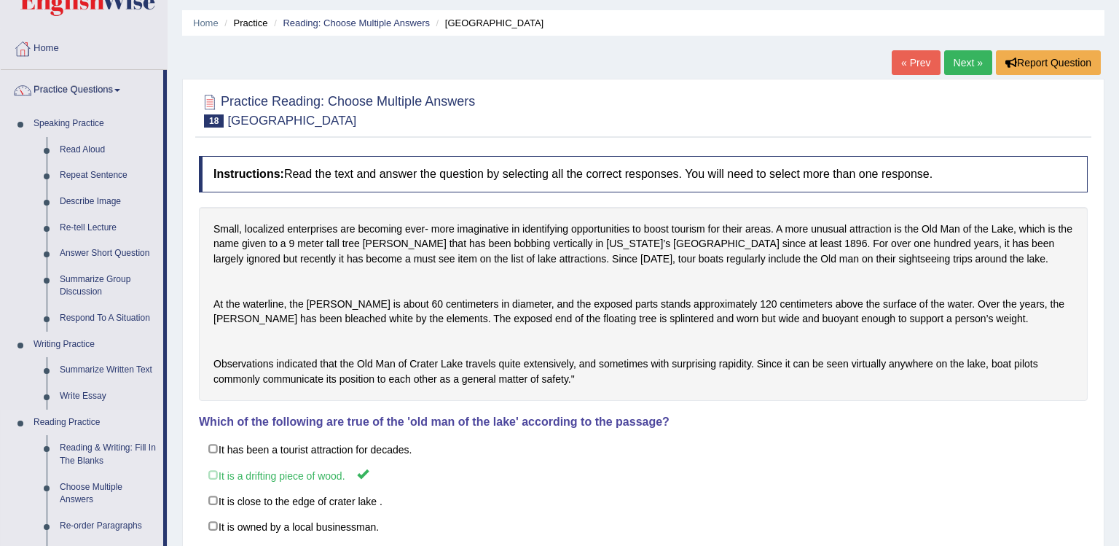
scroll to position [82, 0]
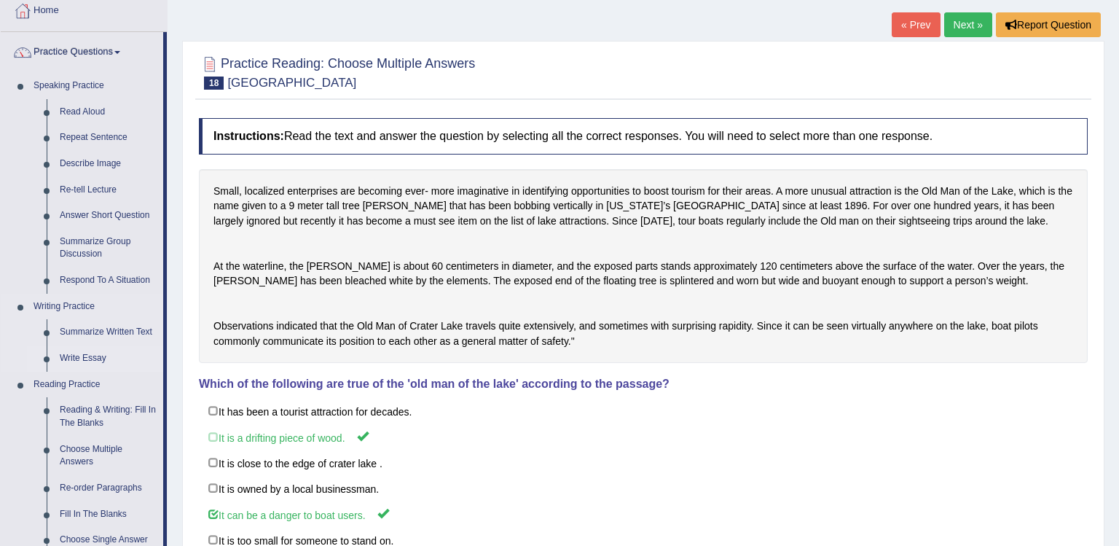
click at [99, 359] on link "Write Essay" at bounding box center [108, 358] width 110 height 26
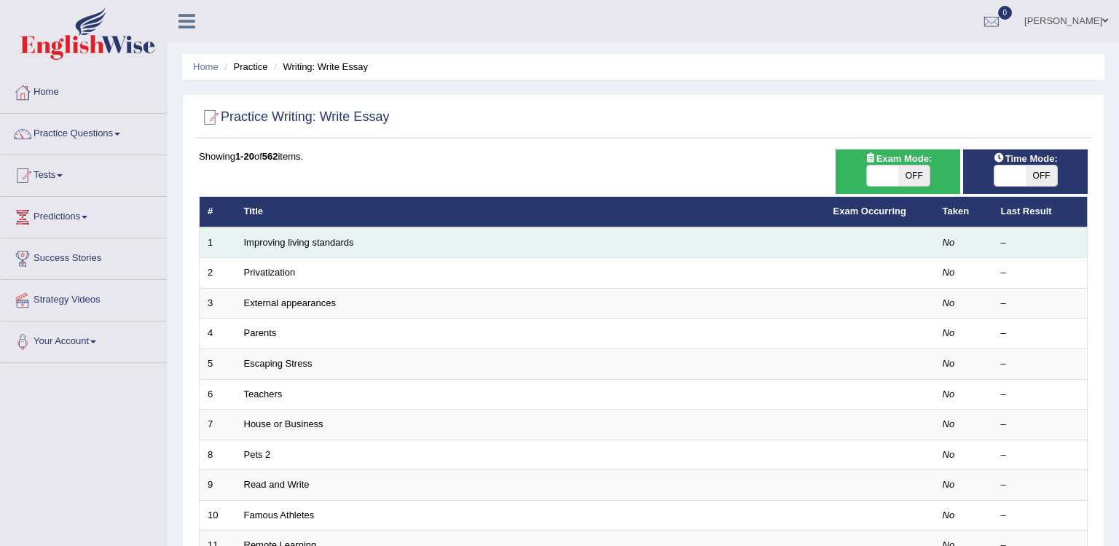
click at [402, 242] on td "Improving living standards" at bounding box center [530, 242] width 589 height 31
click at [330, 242] on link "Improving living standards" at bounding box center [299, 242] width 110 height 11
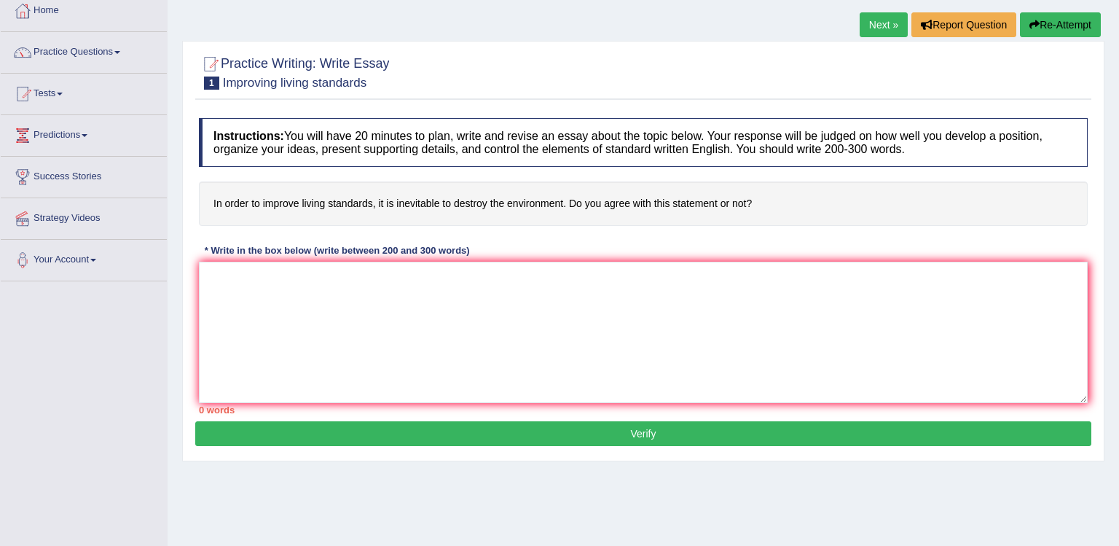
scroll to position [82, 0]
click at [105, 50] on link "Practice Questions" at bounding box center [84, 50] width 166 height 36
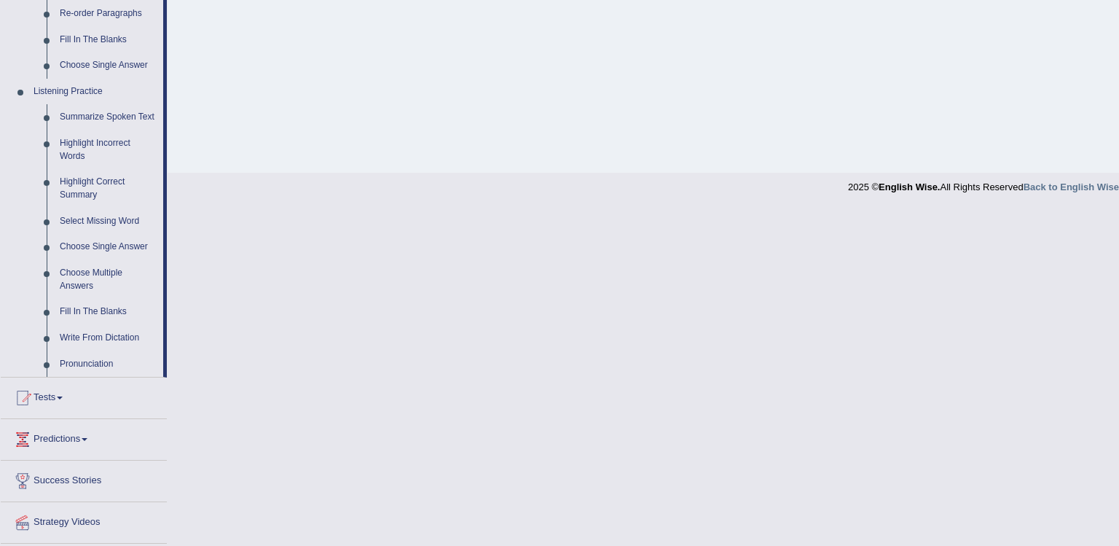
scroll to position [571, 0]
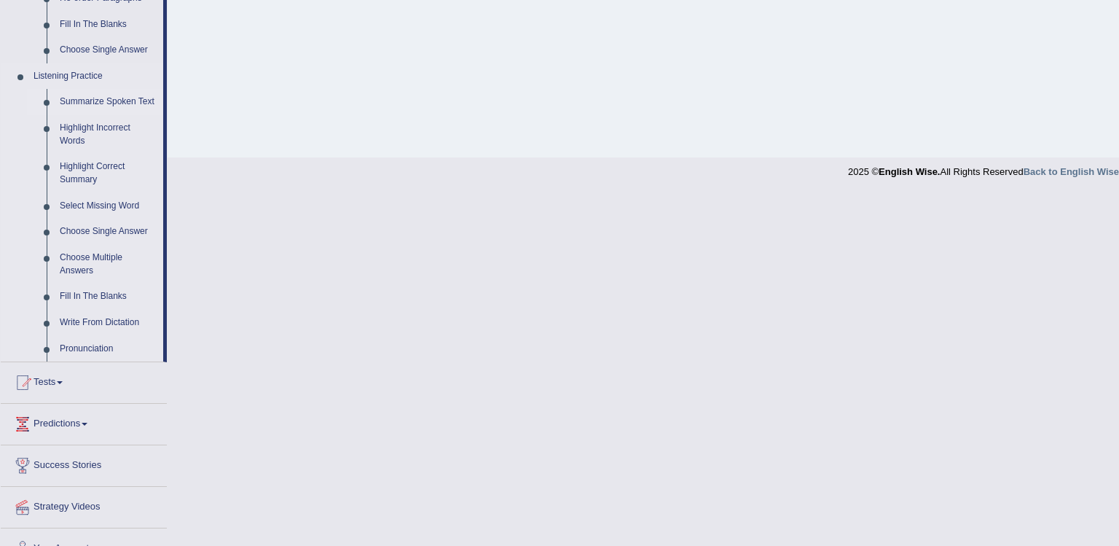
click at [105, 105] on link "Summarize Spoken Text" at bounding box center [108, 102] width 110 height 26
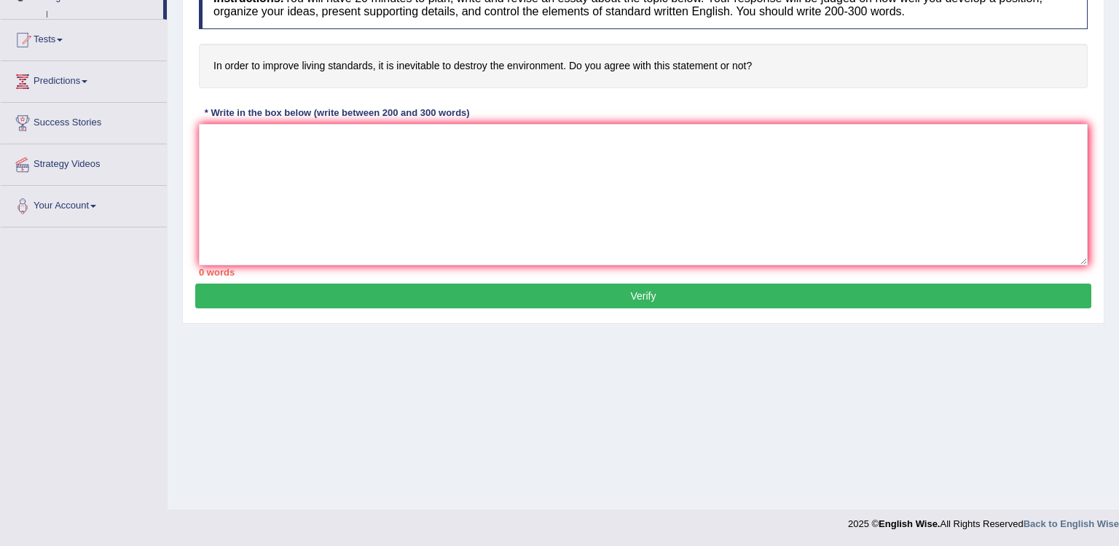
scroll to position [201, 0]
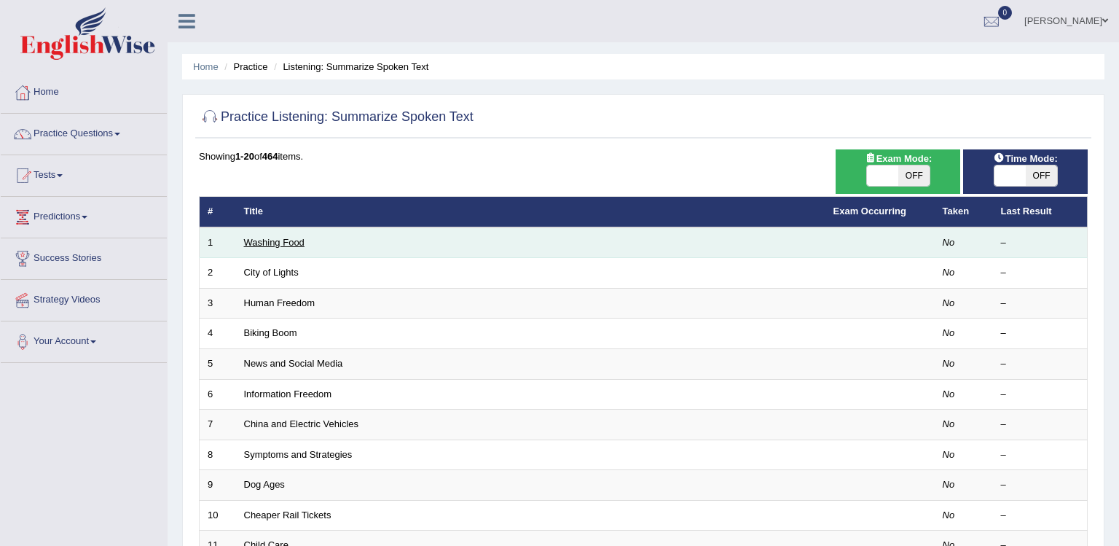
click at [283, 238] on link "Washing Food" at bounding box center [274, 242] width 60 height 11
